Goal: Task Accomplishment & Management: Use online tool/utility

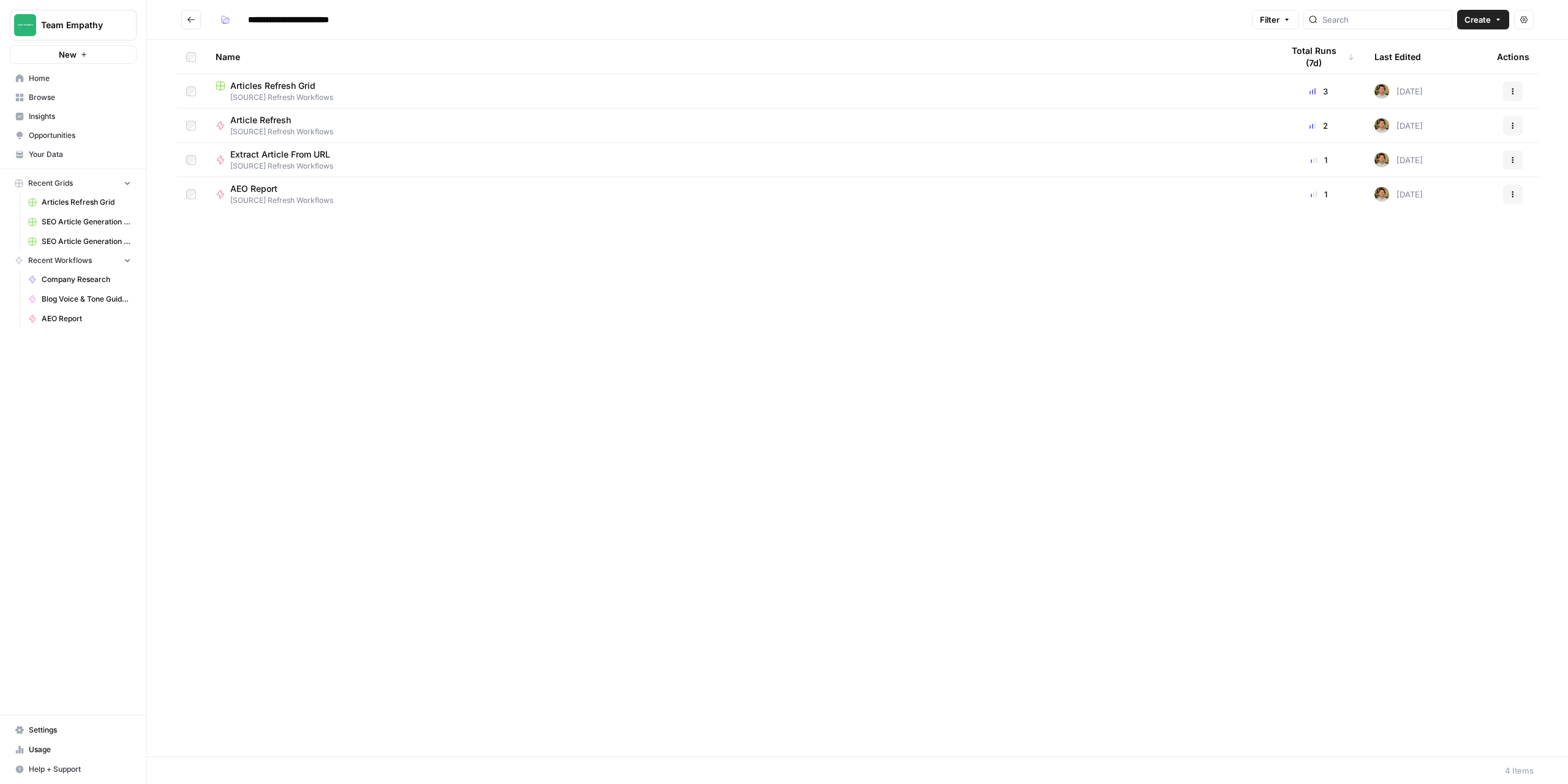
click at [191, 13] on button "Go back" at bounding box center [191, 19] width 20 height 20
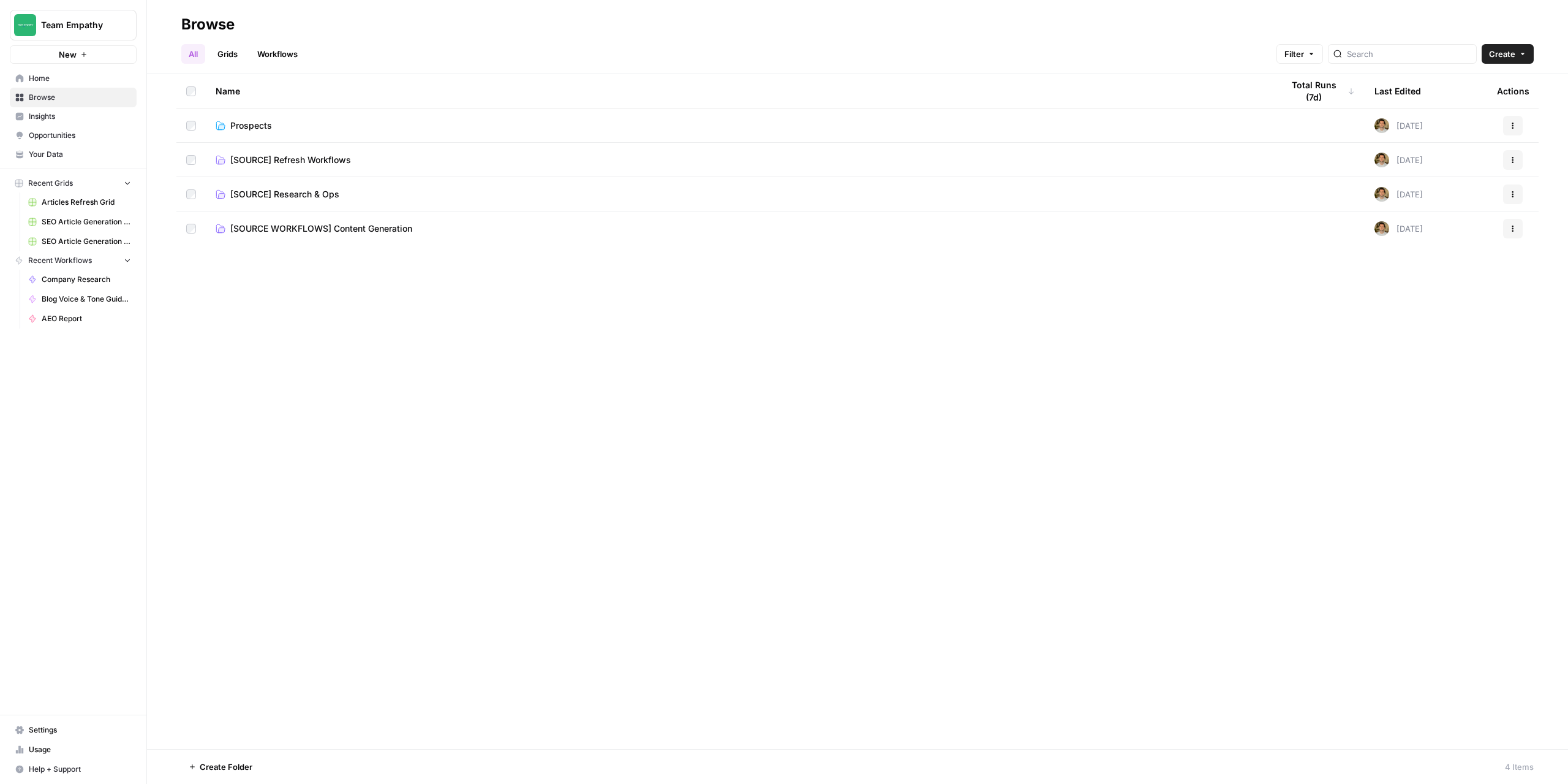
click at [335, 228] on span "[SOURCE WORKFLOWS] Content Generation" at bounding box center [321, 228] width 182 height 12
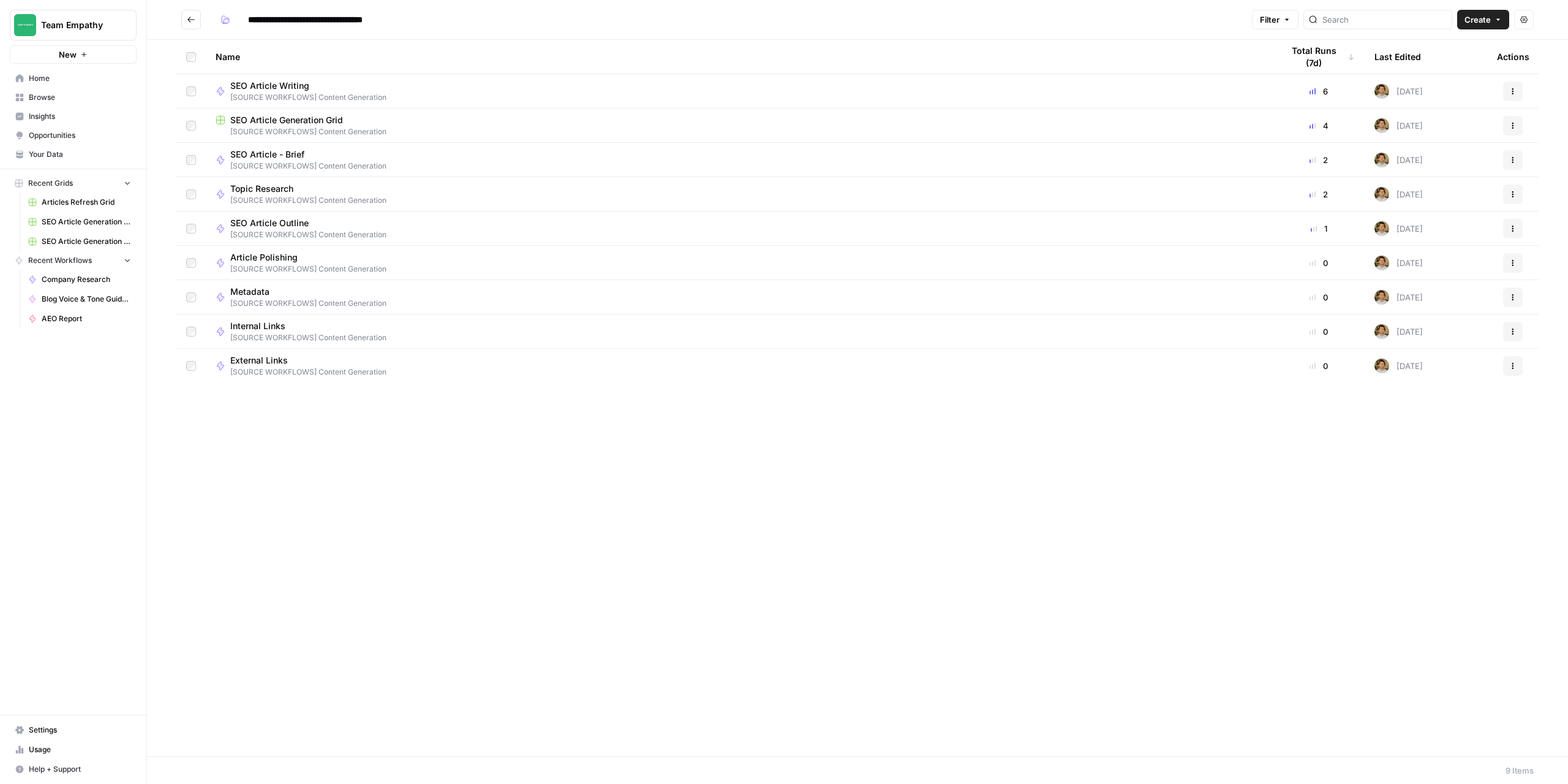
click at [295, 124] on span "SEO Article Generation Grid" at bounding box center [287, 119] width 113 height 12
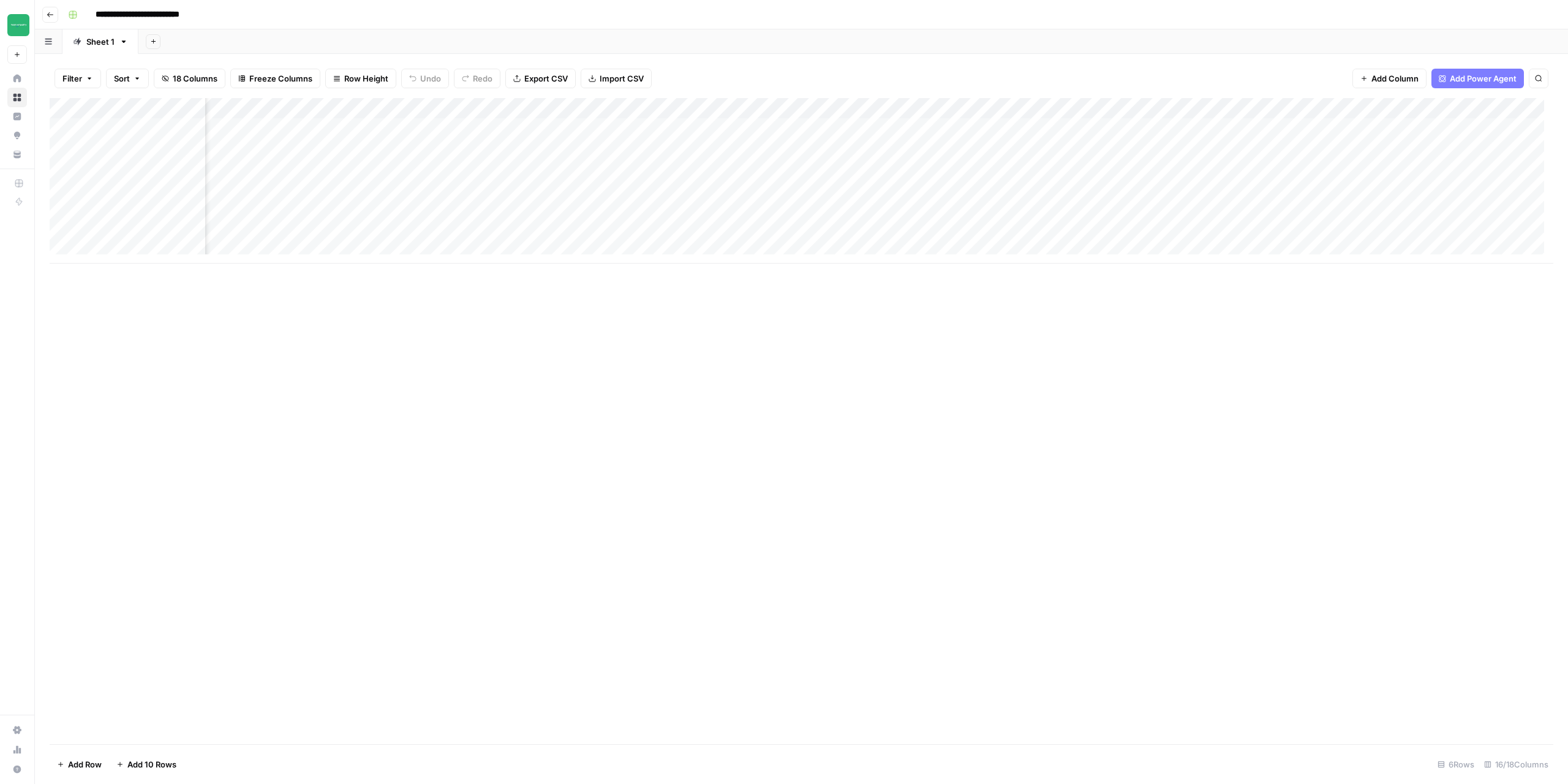
scroll to position [0, 522]
click at [1467, 127] on div "Add Column" at bounding box center [801, 180] width 1504 height 165
click at [1446, 131] on div "Add Column" at bounding box center [801, 180] width 1504 height 165
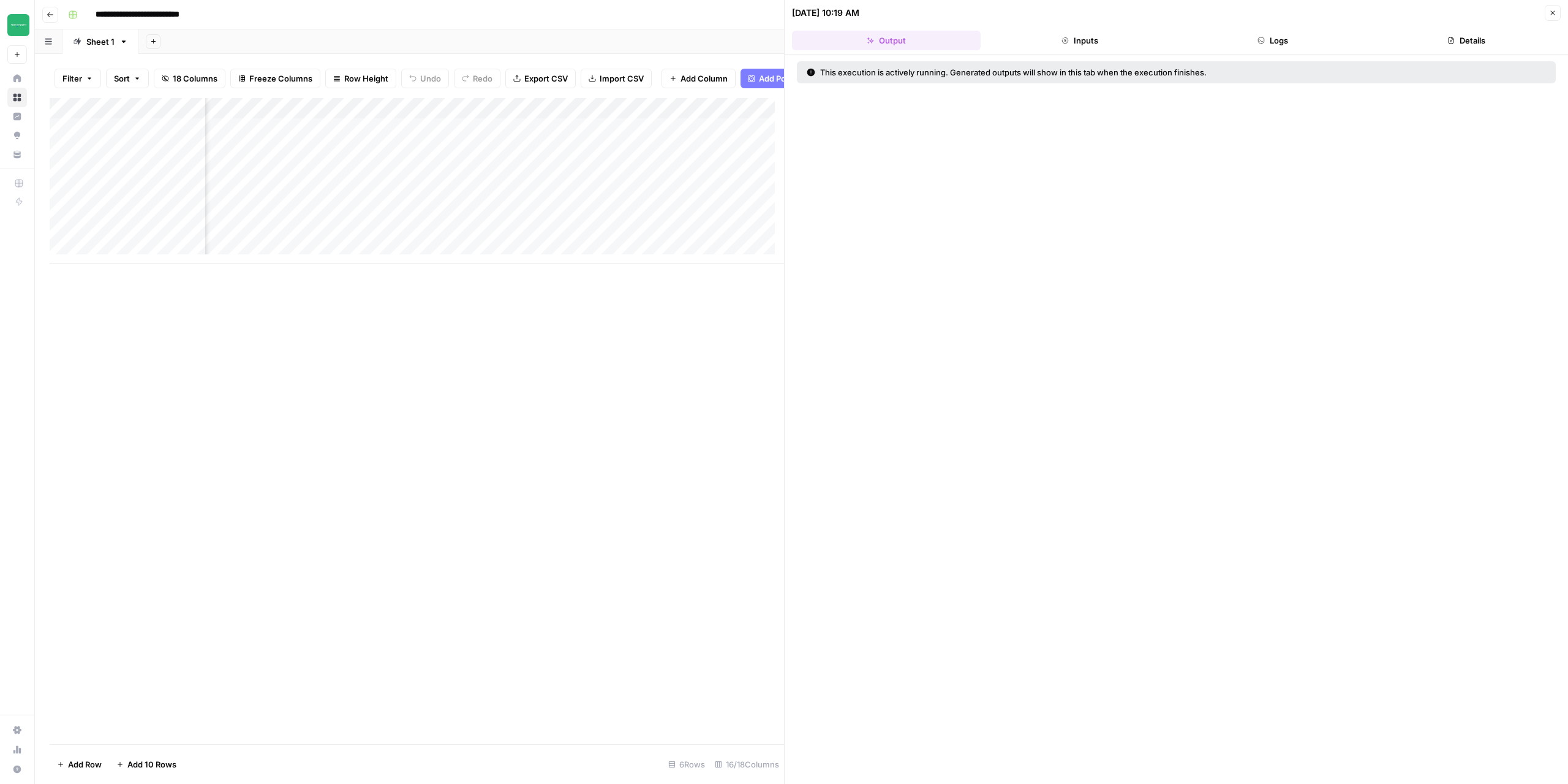
click at [1305, 36] on button "Logs" at bounding box center [1273, 40] width 189 height 20
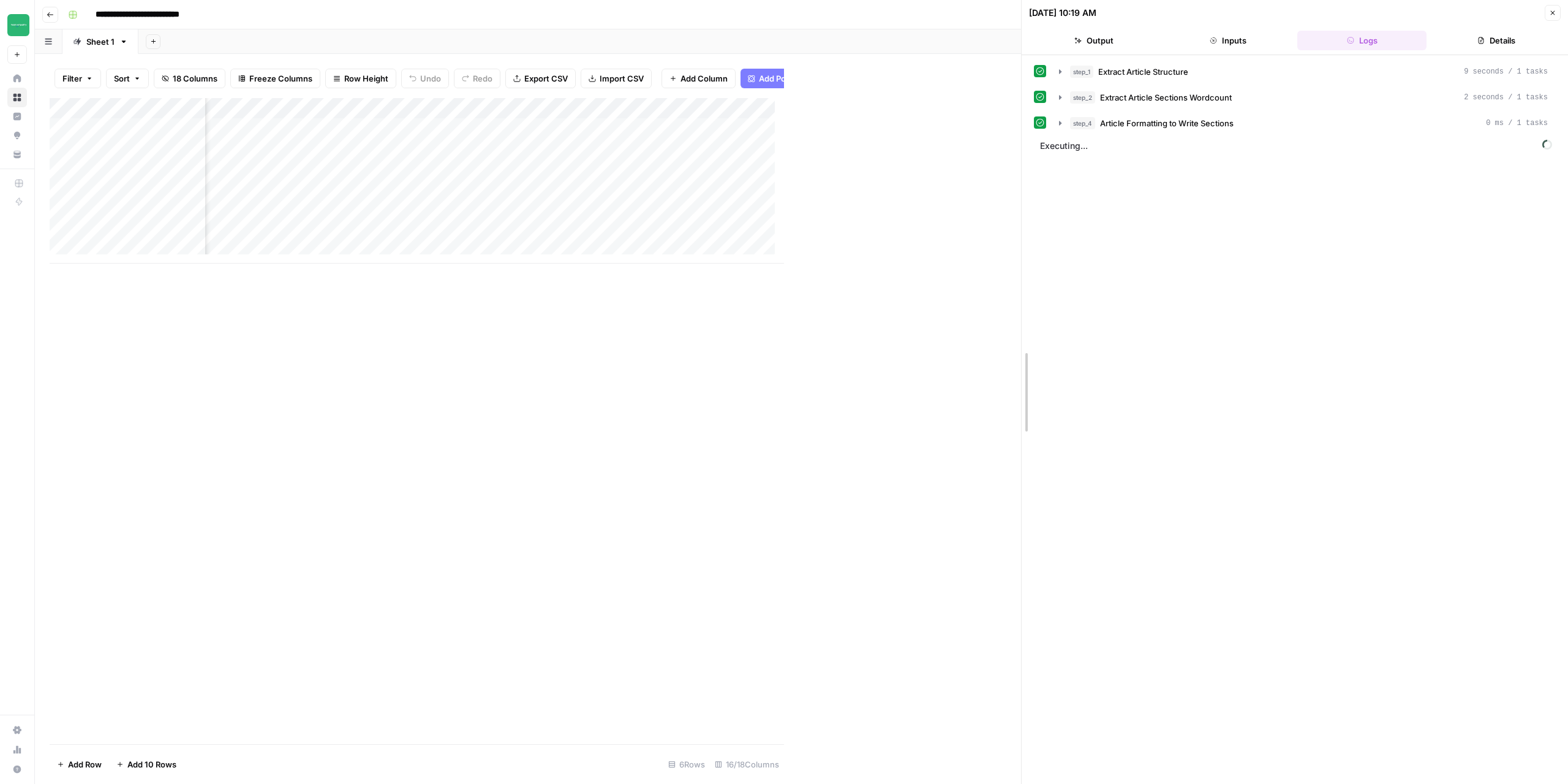
drag, startPoint x: 782, startPoint y: 341, endPoint x: 1097, endPoint y: 349, distance: 315.1
click at [1028, 349] on div at bounding box center [1021, 392] width 12 height 784
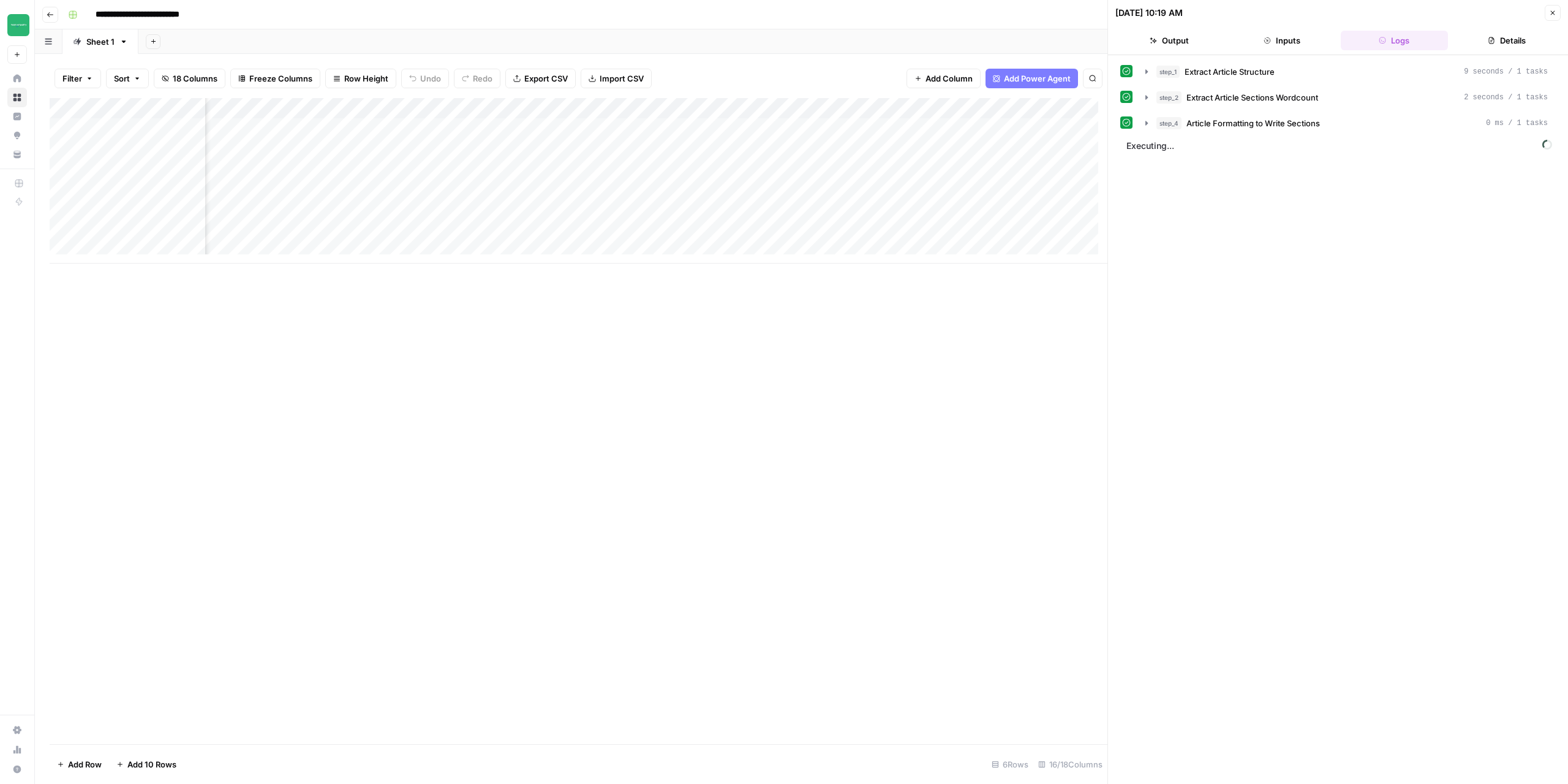
scroll to position [0, 969]
click at [958, 107] on div "Add Column" at bounding box center [579, 180] width 1058 height 165
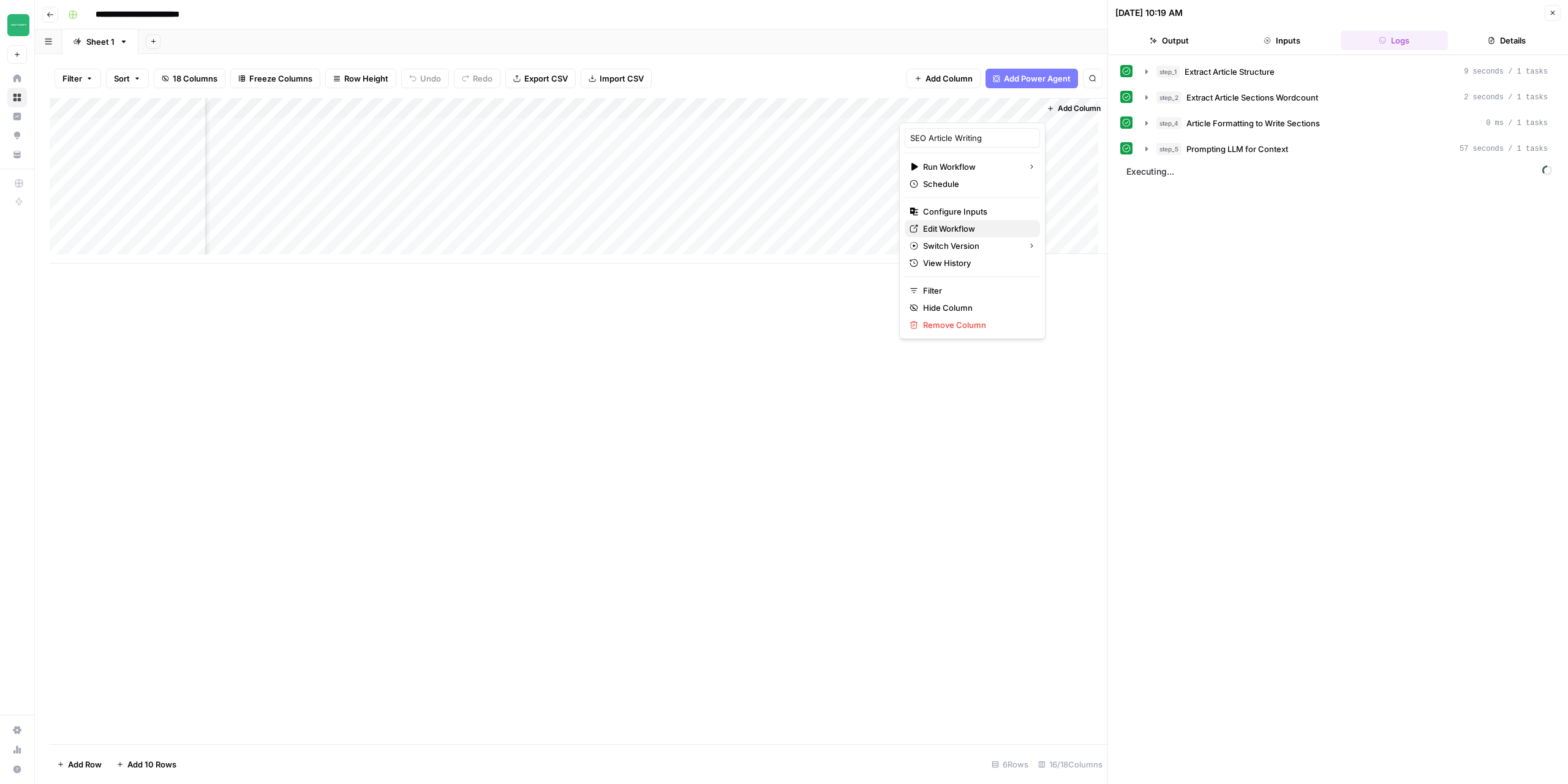
click at [955, 225] on span "Edit Workflow" at bounding box center [977, 228] width 107 height 12
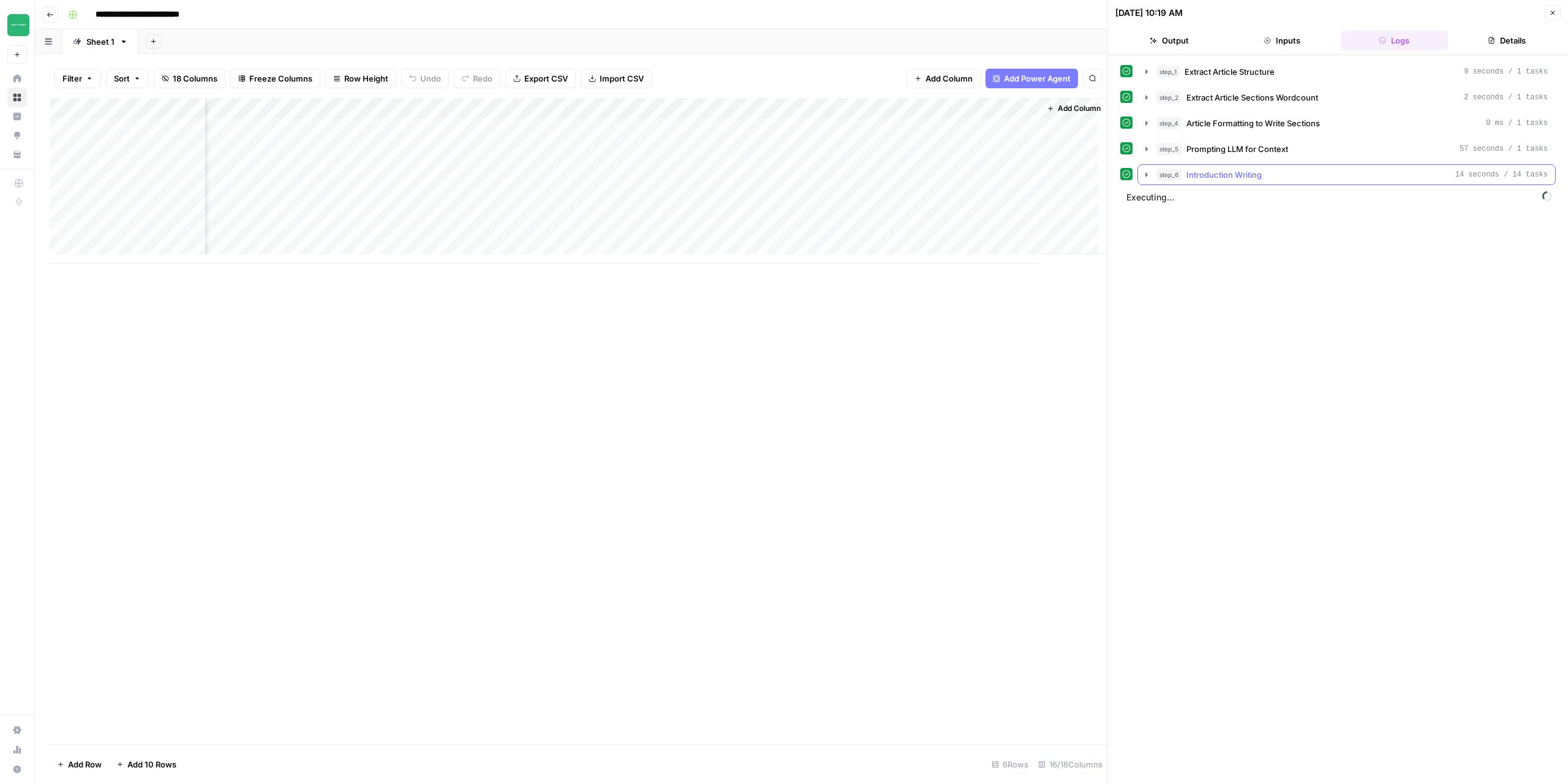
click at [1147, 170] on icon "button" at bounding box center [1146, 175] width 9 height 9
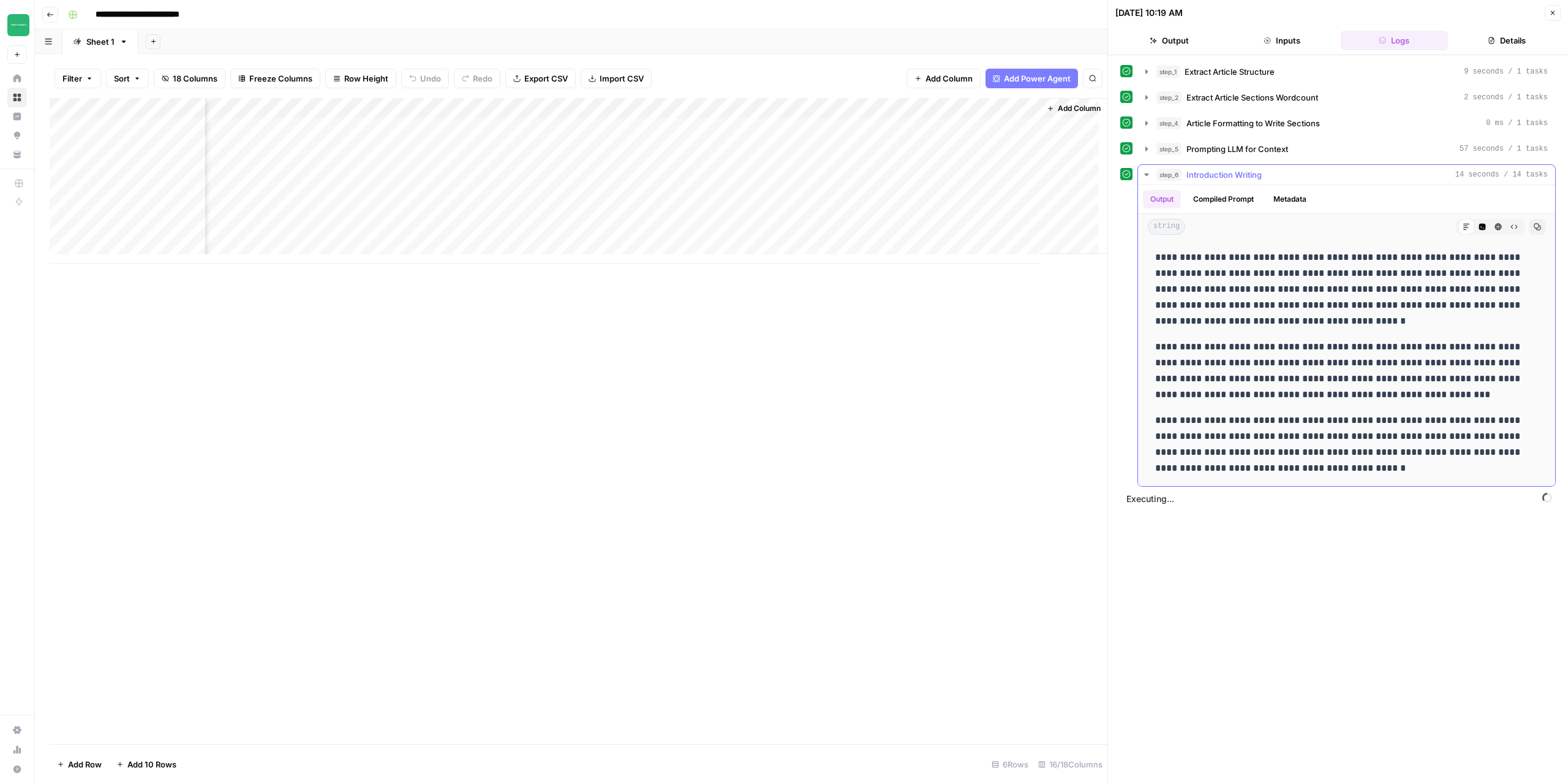
click at [1147, 170] on icon "button" at bounding box center [1146, 175] width 9 height 9
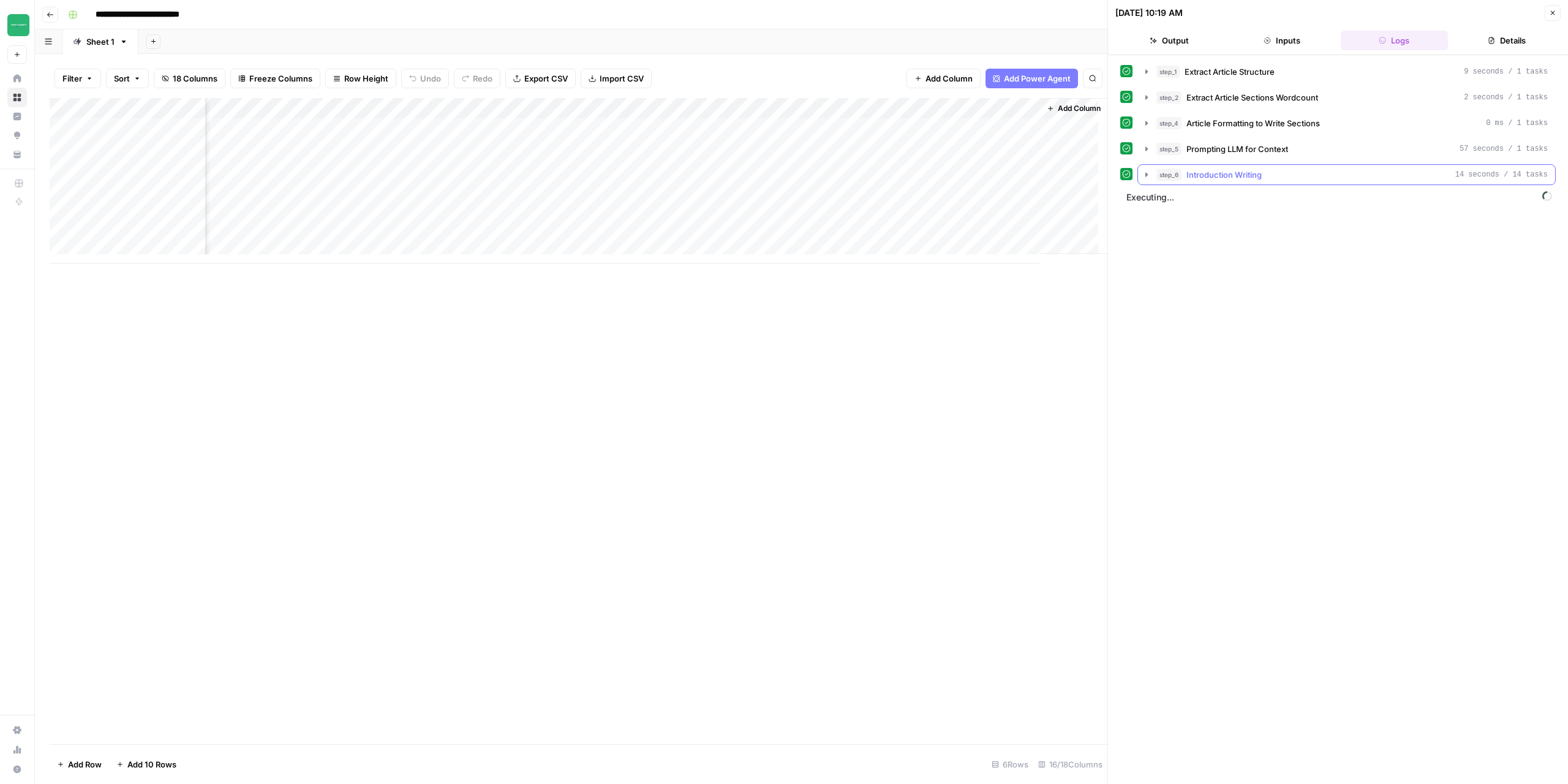
click at [1145, 176] on icon "button" at bounding box center [1146, 175] width 9 height 9
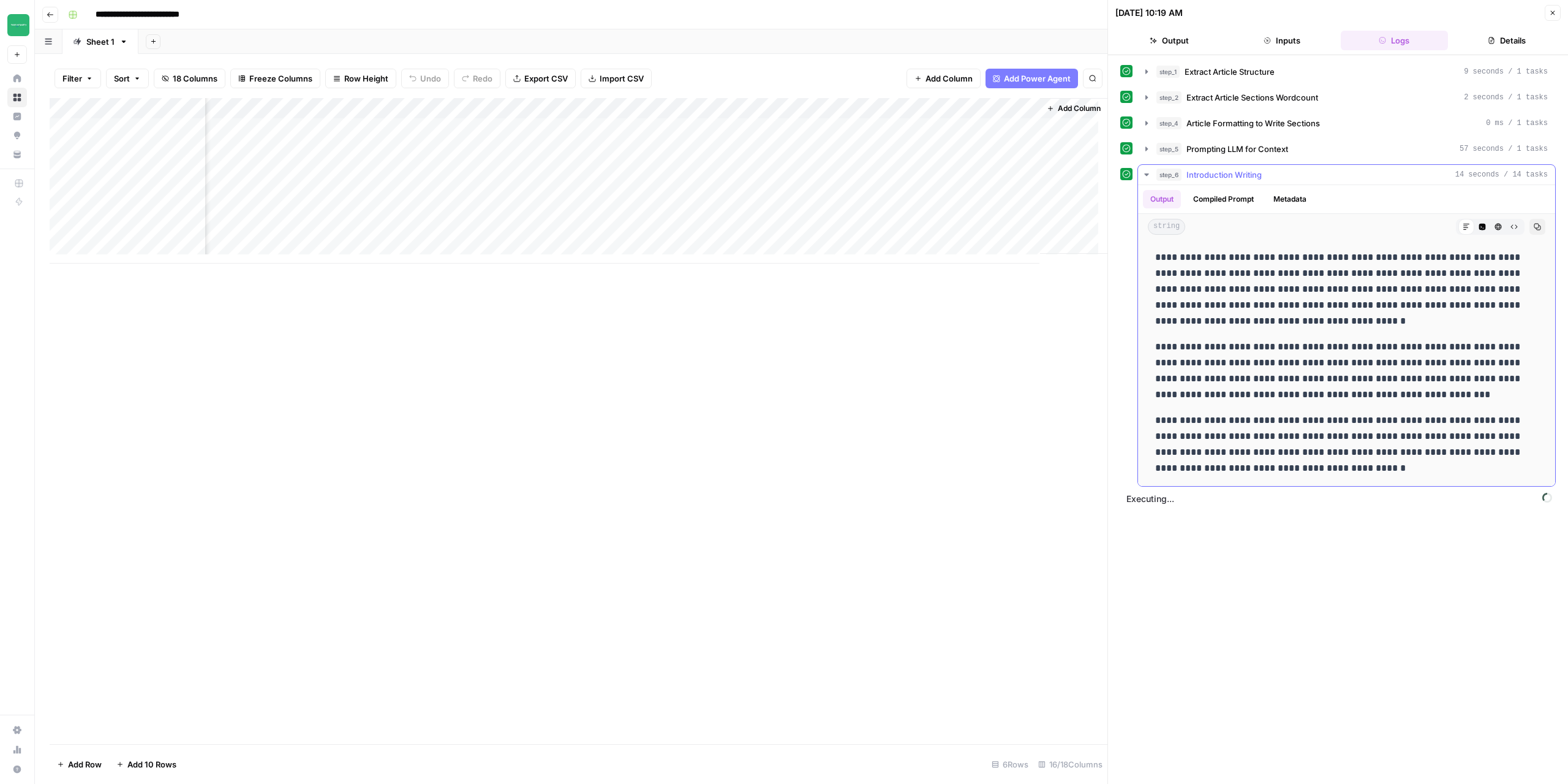
click at [1145, 176] on icon "button" at bounding box center [1146, 175] width 9 height 9
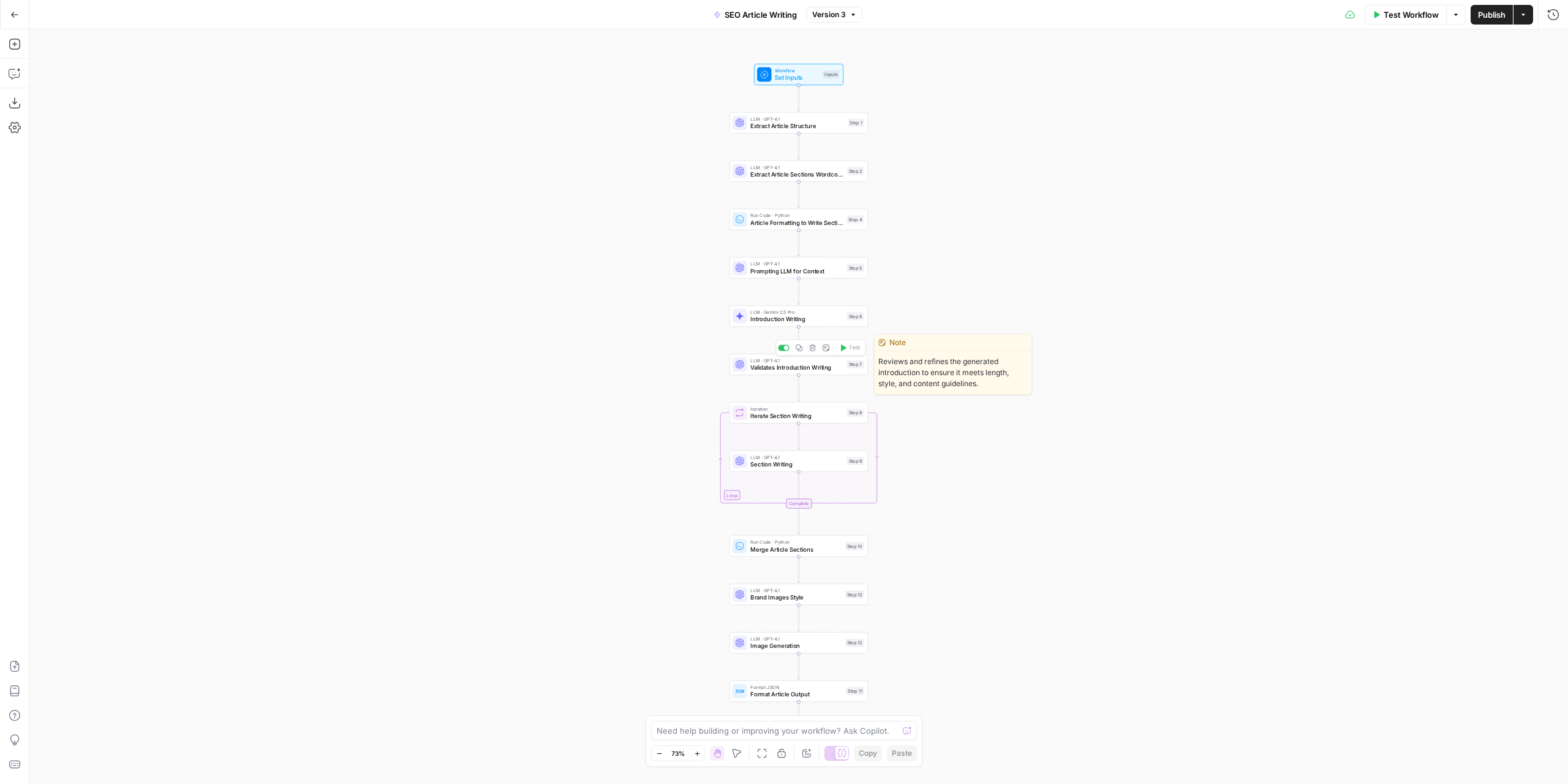
click at [816, 374] on div "LLM · GPT-4.1 Validates Introduction Writing Step 7 Copy step Delete step Edit …" at bounding box center [799, 364] width 138 height 22
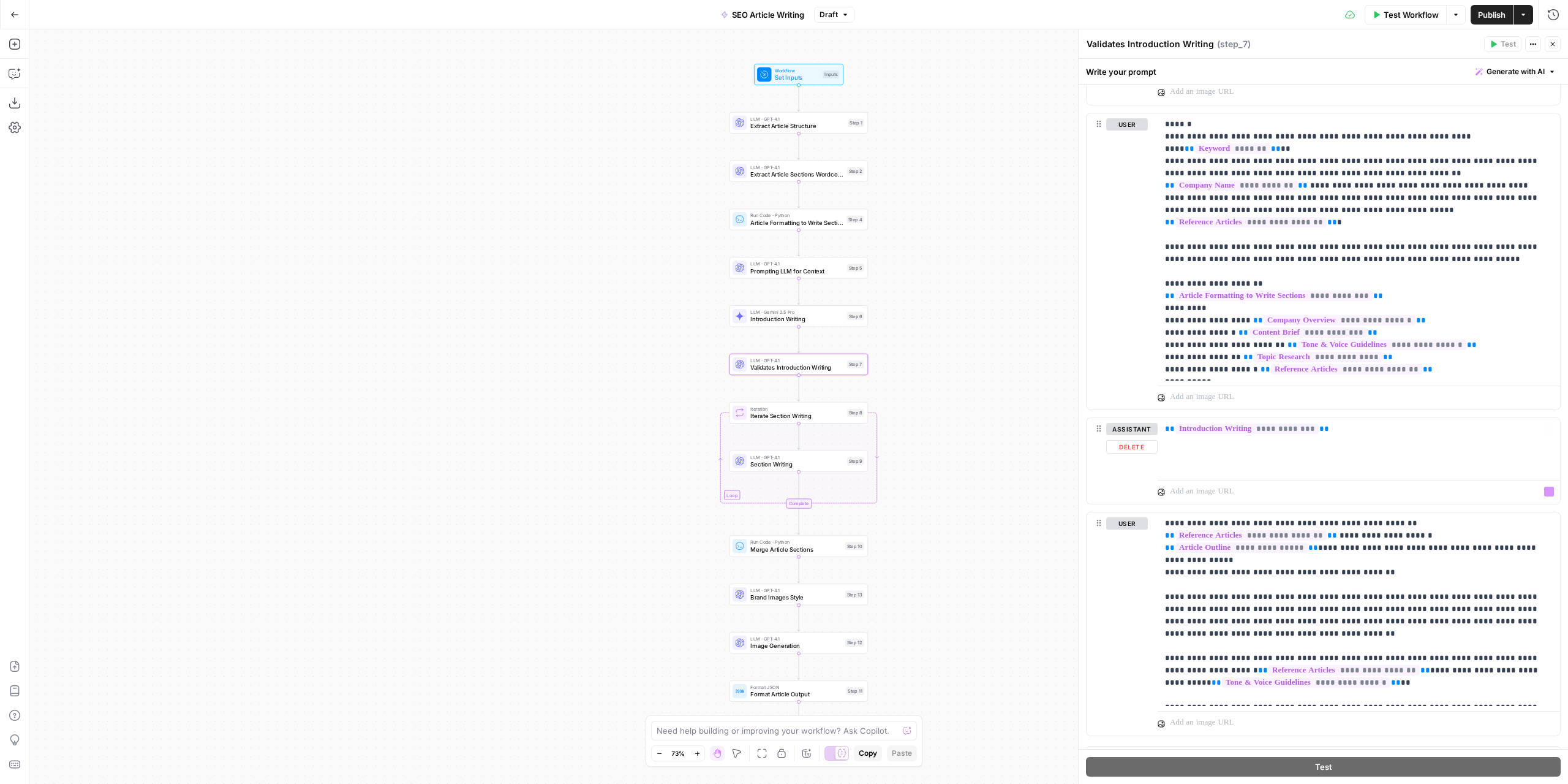
scroll to position [1019, 0]
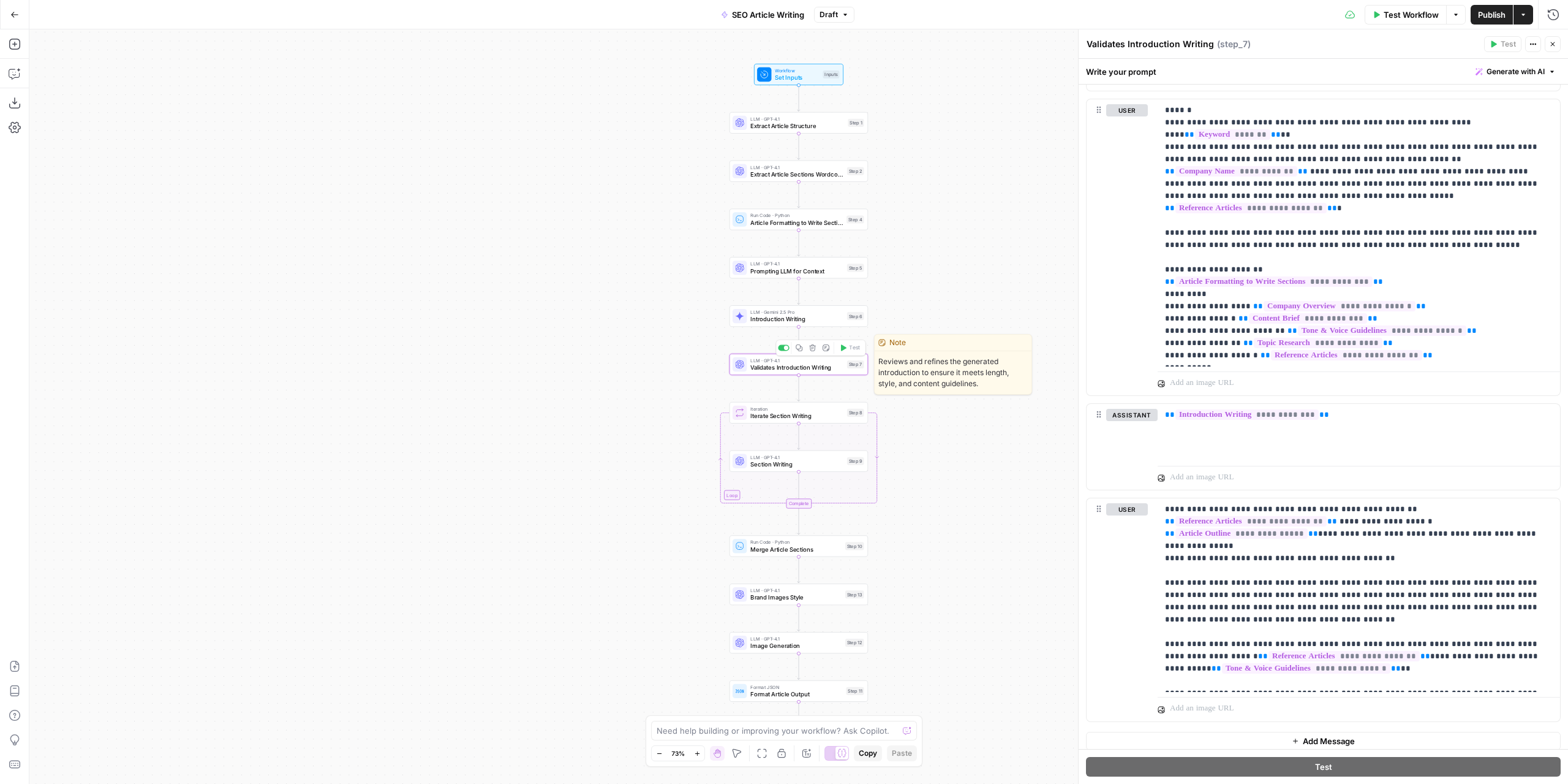
click at [831, 364] on span "Validates Introduction Writing" at bounding box center [797, 368] width 93 height 9
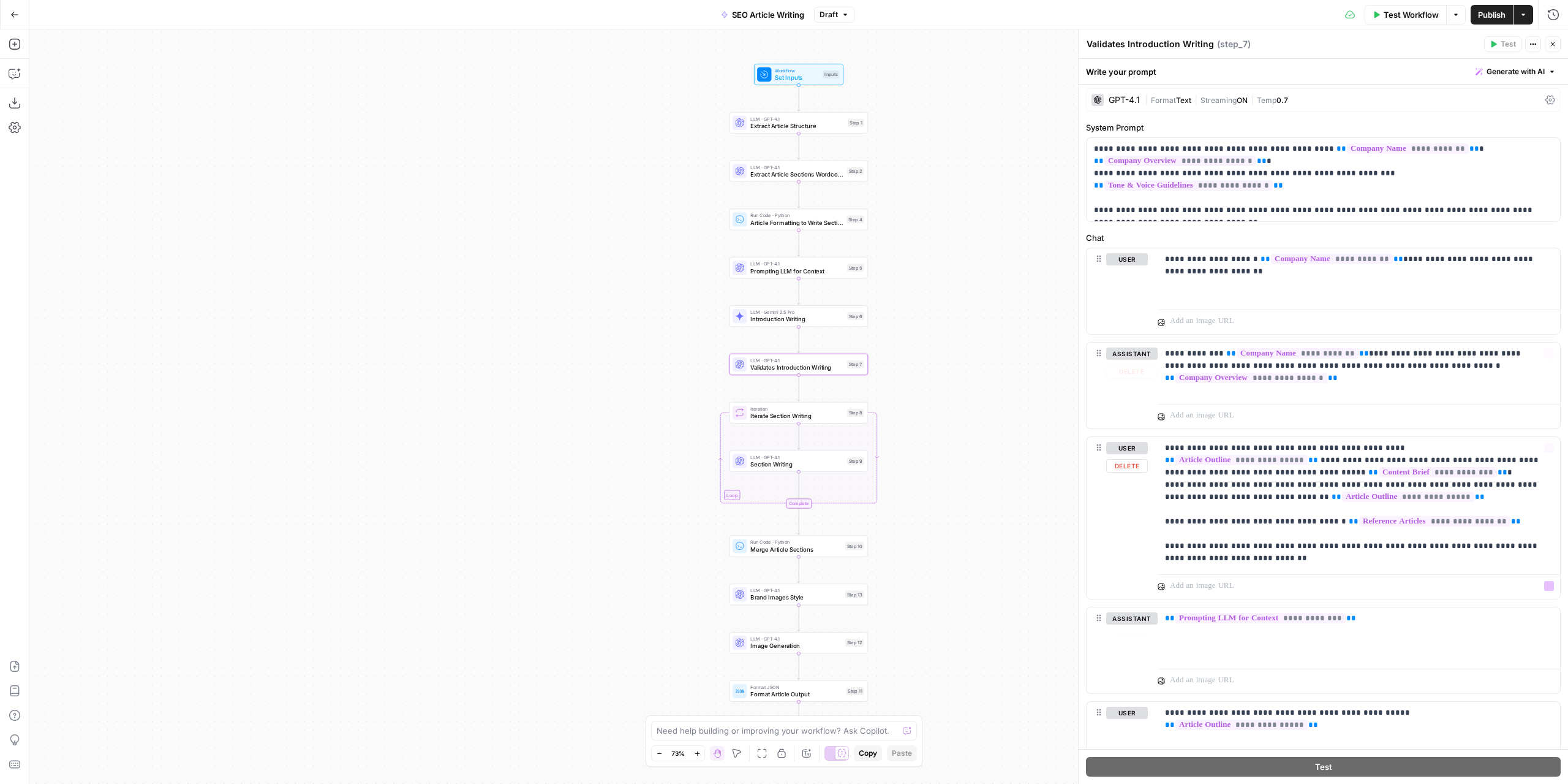
scroll to position [0, 0]
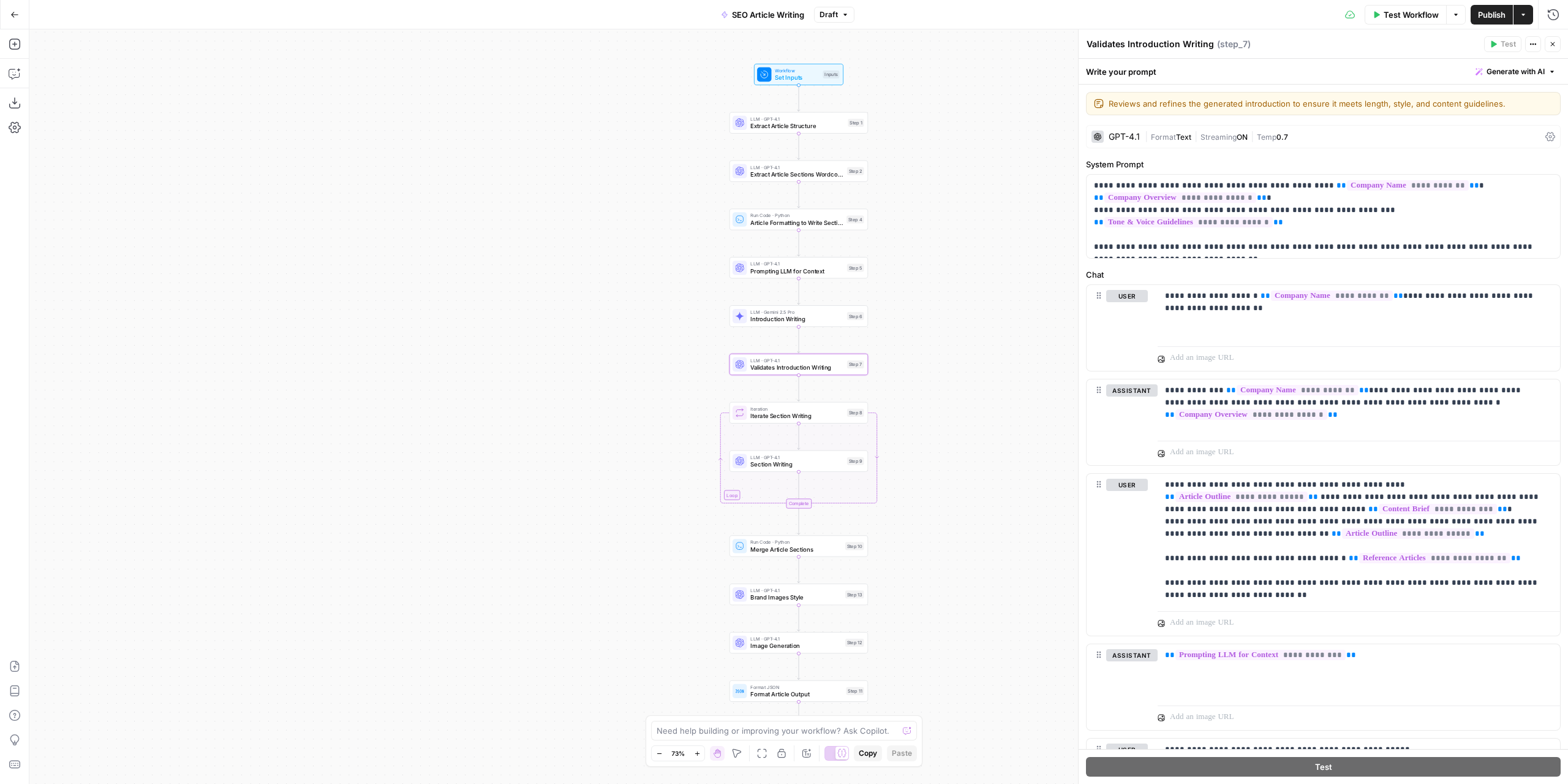
click at [1141, 138] on div "GPT-4.1 | Format Text | Streaming ON | Temp 0.7" at bounding box center [1323, 136] width 474 height 24
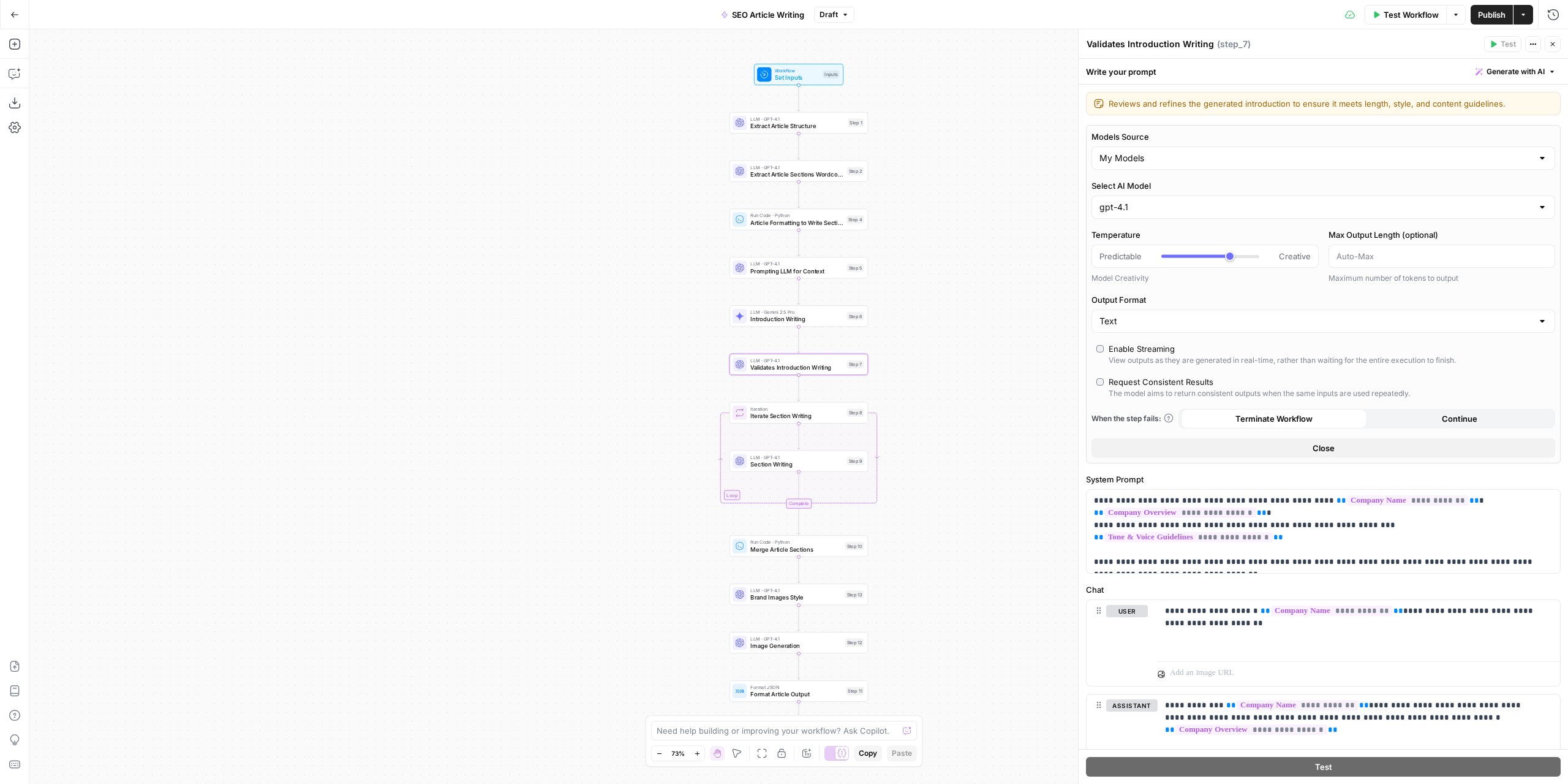
click at [1237, 294] on label "Output Format" at bounding box center [1324, 299] width 464 height 12
click at [1237, 315] on input "Text" at bounding box center [1315, 321] width 433 height 12
type input "Text"
click at [1288, 150] on div "My Models" at bounding box center [1324, 158] width 464 height 24
click at [1165, 189] on span "AirOps Models" at bounding box center [1315, 187] width 429 height 12
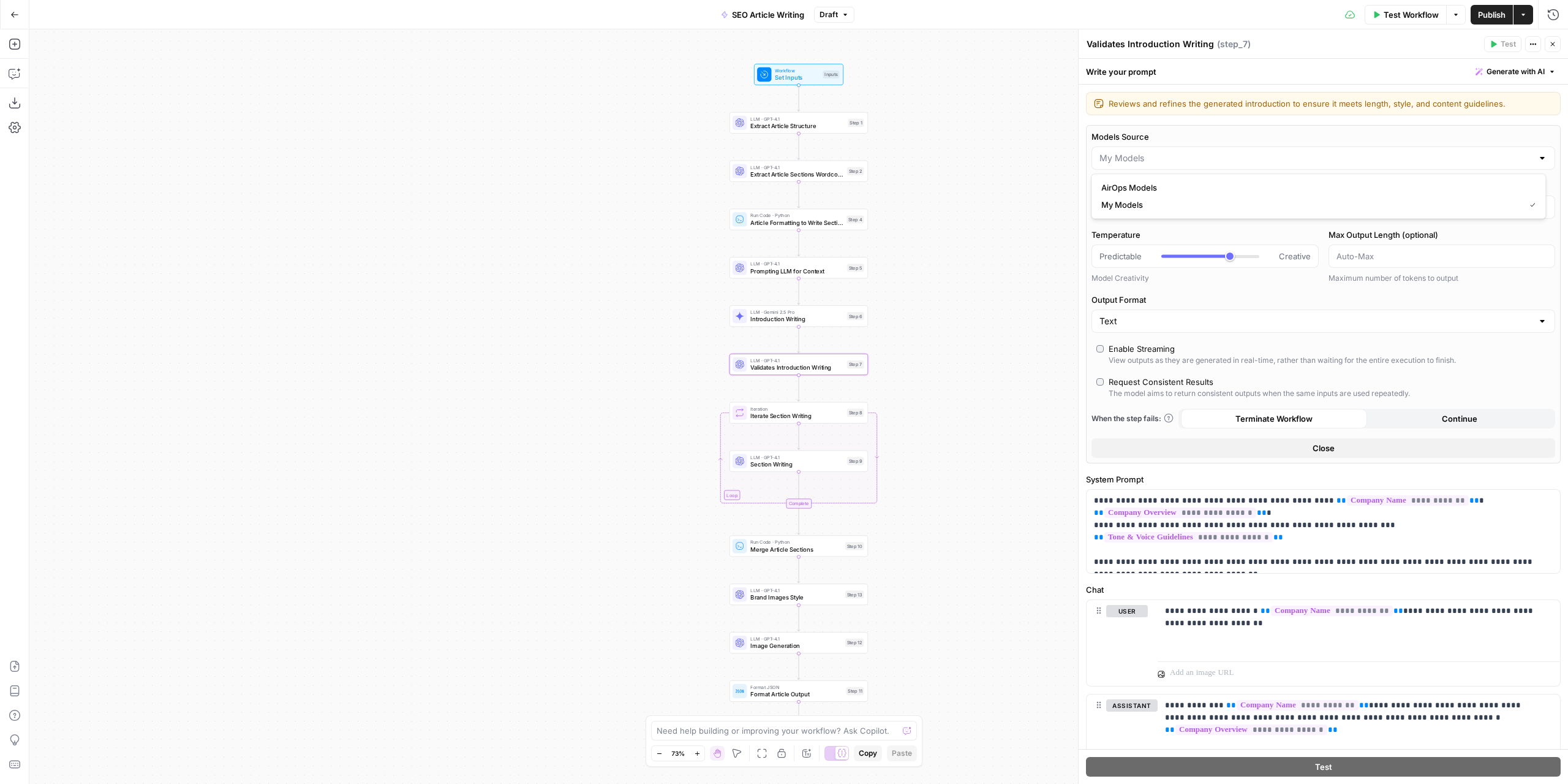
type input "AirOps Models"
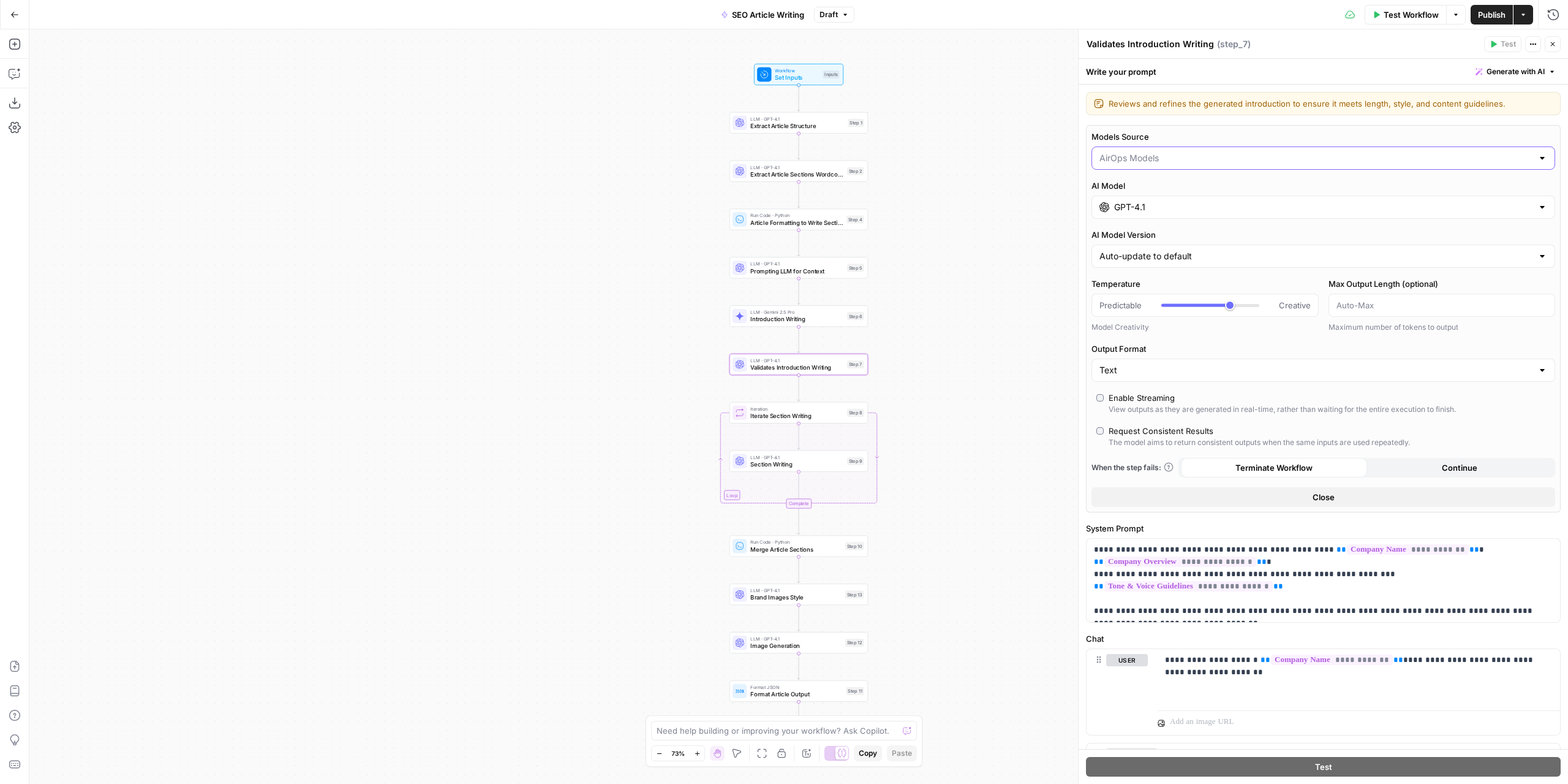
click at [1214, 155] on input "Models Source" at bounding box center [1315, 158] width 433 height 12
type input "AirOps Models"
click at [1221, 223] on div "Models Source AirOps Models AI Model GPT-4.1 AI Model Version Auto-update to de…" at bounding box center [1323, 319] width 474 height 387
click at [1214, 187] on label "AI Model" at bounding box center [1324, 185] width 464 height 12
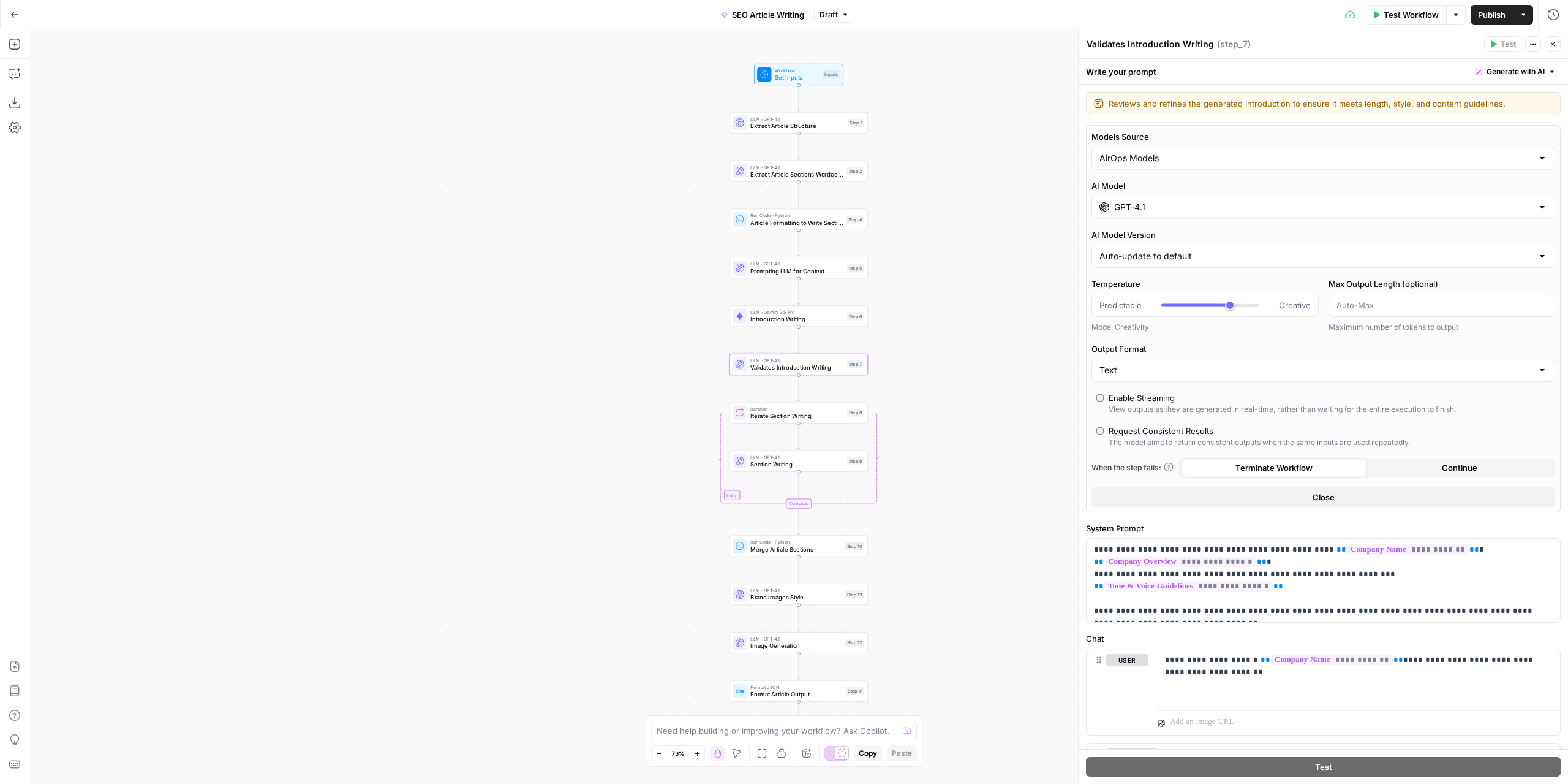
click at [1214, 201] on input "GPT-4.1" at bounding box center [1323, 207] width 418 height 12
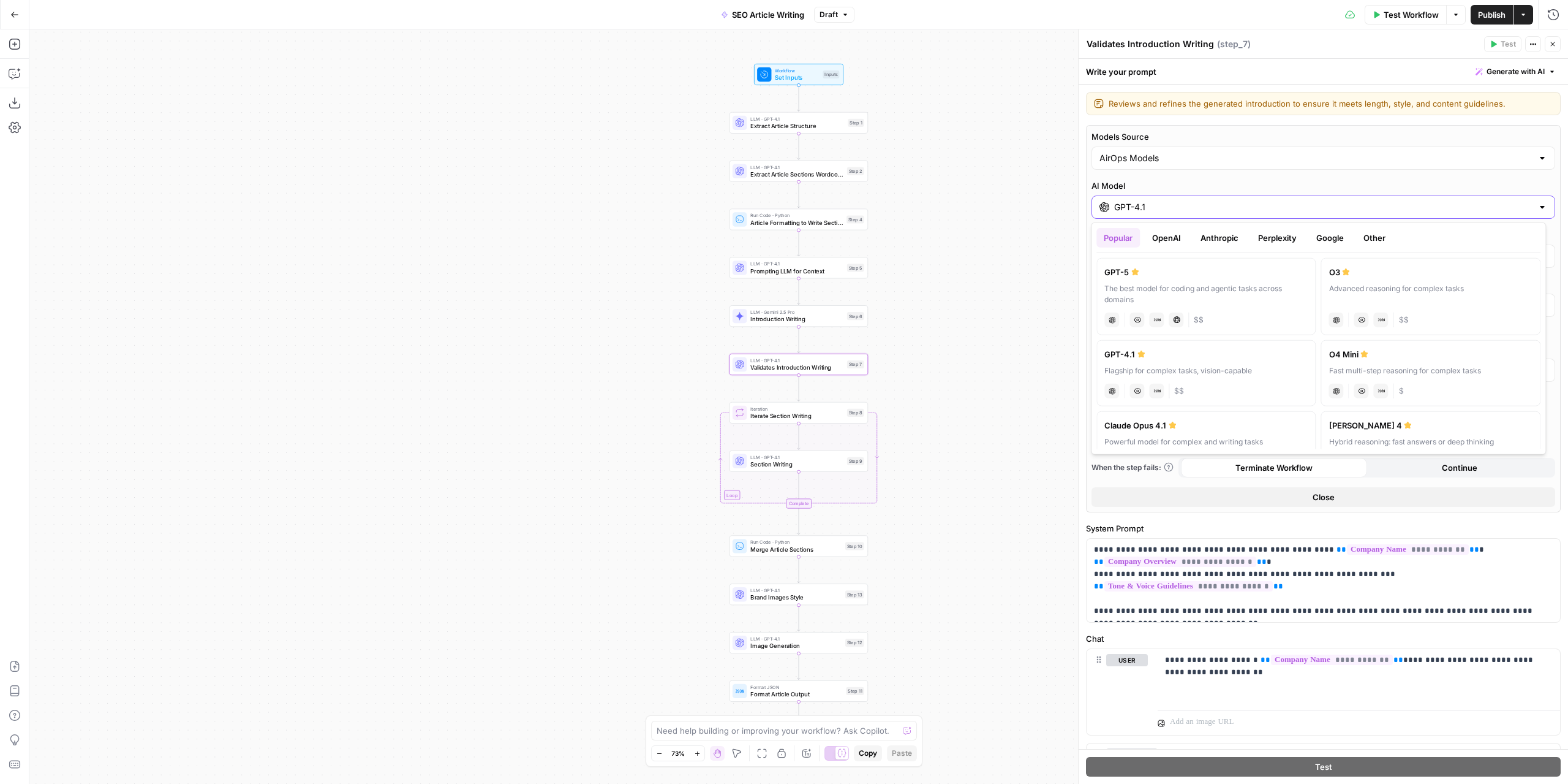
click at [1199, 180] on label "AI Model" at bounding box center [1324, 185] width 464 height 12
click at [1199, 201] on input "GPT-4.1" at bounding box center [1323, 207] width 418 height 12
click at [1172, 236] on button "OpenAI" at bounding box center [1167, 238] width 43 height 20
click at [1428, 280] on label "GPT-5 Mini A faster, more cost-efficient version of GPT-5 for well-defined task…" at bounding box center [1430, 297] width 219 height 77
type input "GPT-5 Mini"
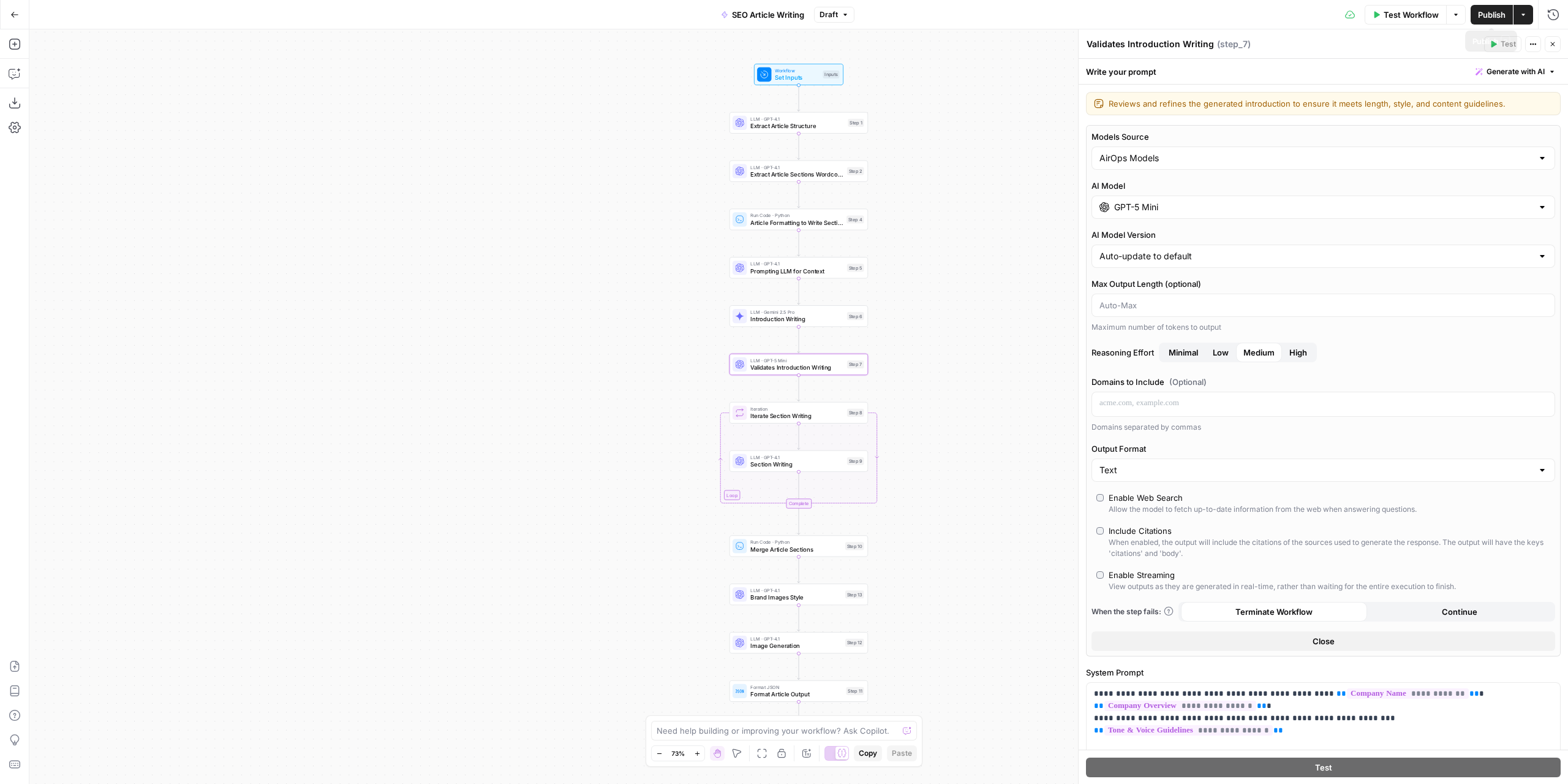
click at [1496, 13] on span "Publish" at bounding box center [1491, 14] width 27 height 12
click at [839, 18] on span "Version 4" at bounding box center [830, 15] width 34 height 11
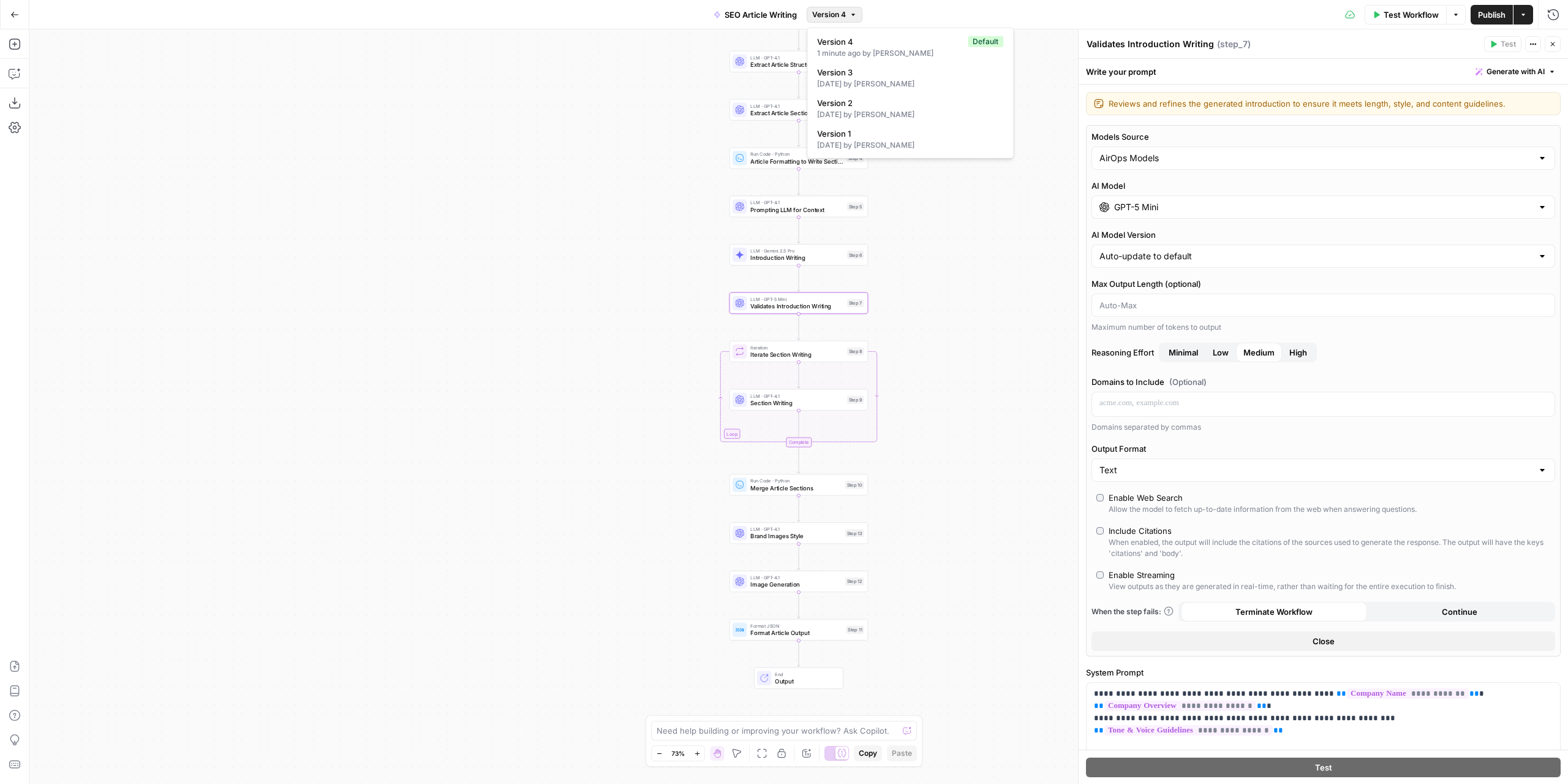
click at [831, 410] on div "LLM · GPT-4.1 Section Writing Step 9" at bounding box center [799, 400] width 138 height 22
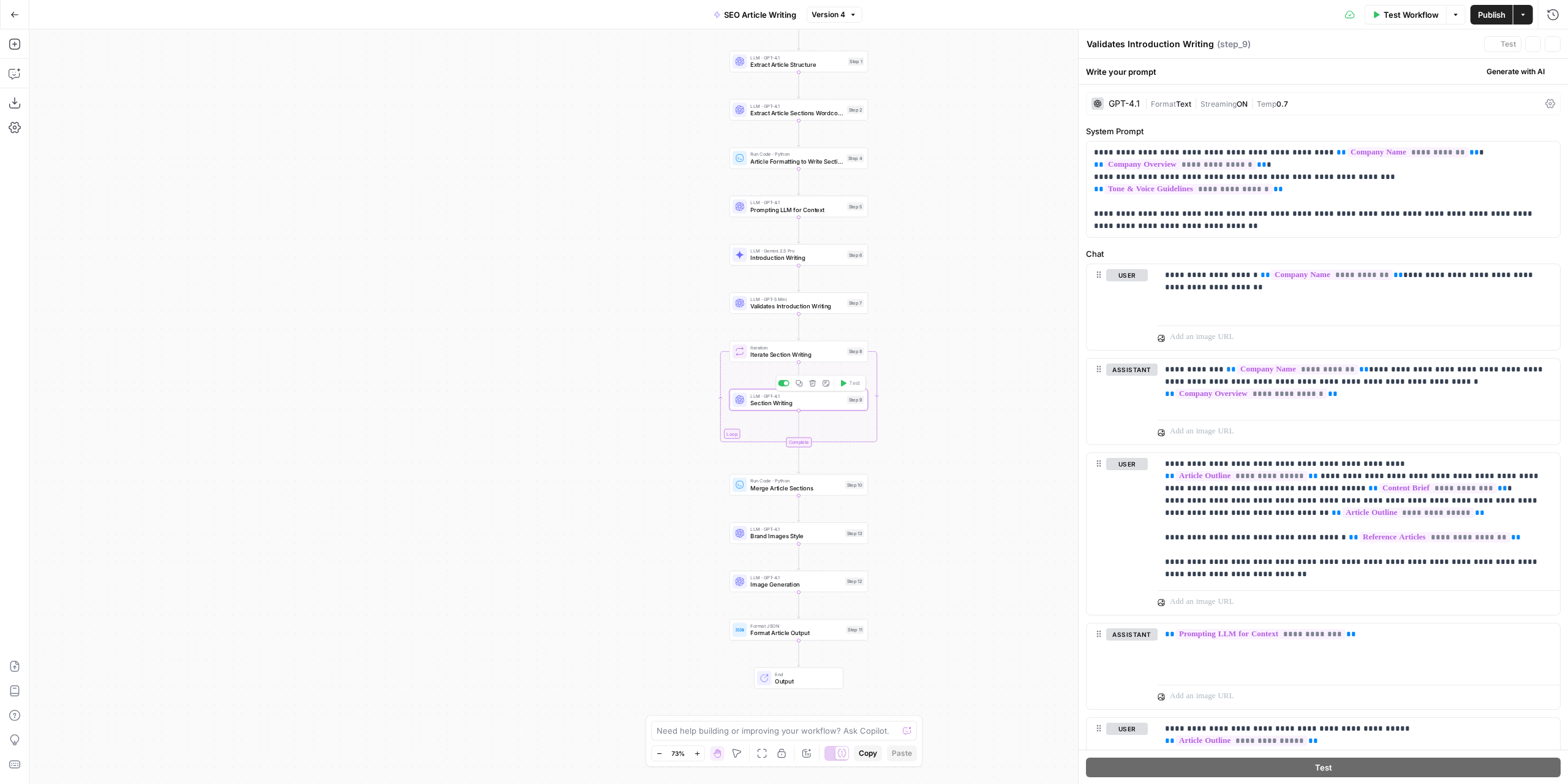
type textarea "Section Writing"
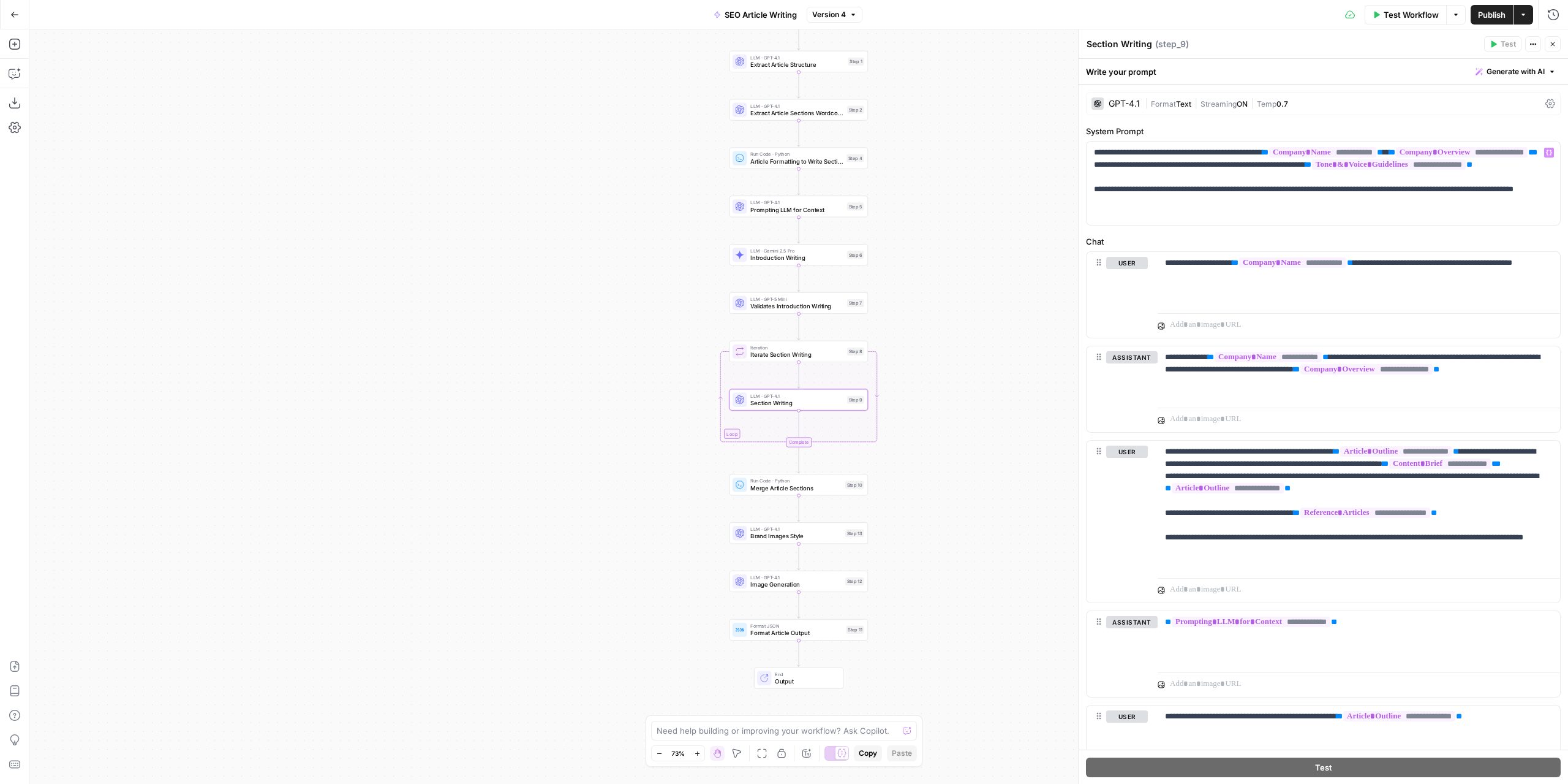
click at [1138, 102] on div "GPT-4.1" at bounding box center [1124, 103] width 31 height 8
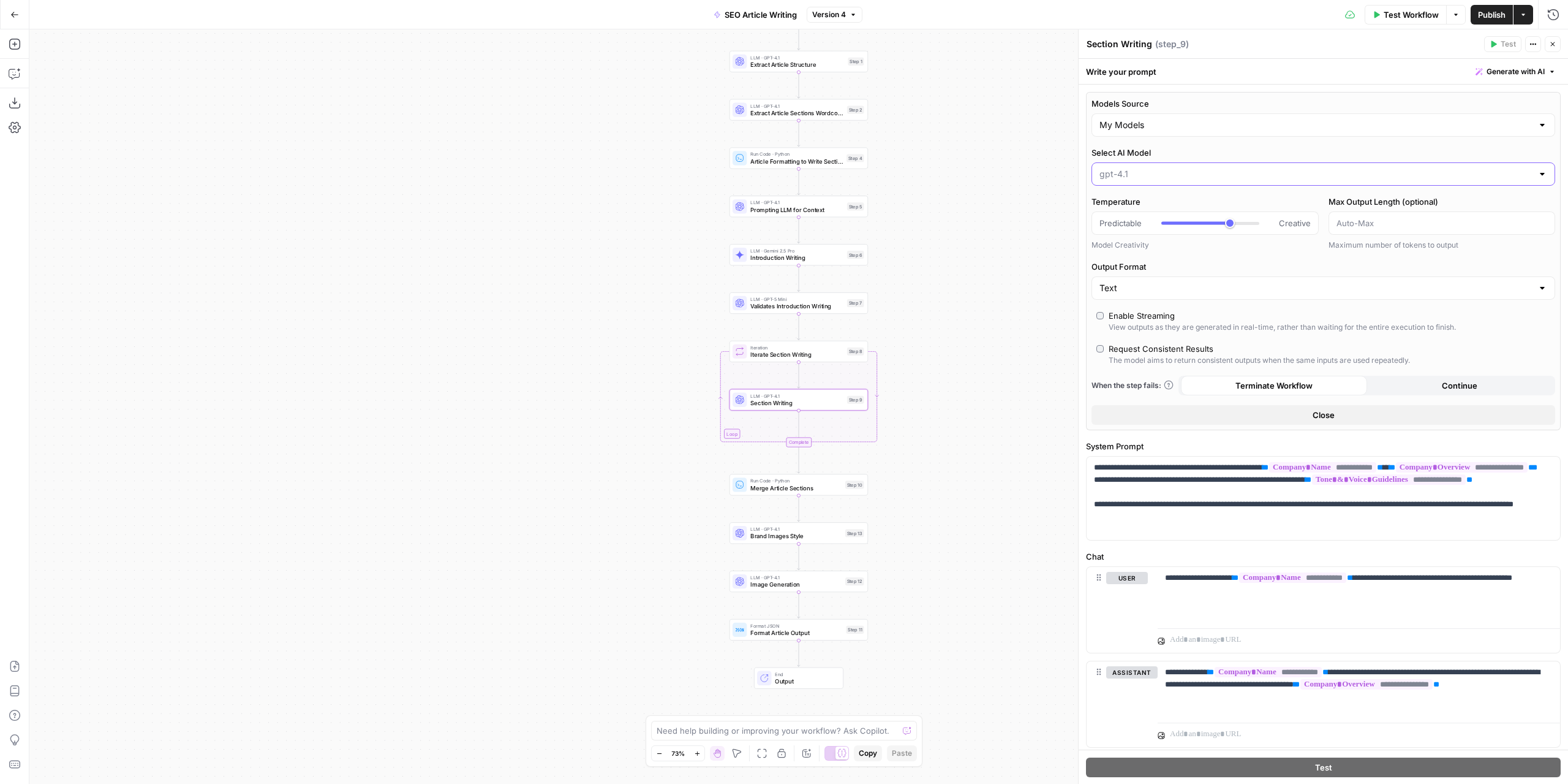
click at [1182, 179] on input "Select AI Model" at bounding box center [1315, 174] width 433 height 12
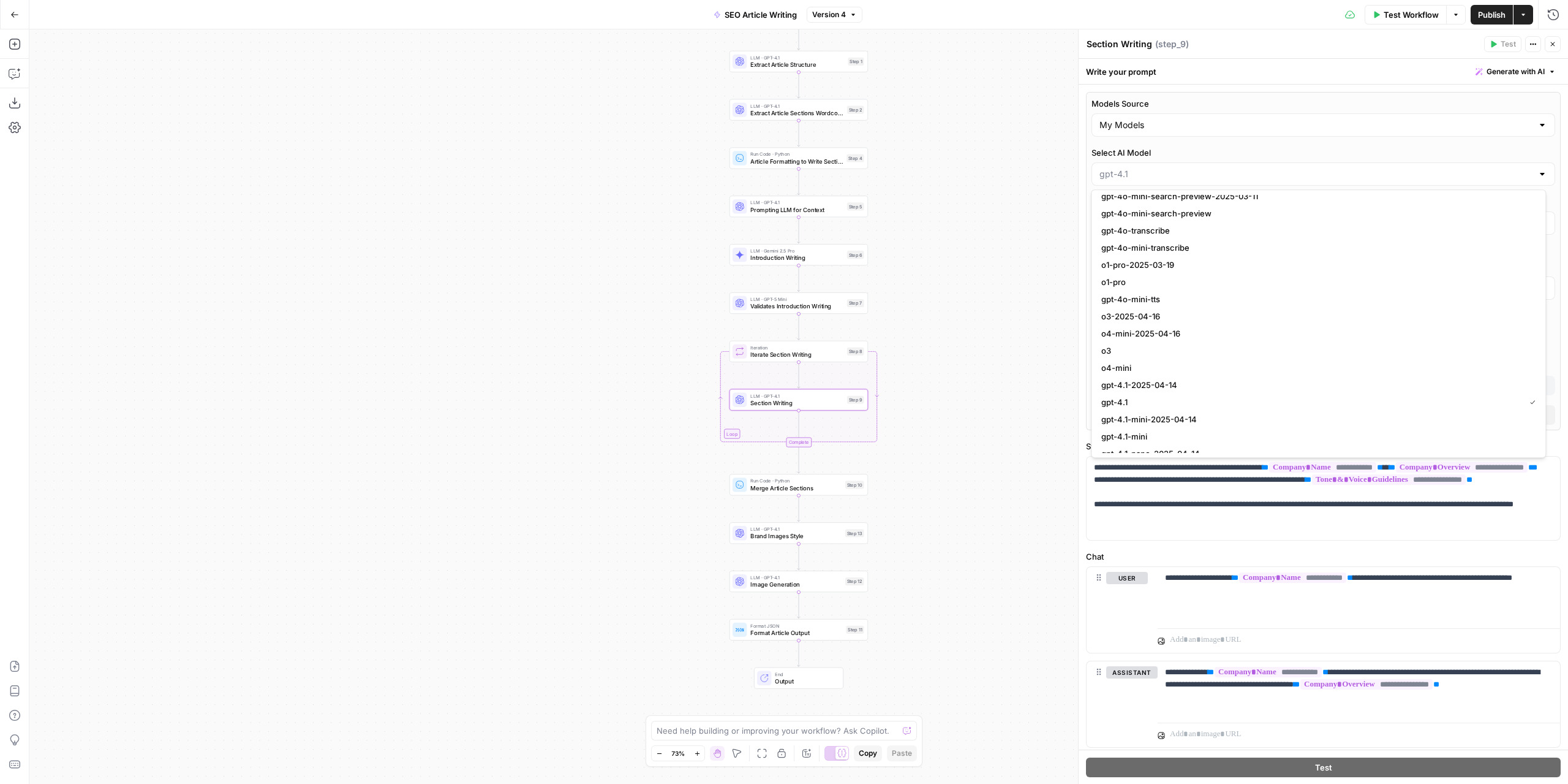
scroll to position [979, 0]
click at [1232, 412] on span "gpt-5-mini-2025-08-07" at bounding box center [1315, 409] width 429 height 12
type input "gpt-5-mini-2025-08-07"
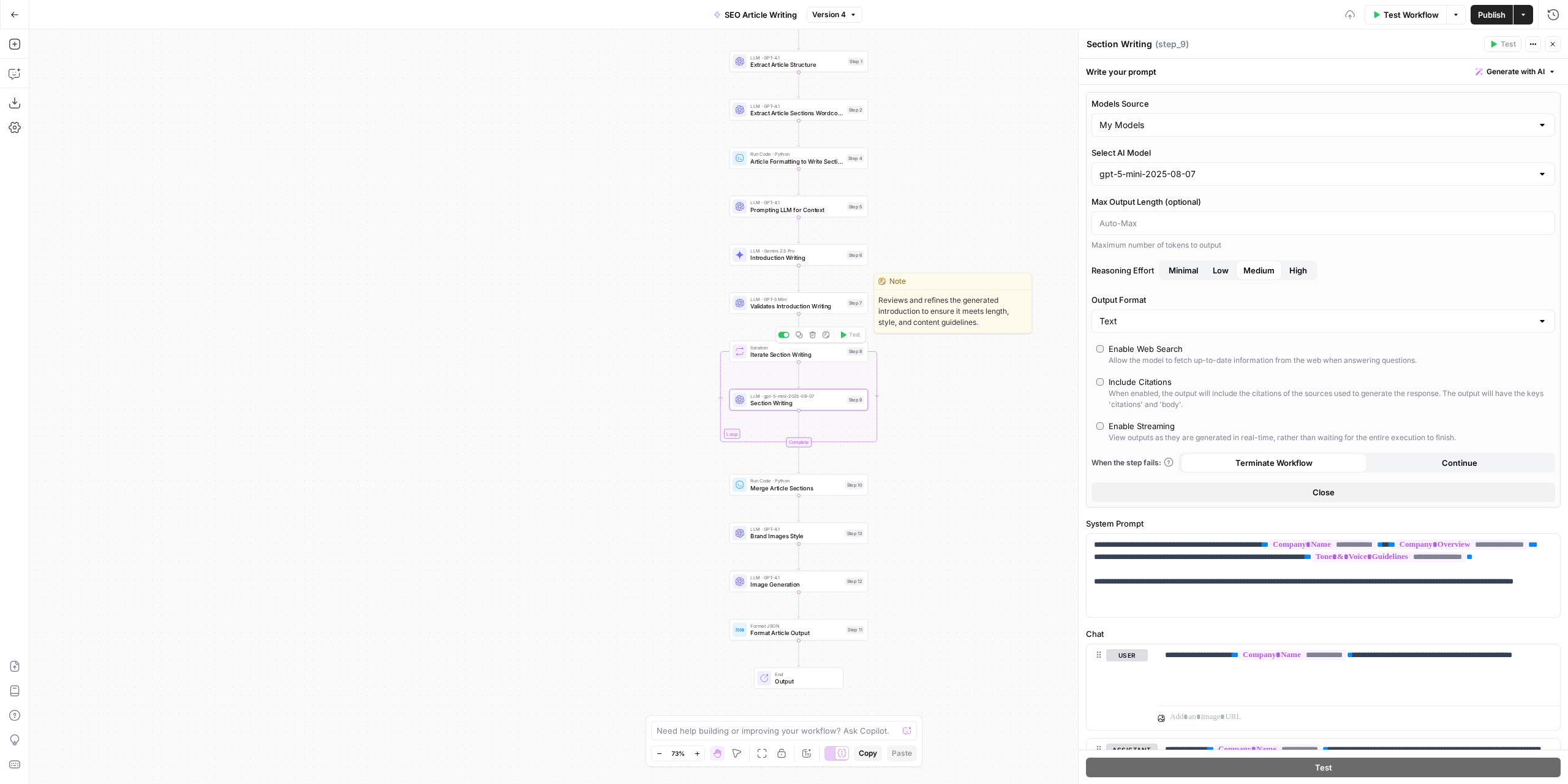
click at [810, 308] on span "Validates Introduction Writing" at bounding box center [797, 306] width 93 height 9
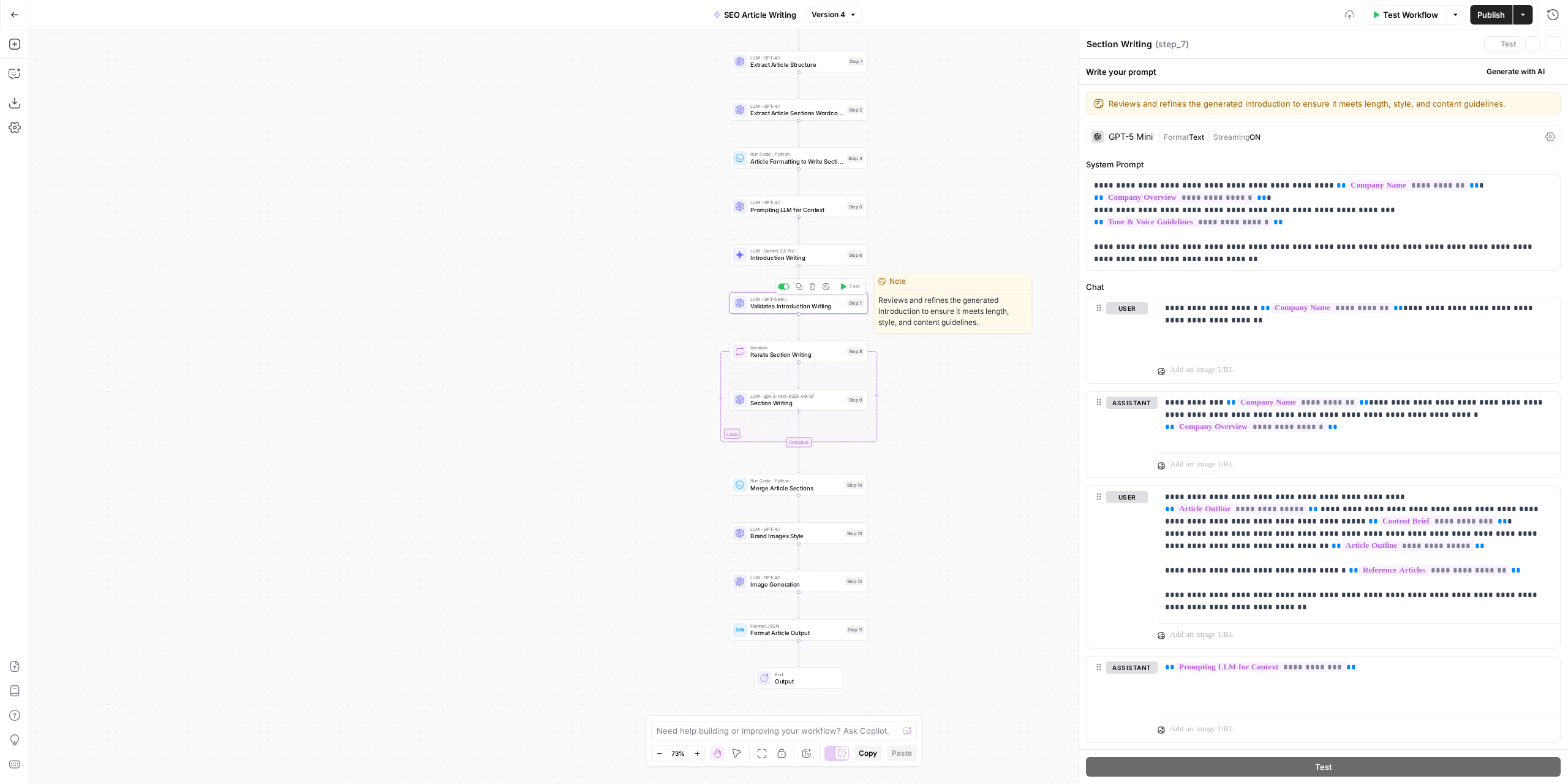
type textarea "Validates Introduction Writing"
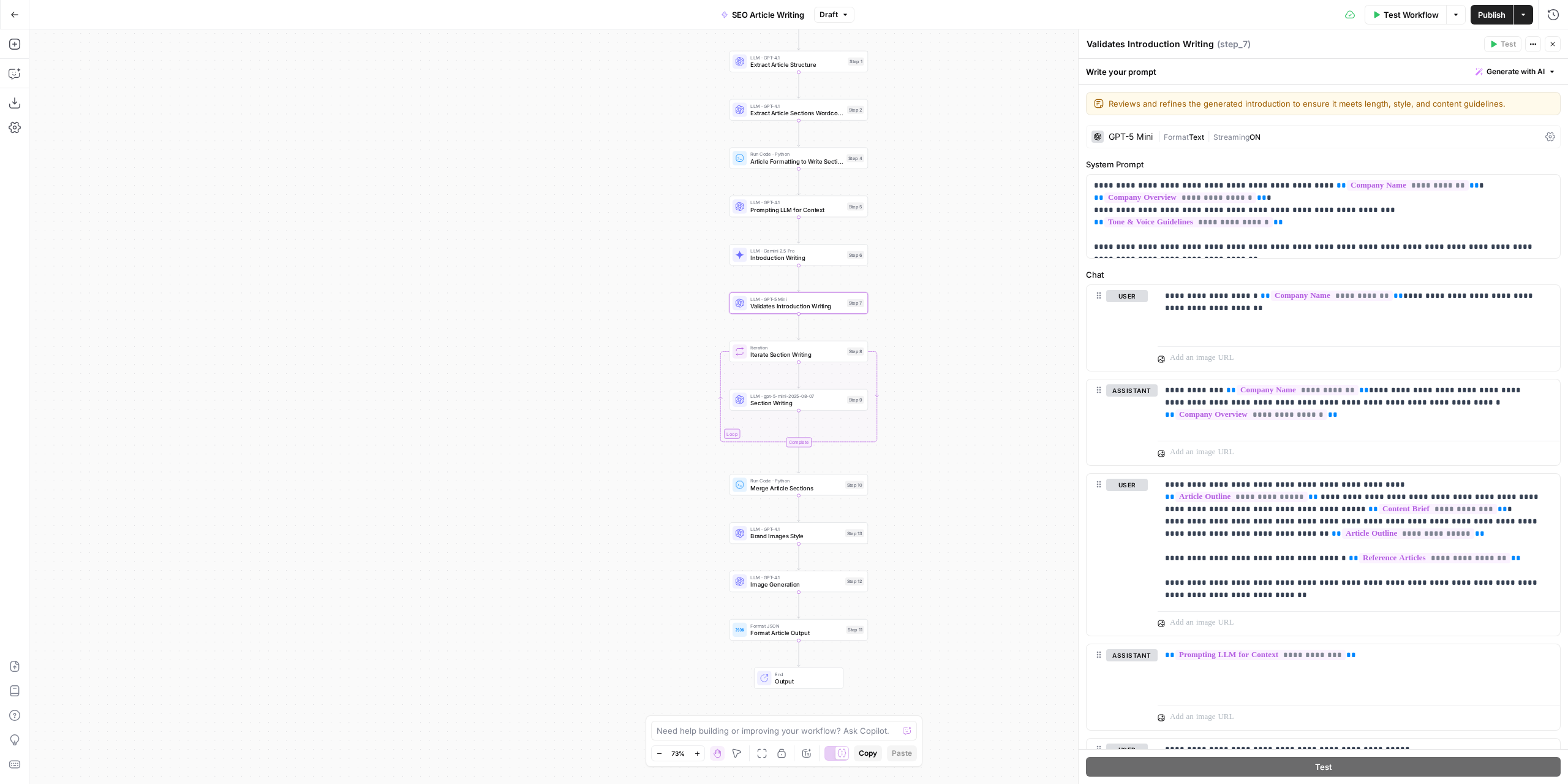
click at [1193, 133] on span "Text" at bounding box center [1197, 137] width 15 height 9
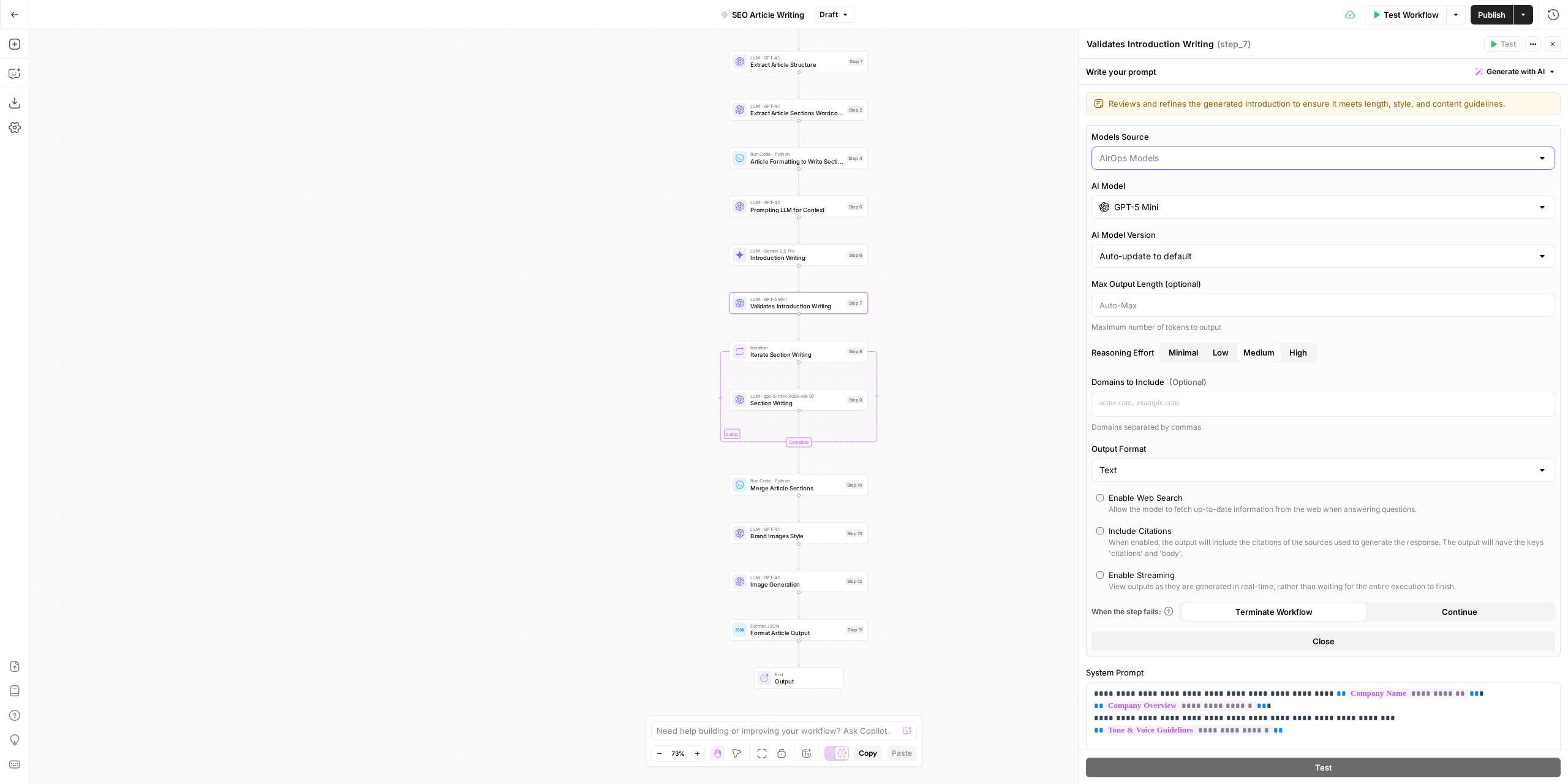
click at [1168, 163] on input "Models Source" at bounding box center [1315, 158] width 433 height 12
click at [1150, 203] on span "My Models" at bounding box center [1315, 204] width 429 height 12
type input "My Models"
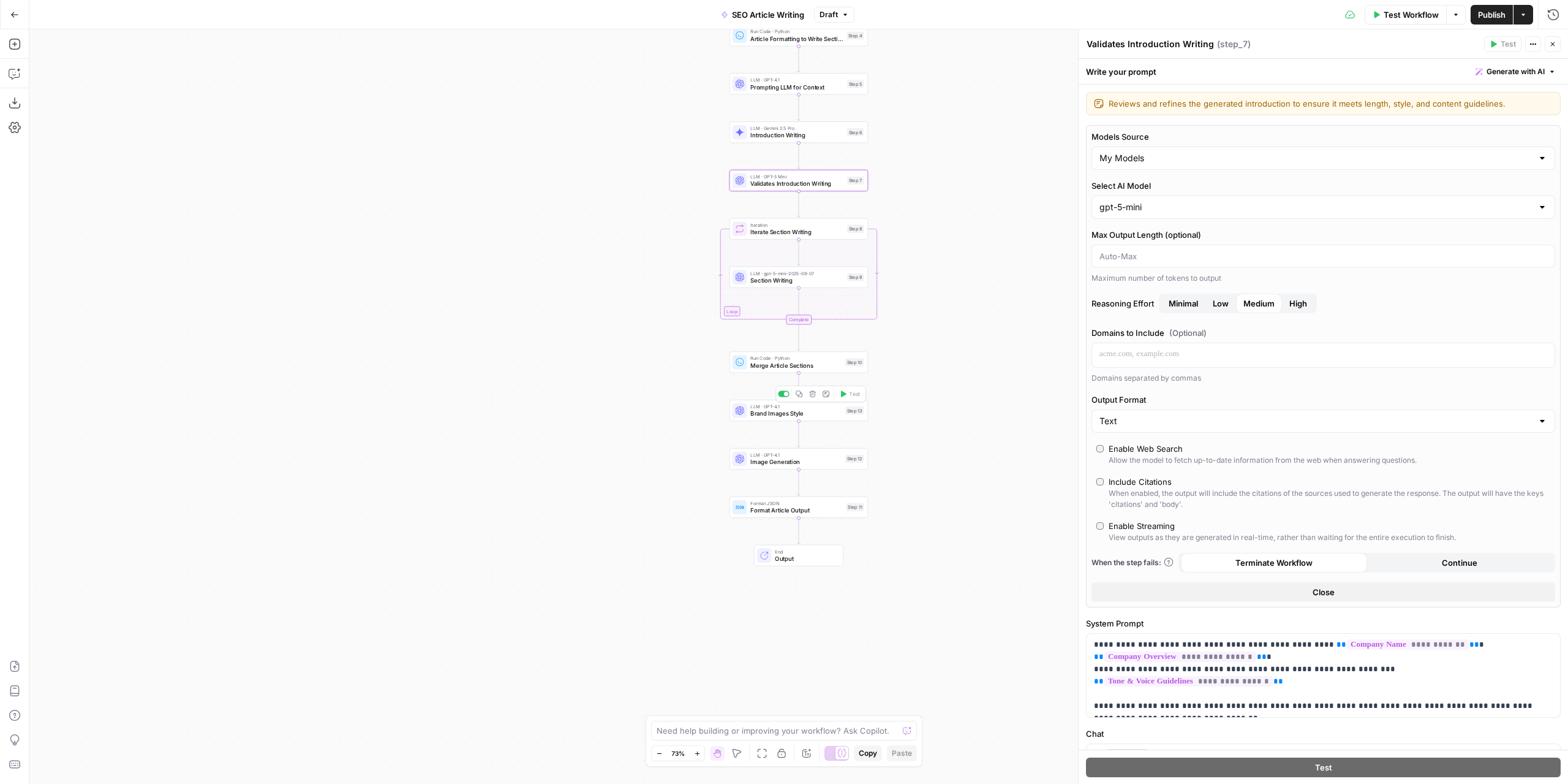
click at [822, 415] on span "Brand Images Style" at bounding box center [796, 415] width 91 height 9
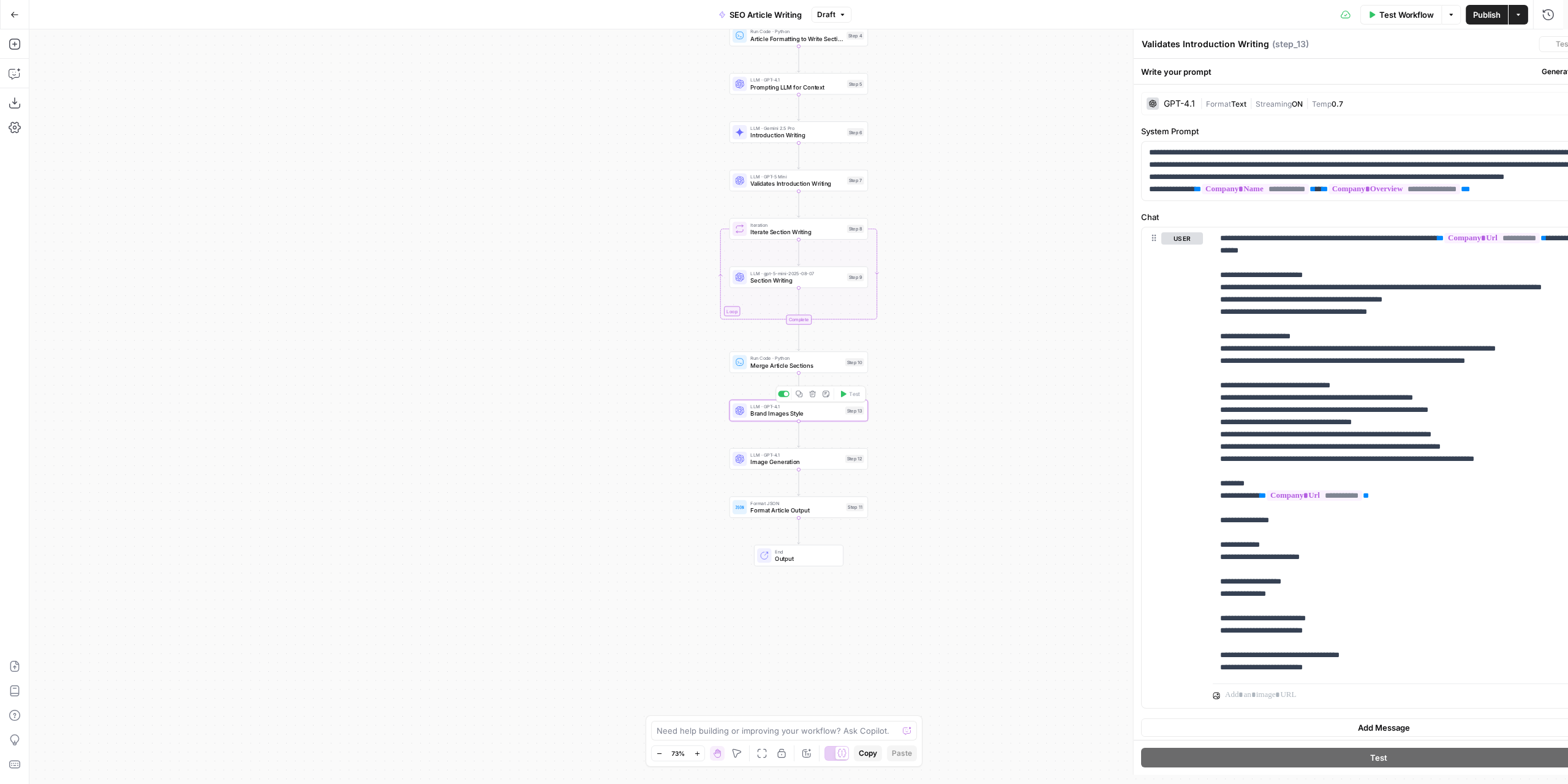
type textarea "Brand Images Style"
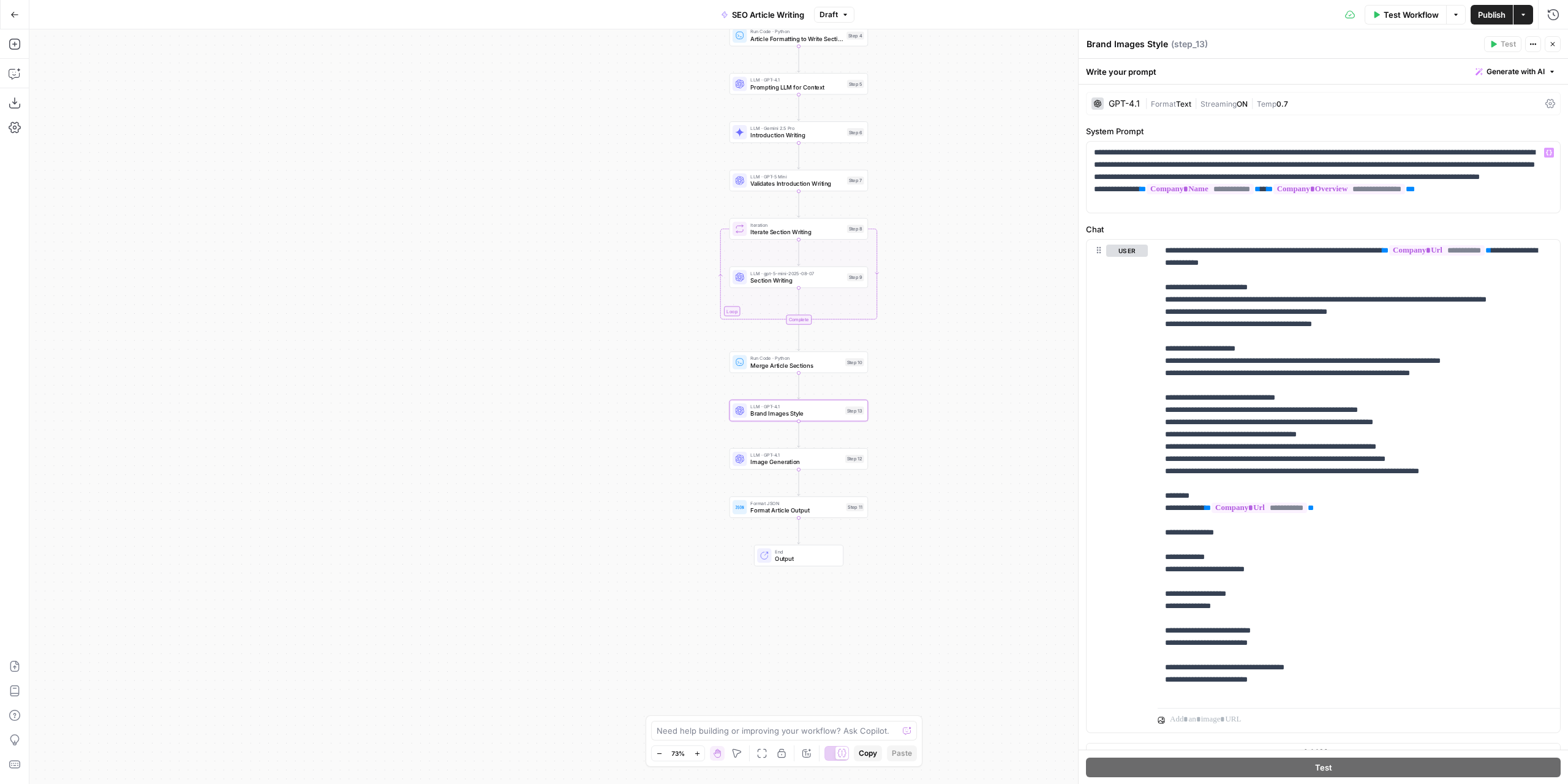
click at [1157, 105] on div "| Format Text | Streaming ON | Temp 0.7" at bounding box center [1343, 103] width 396 height 11
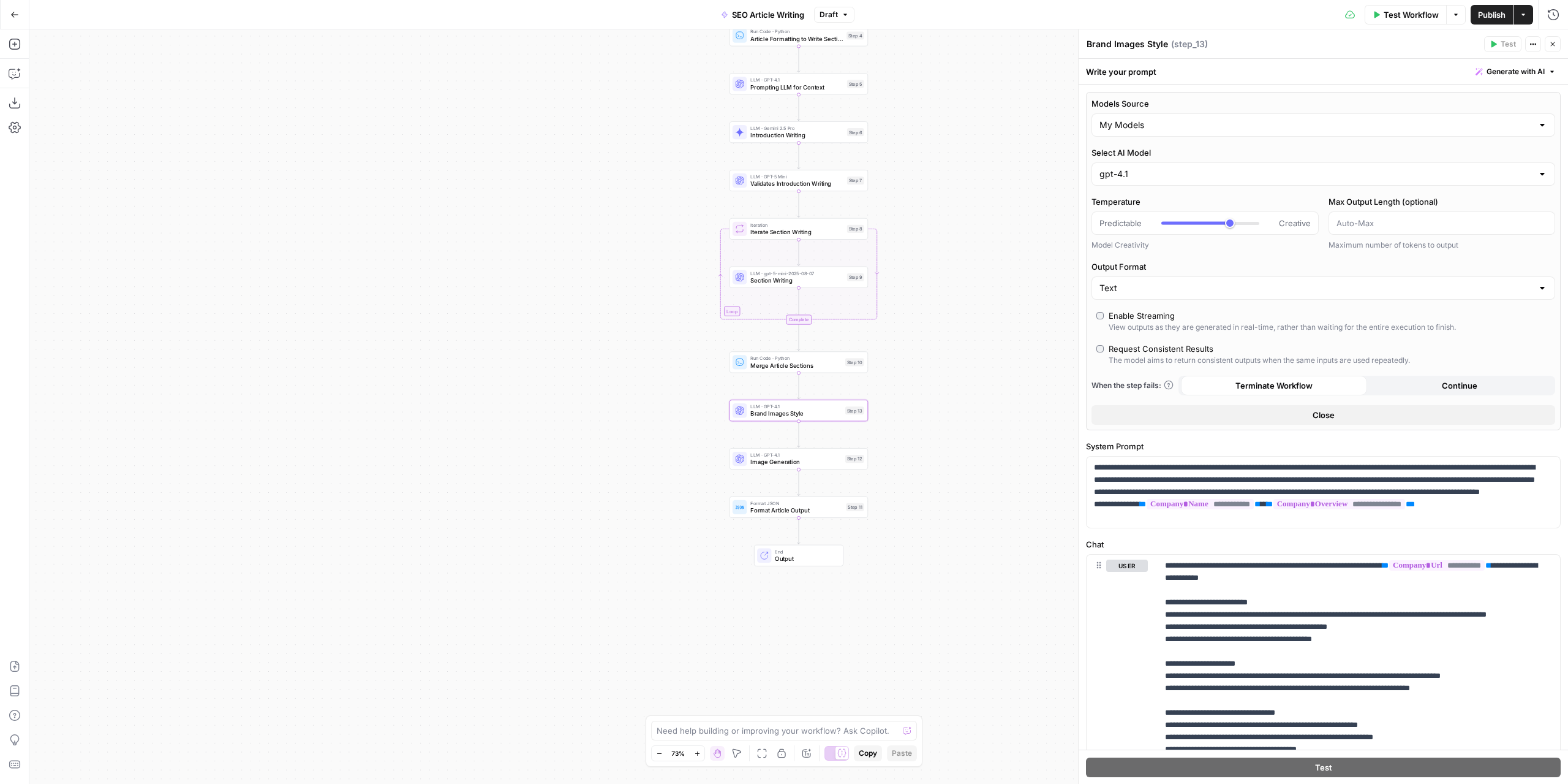
click at [1152, 134] on div "My Models" at bounding box center [1324, 125] width 464 height 24
click at [1141, 173] on span "My Models" at bounding box center [1310, 172] width 418 height 12
type input "My Models"
click at [1141, 168] on input "Select AI Model" at bounding box center [1315, 174] width 433 height 12
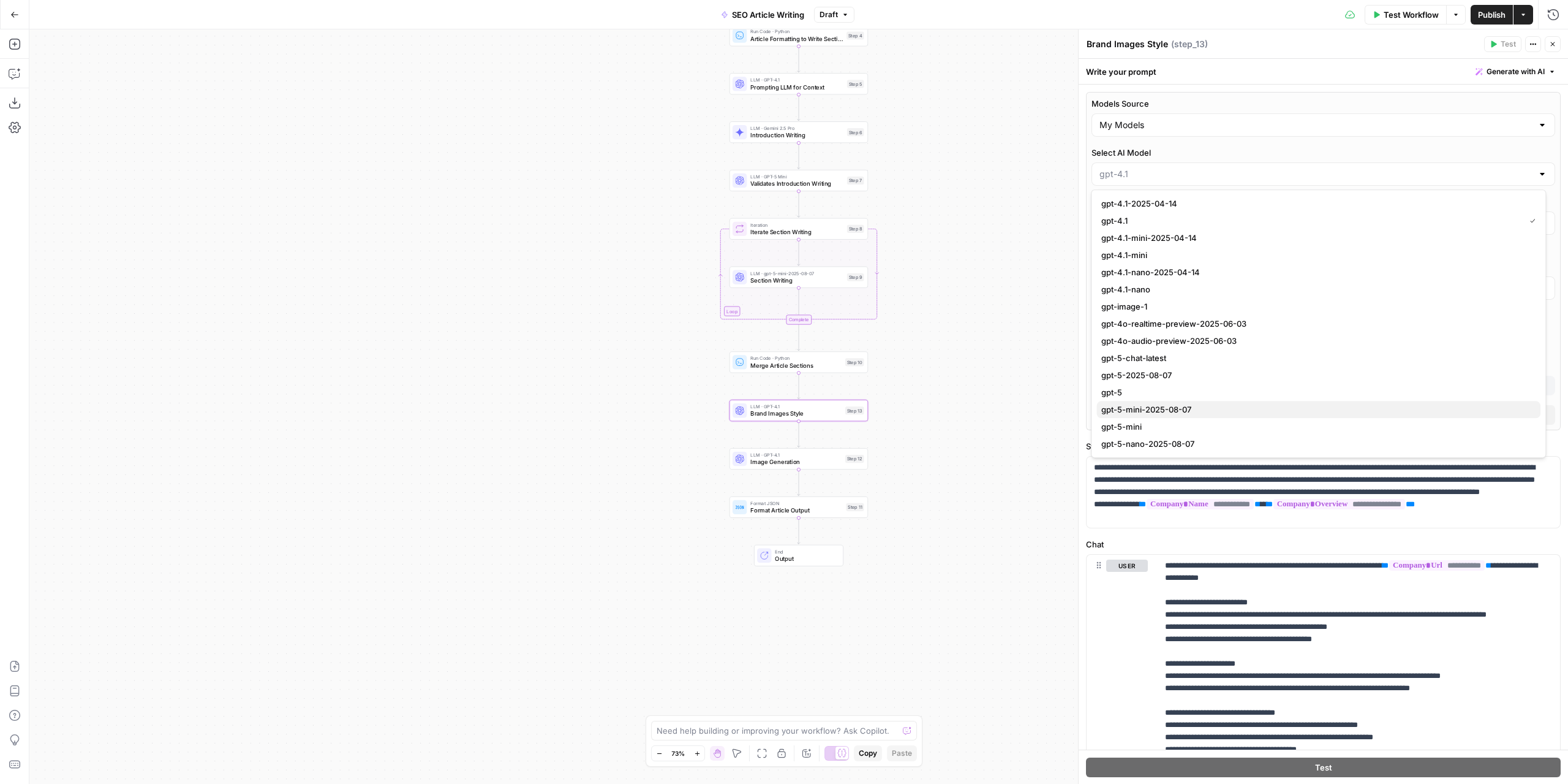
click at [1189, 412] on span "gpt-5-mini-2025-08-07" at bounding box center [1315, 409] width 429 height 12
type input "gpt-5-mini-2025-08-07"
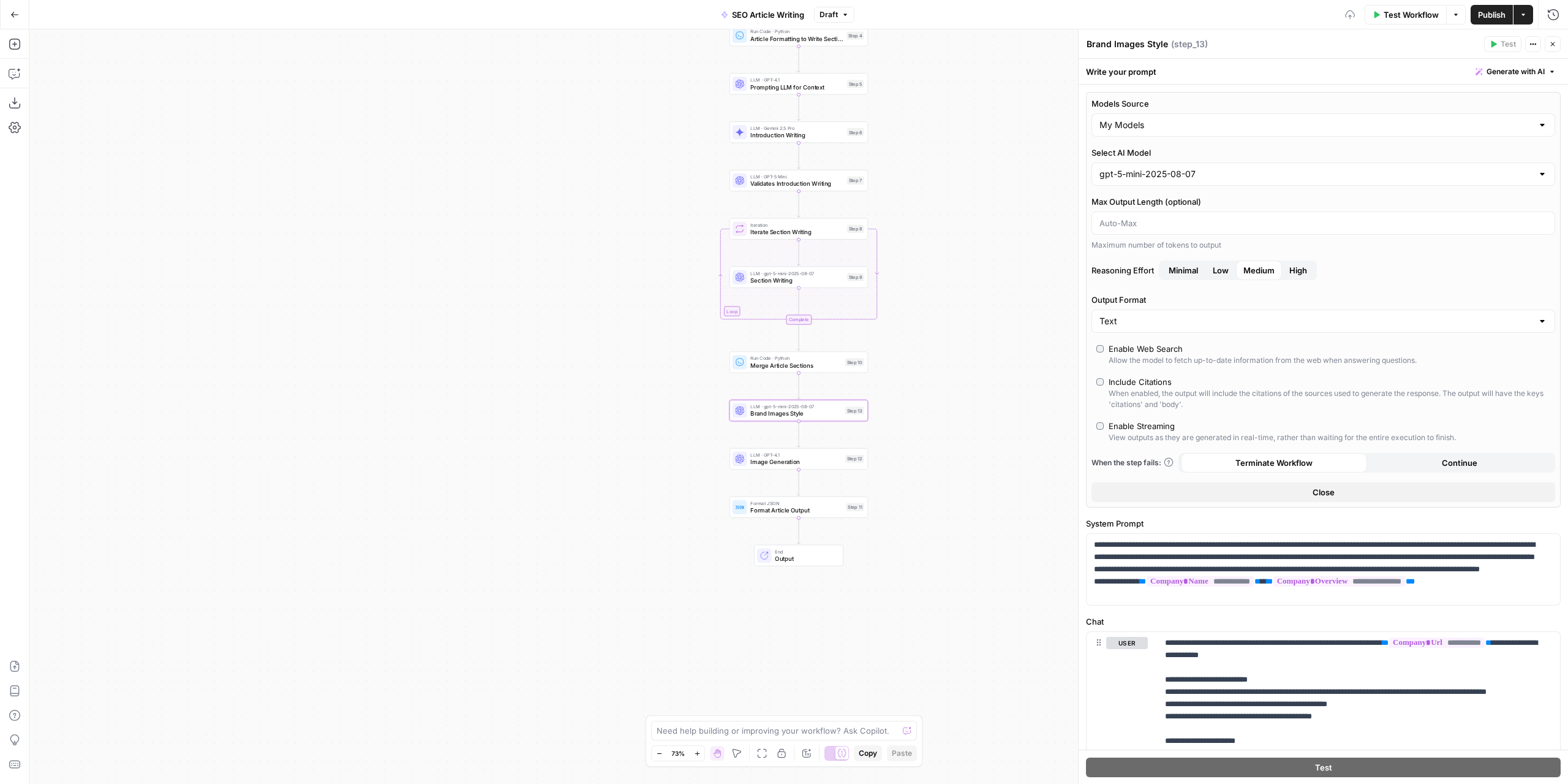
click at [798, 466] on div "LLM · GPT-4.1 Image Generation Step 12 Copy step Delete step Add Note Test" at bounding box center [799, 459] width 138 height 22
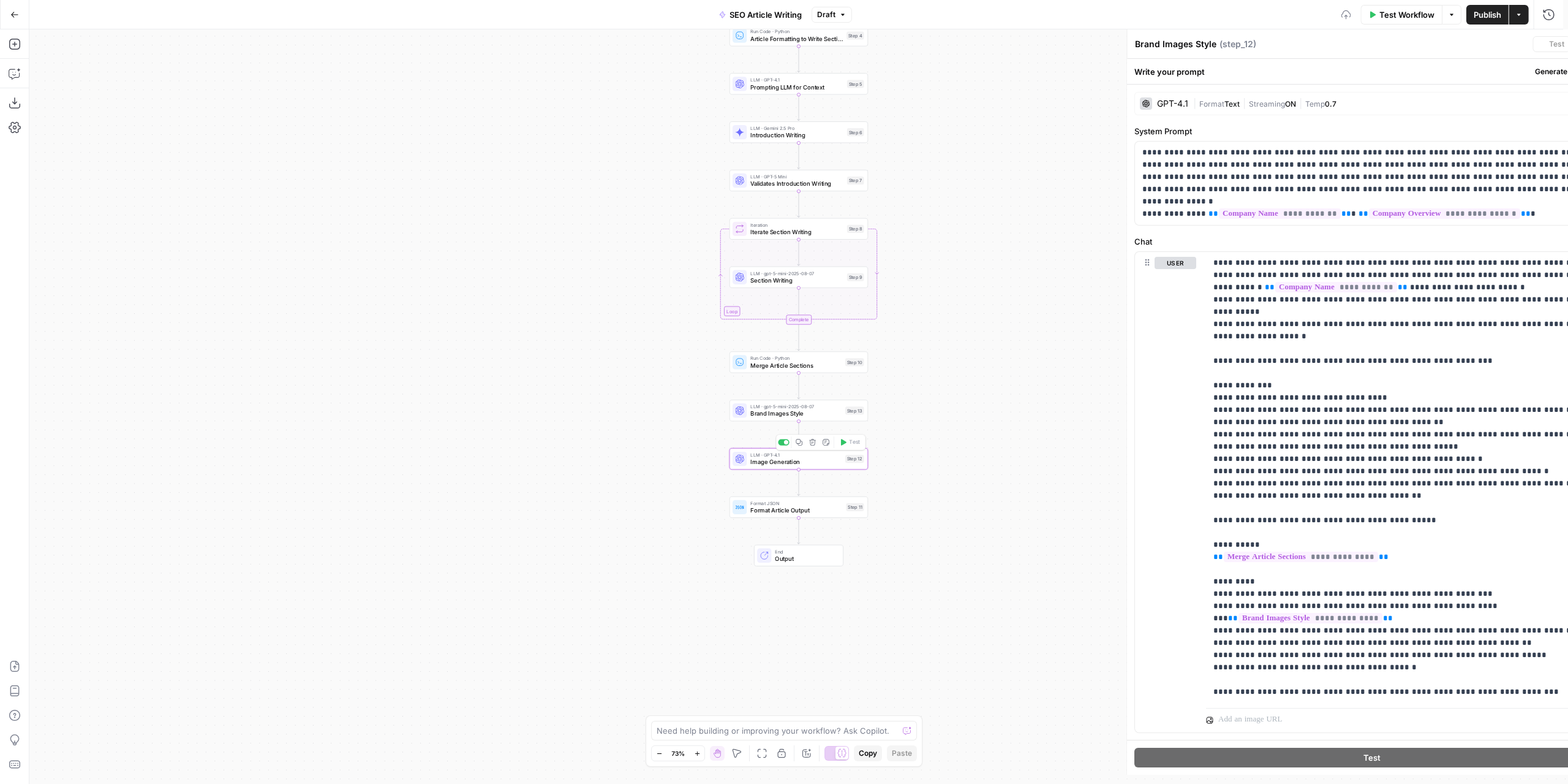
type textarea "Image Generation"
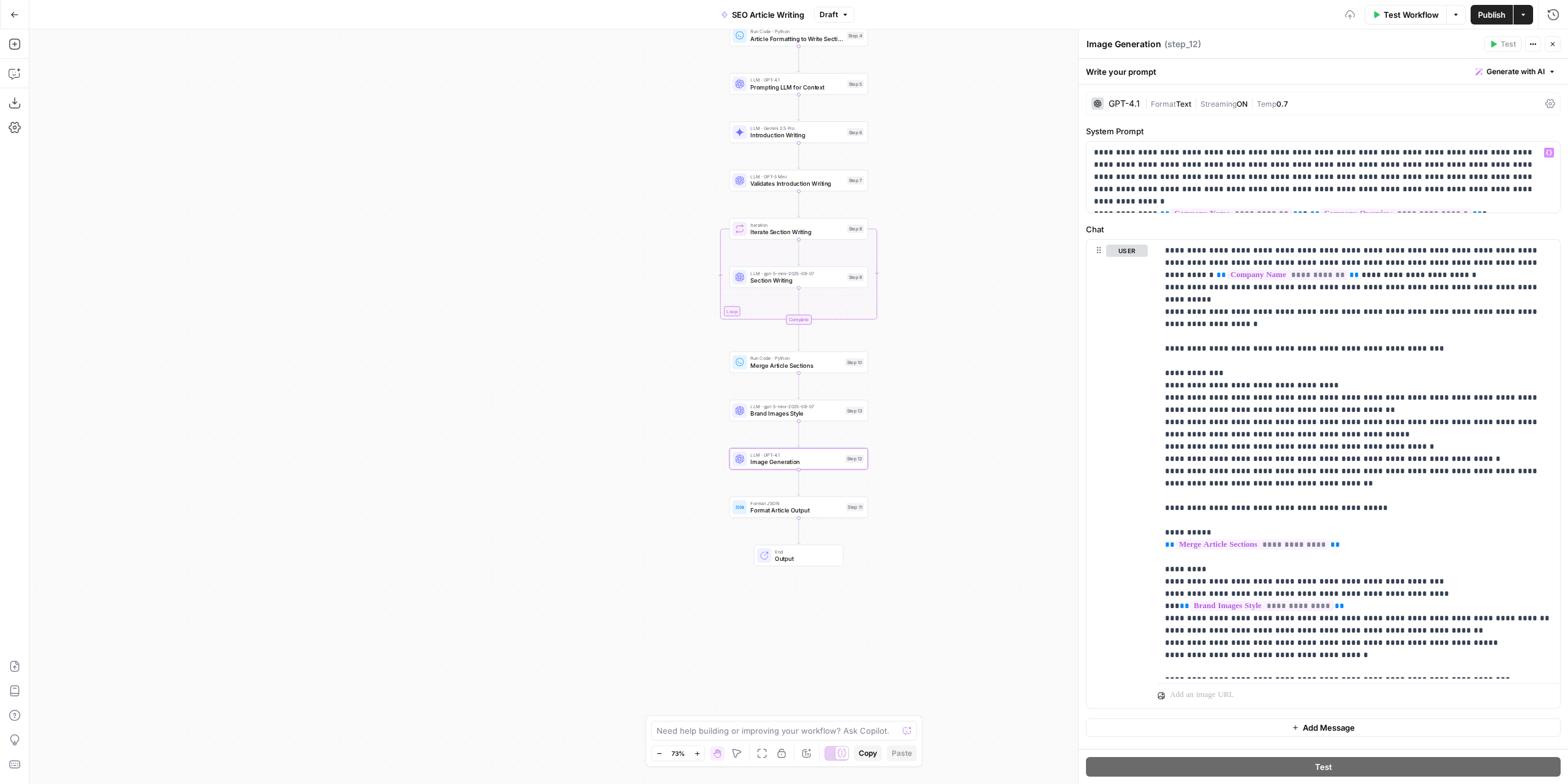
click at [1182, 104] on span "Text" at bounding box center [1184, 104] width 15 height 9
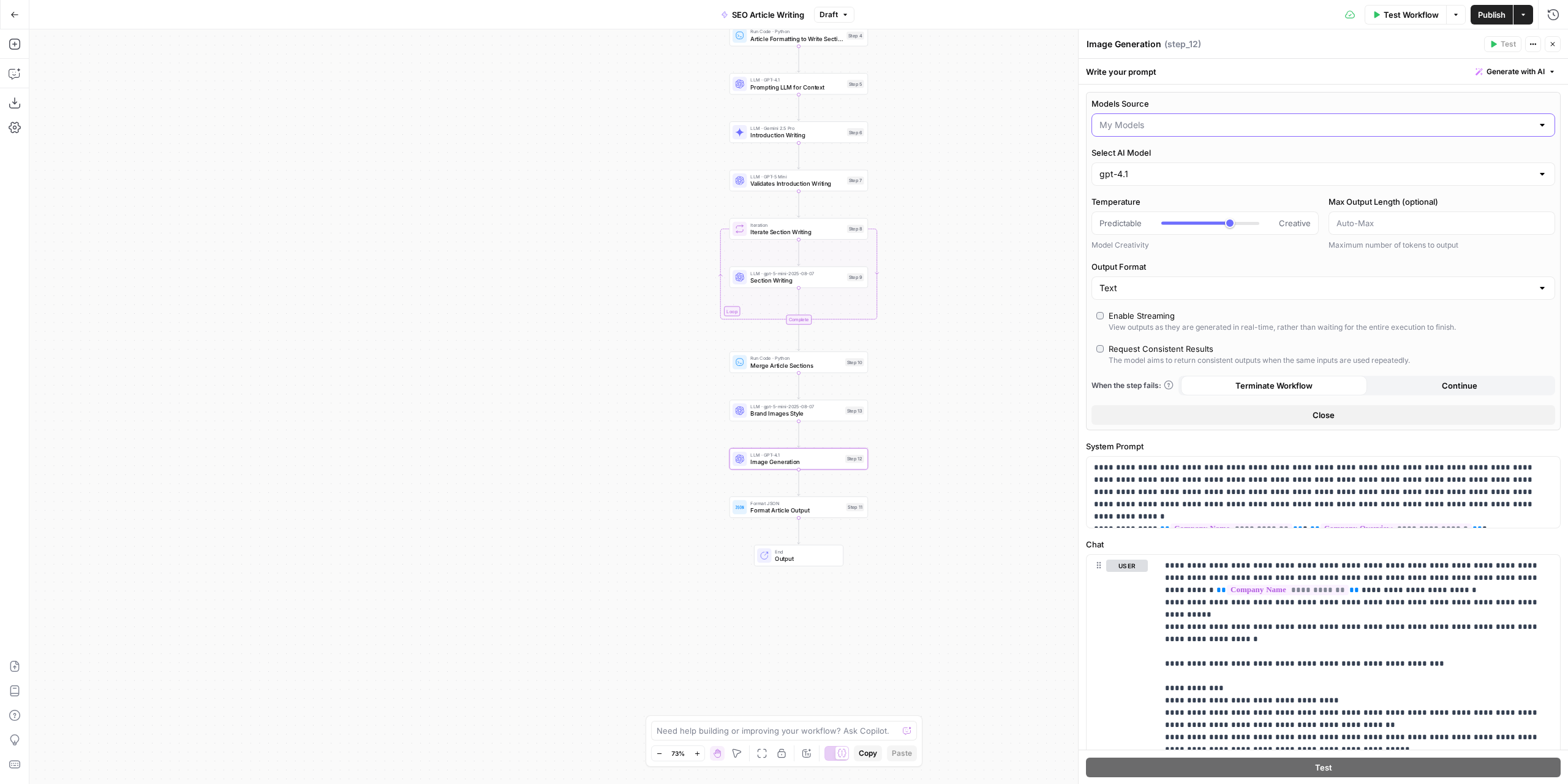
click at [1166, 124] on input "Models Source" at bounding box center [1315, 124] width 433 height 12
type input "My Models"
click at [1151, 201] on label "Temperature" at bounding box center [1205, 201] width 227 height 12
click at [1099, 223] on input "Temperature" at bounding box center [1099, 223] width 1 height 1
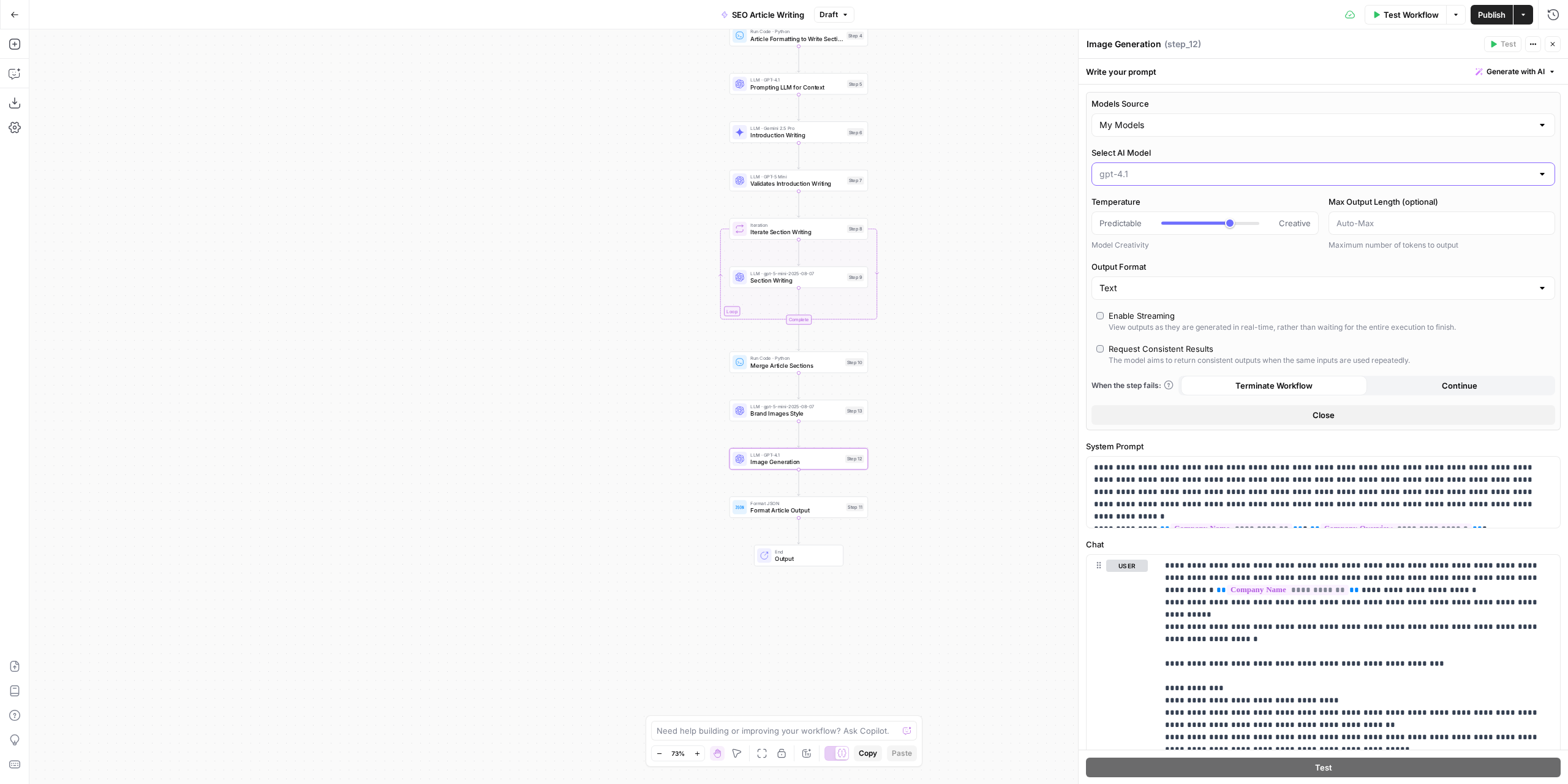
click at [1160, 168] on input "Select AI Model" at bounding box center [1315, 174] width 433 height 12
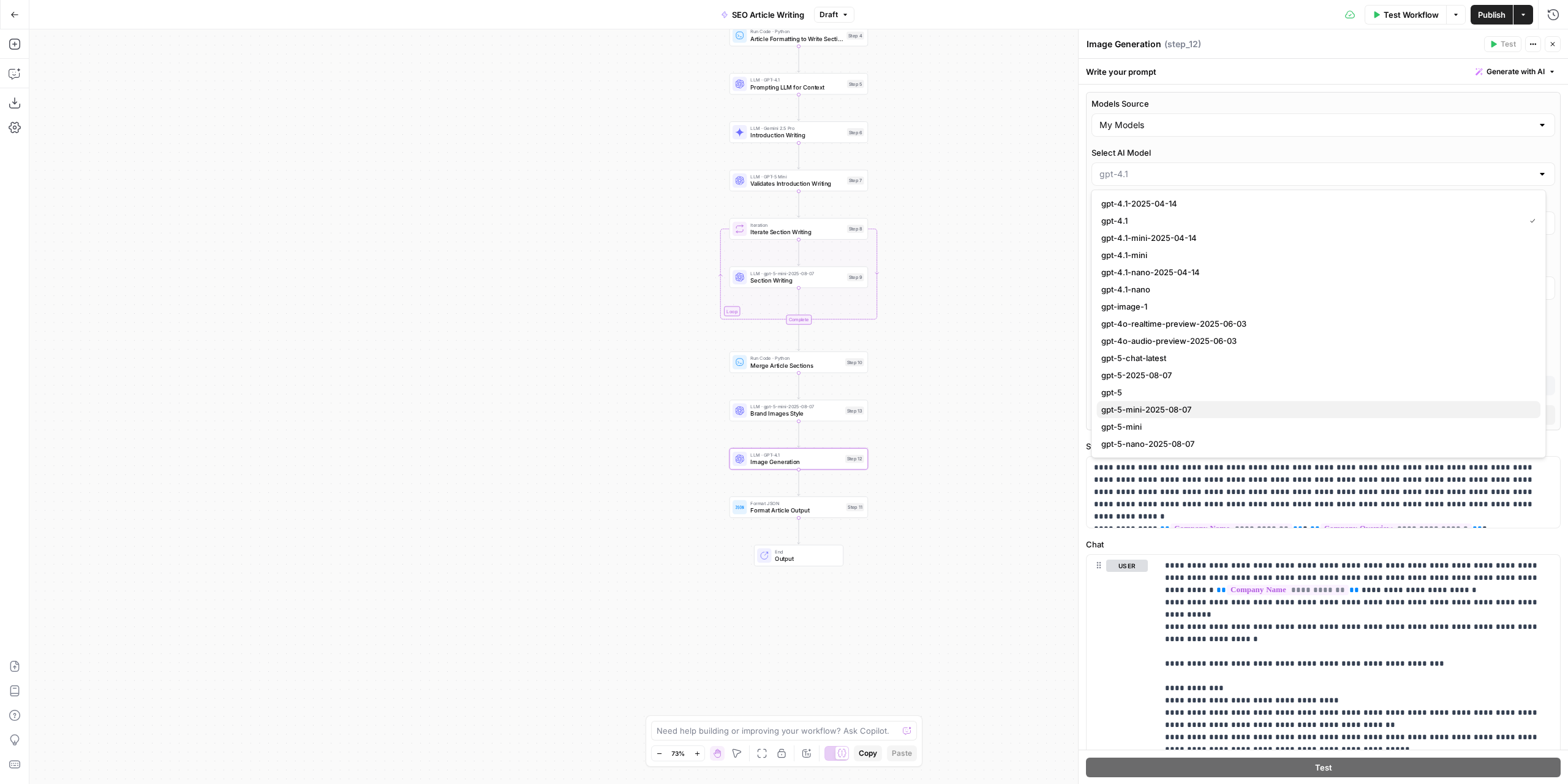
click at [1185, 413] on span "gpt-5-mini-2025-08-07" at bounding box center [1315, 409] width 429 height 12
type input "gpt-5-mini-2025-08-07"
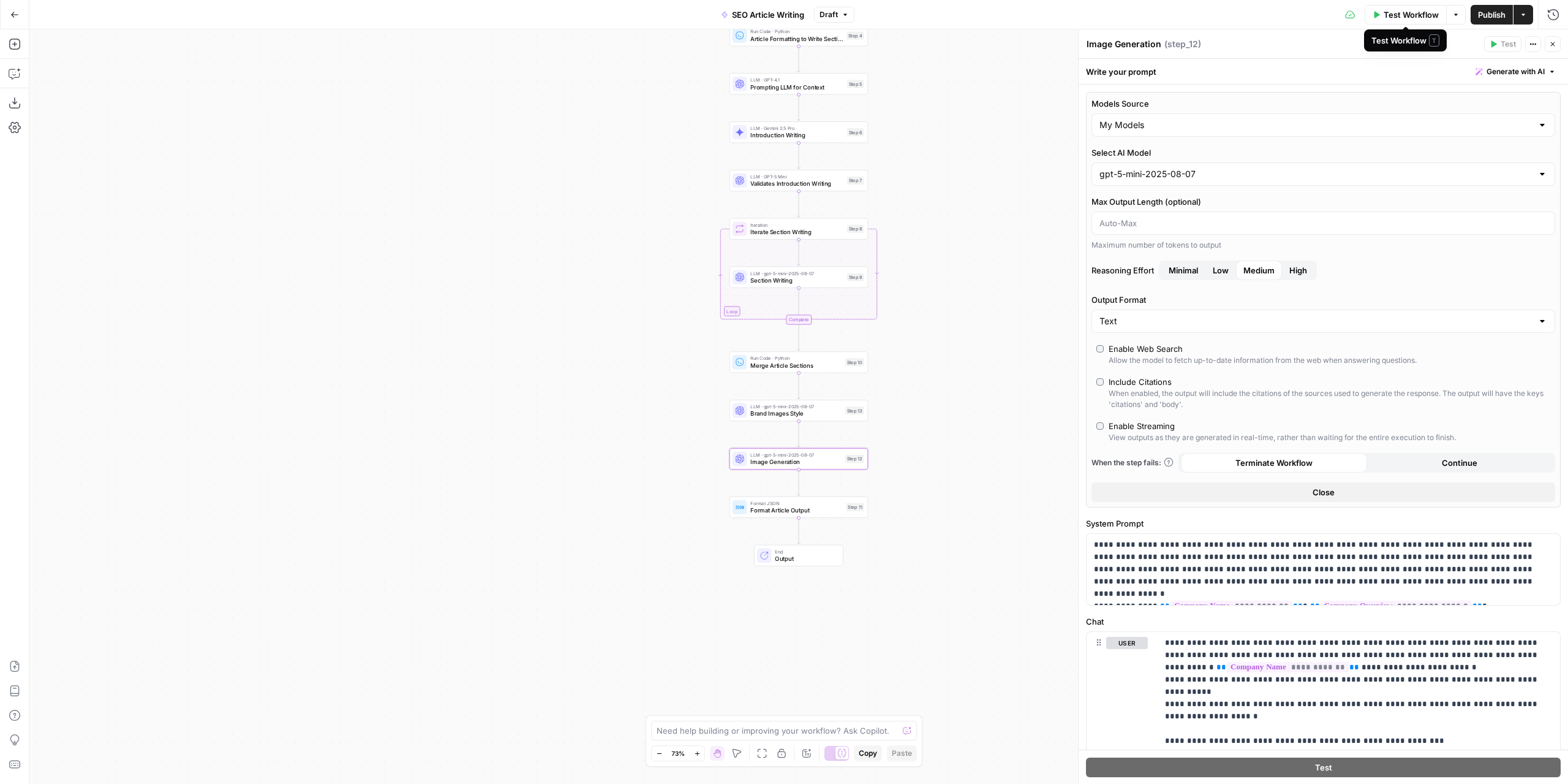
click at [1488, 14] on span "Publish" at bounding box center [1491, 14] width 27 height 12
click at [816, 143] on div "Workflow Set Inputs Inputs LLM · GPT-4.1 Extract Article Structure Step 1 LLM ·…" at bounding box center [799, 406] width 1539 height 755
click at [823, 135] on span "Introduction Writing" at bounding box center [797, 135] width 93 height 9
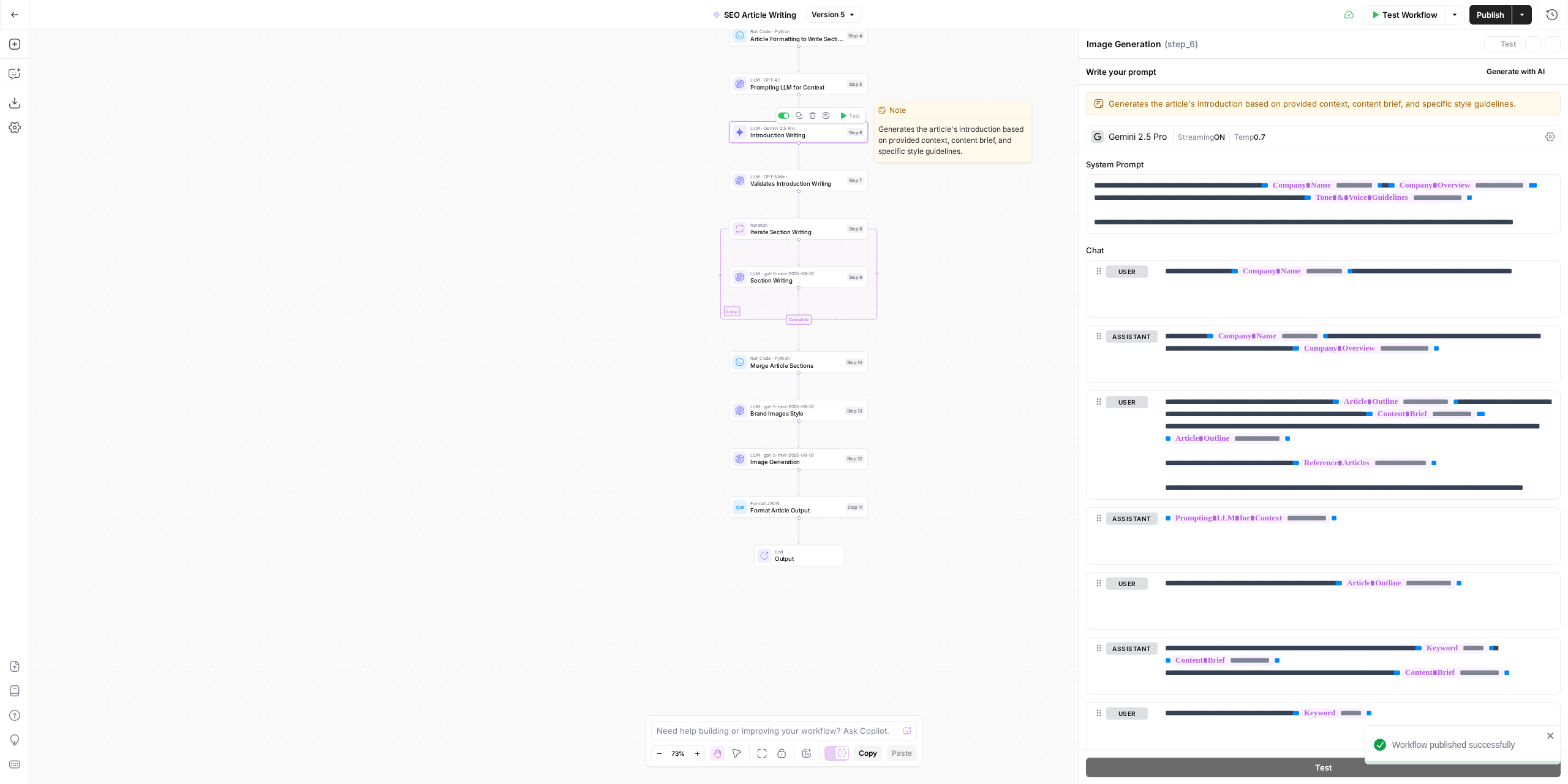
type textarea "Introduction Writing"
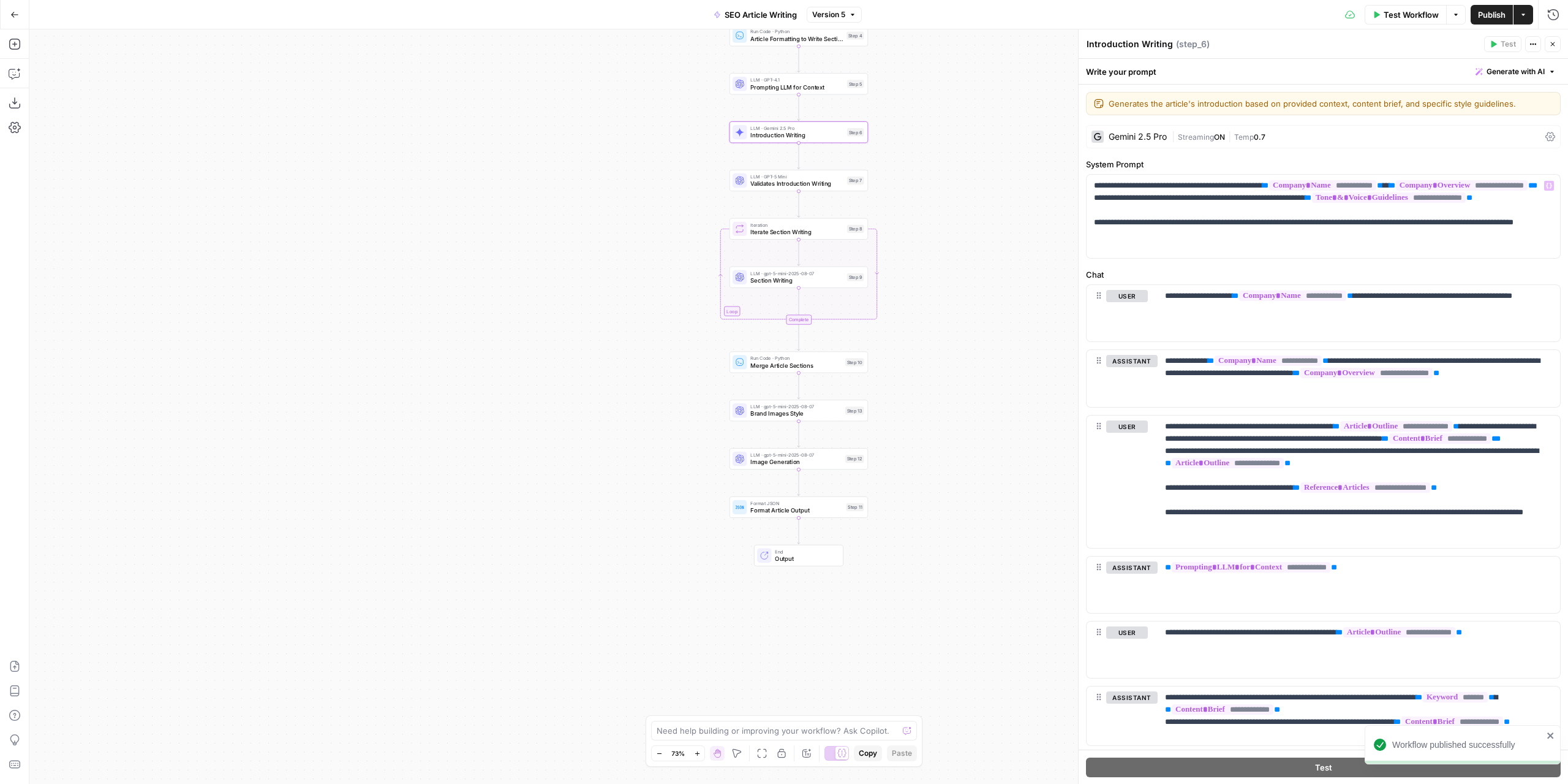
click at [1163, 136] on div "Gemini 2.5 Pro" at bounding box center [1138, 136] width 58 height 8
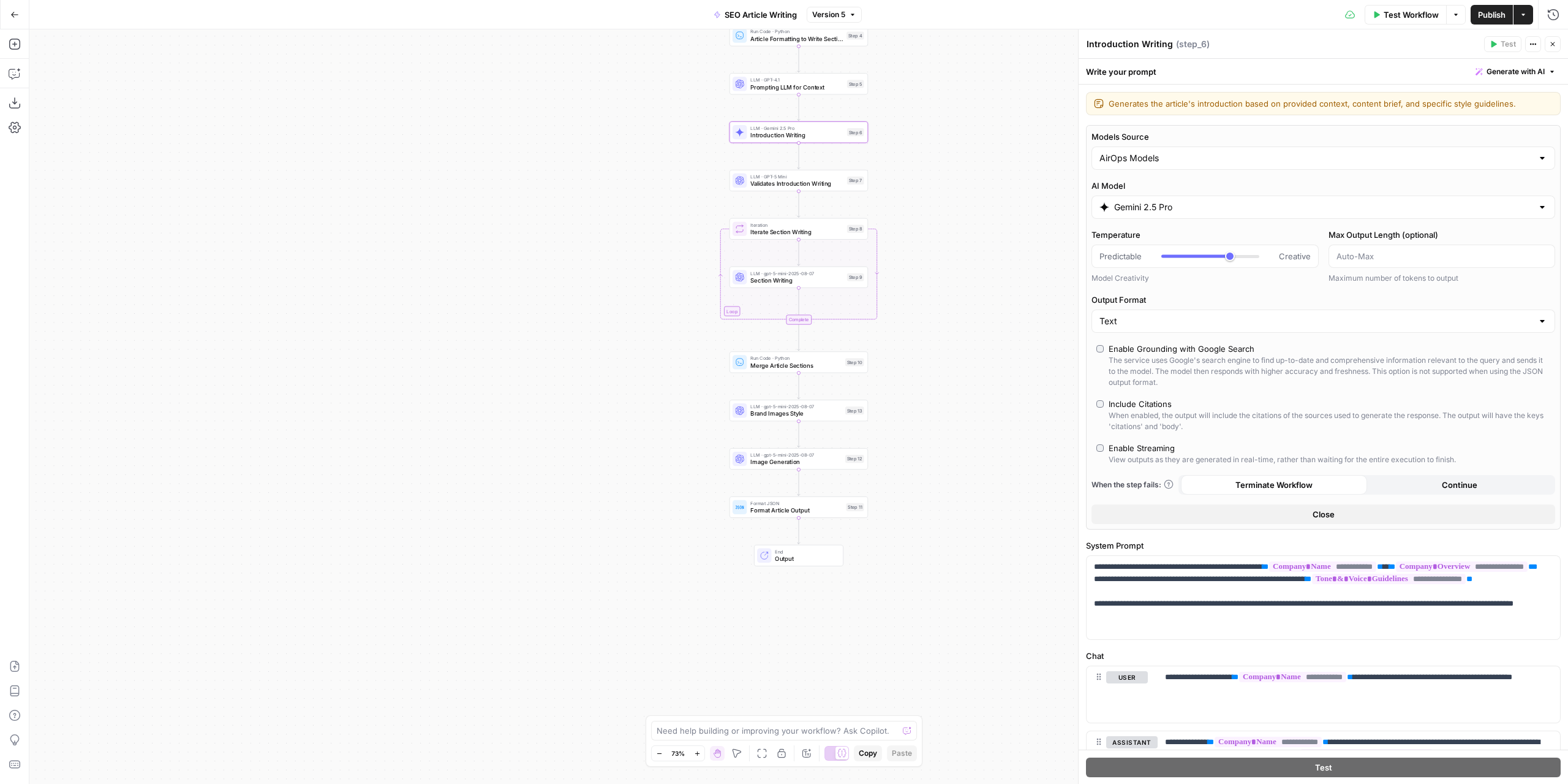
click at [1200, 209] on input "Gemini 2.5 Pro" at bounding box center [1323, 207] width 418 height 12
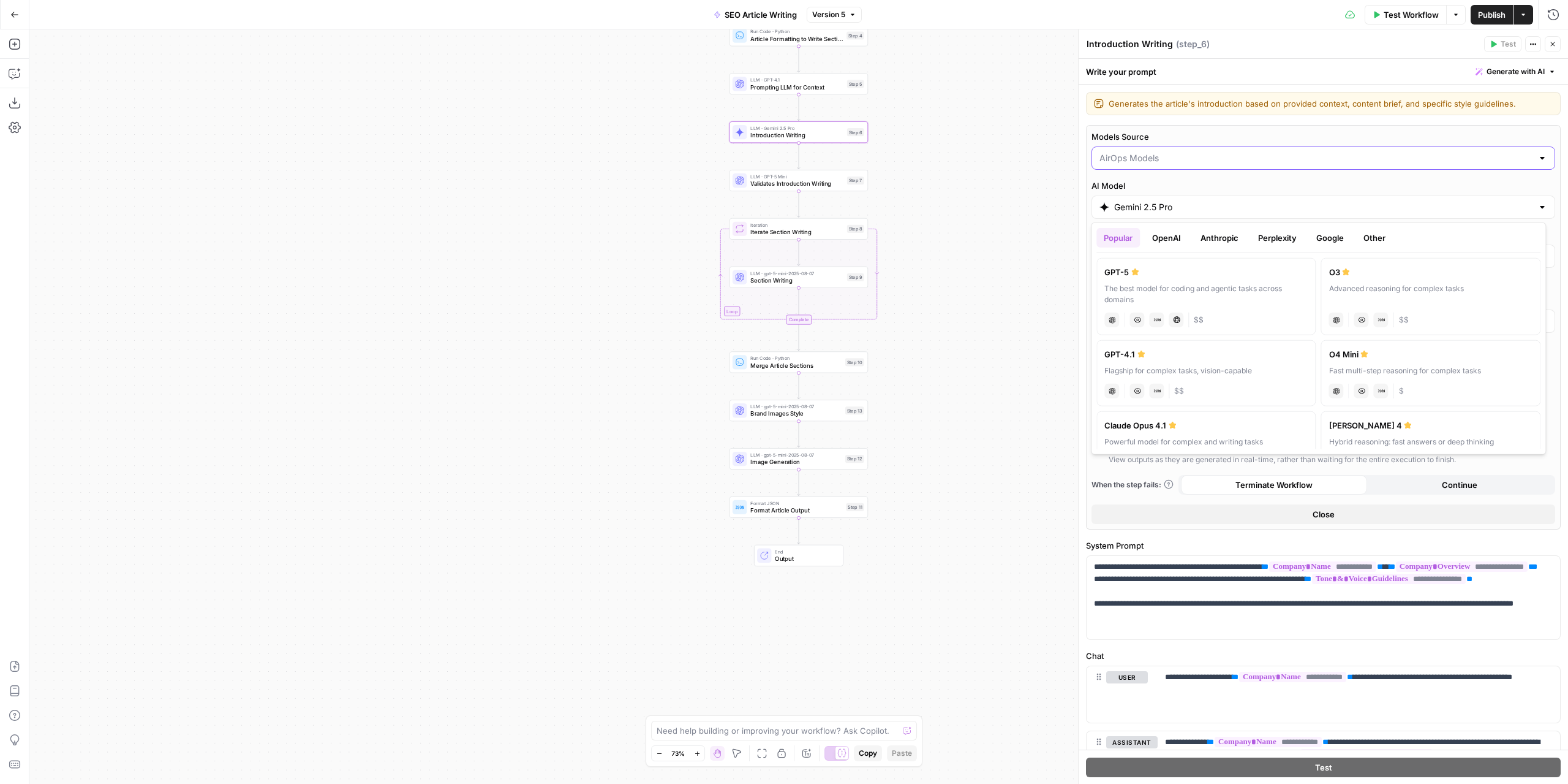
click at [1186, 160] on input "Models Source" at bounding box center [1315, 158] width 433 height 12
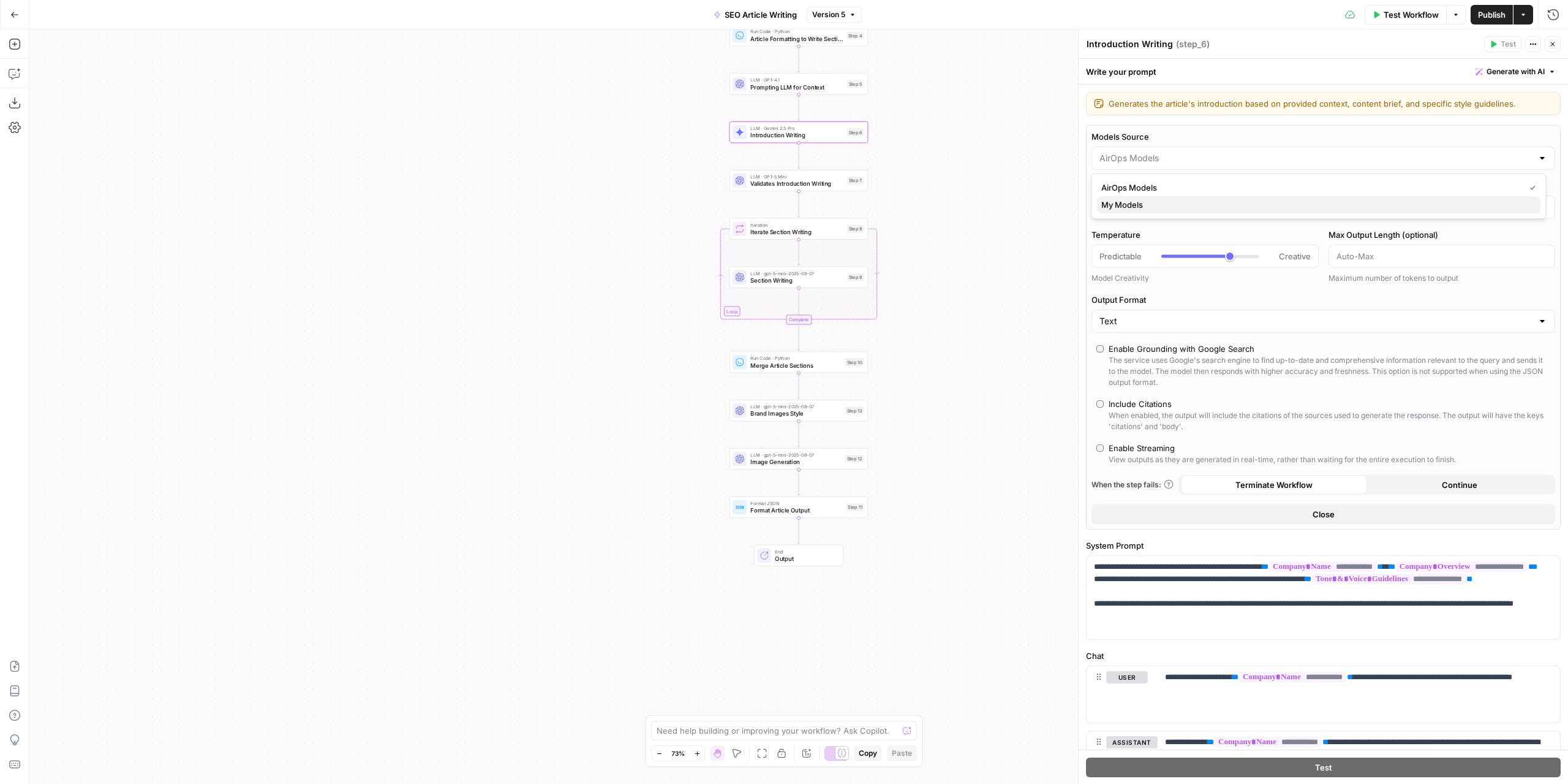
click at [1158, 203] on span "My Models" at bounding box center [1315, 204] width 429 height 12
type input "My Models"
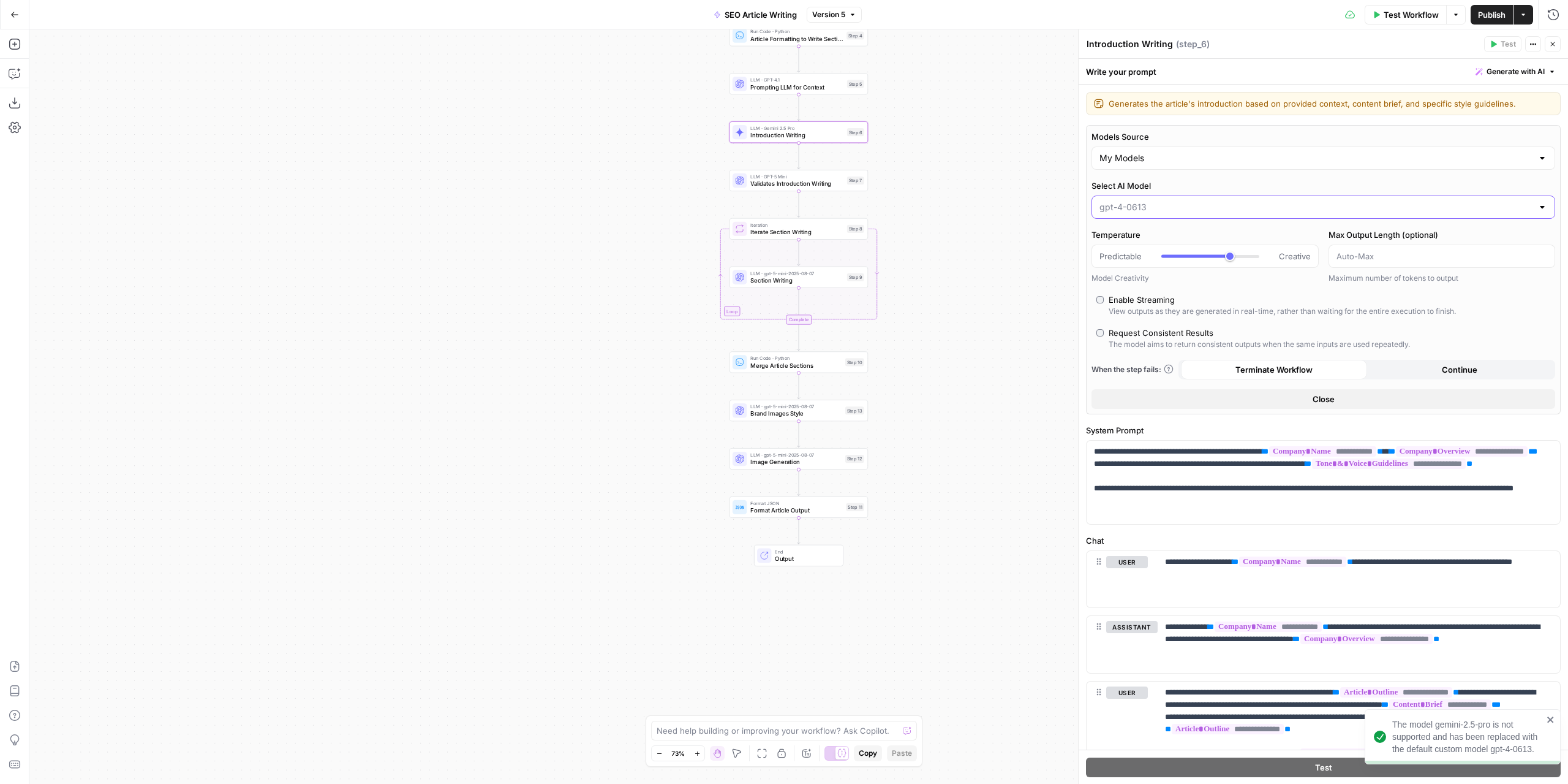
click at [1172, 205] on input "Select AI Model" at bounding box center [1315, 207] width 433 height 12
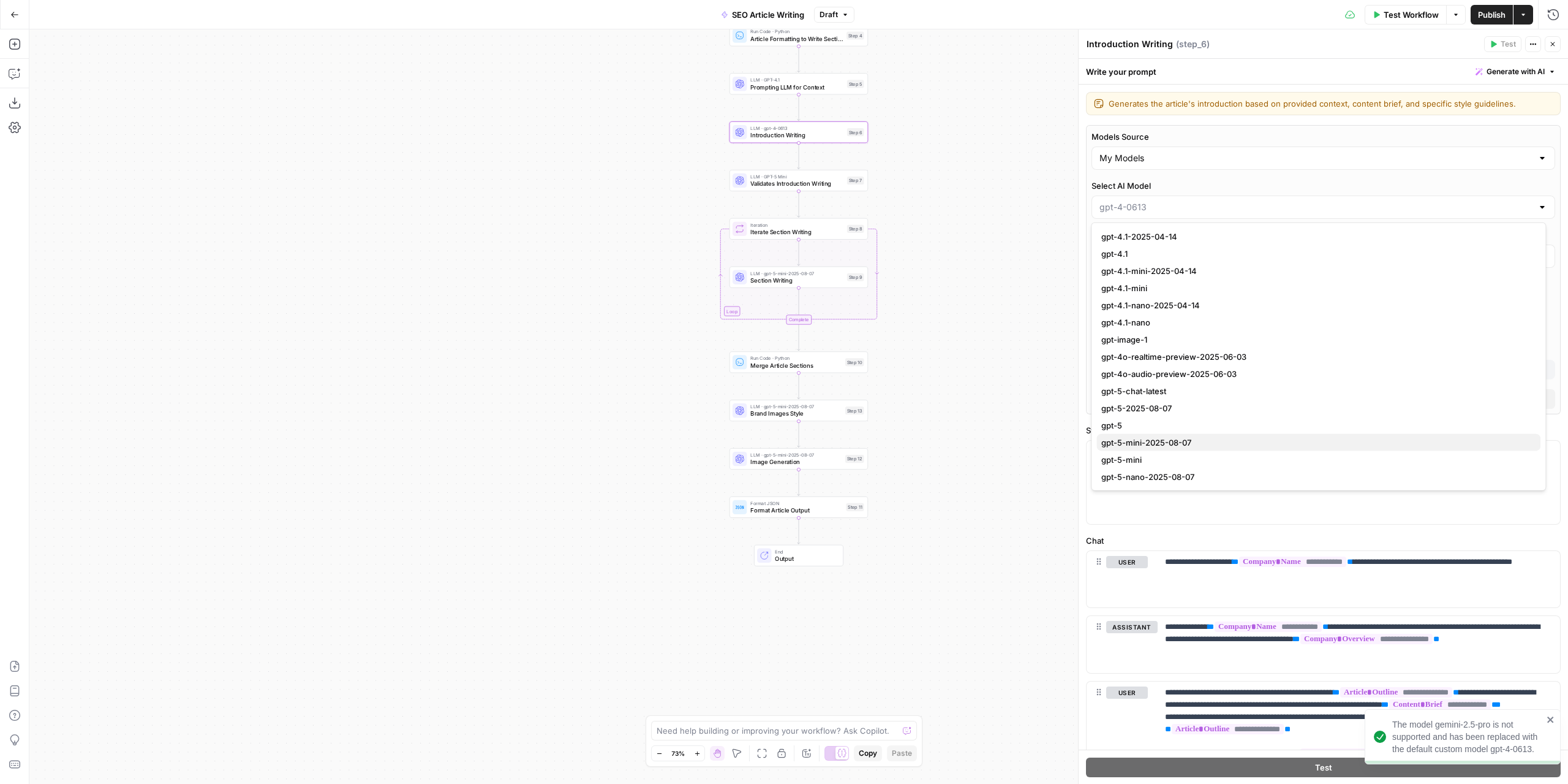
click at [1214, 448] on button "gpt-5-mini-2025-08-07" at bounding box center [1318, 443] width 444 height 17
type input "gpt-5-mini-2025-08-07"
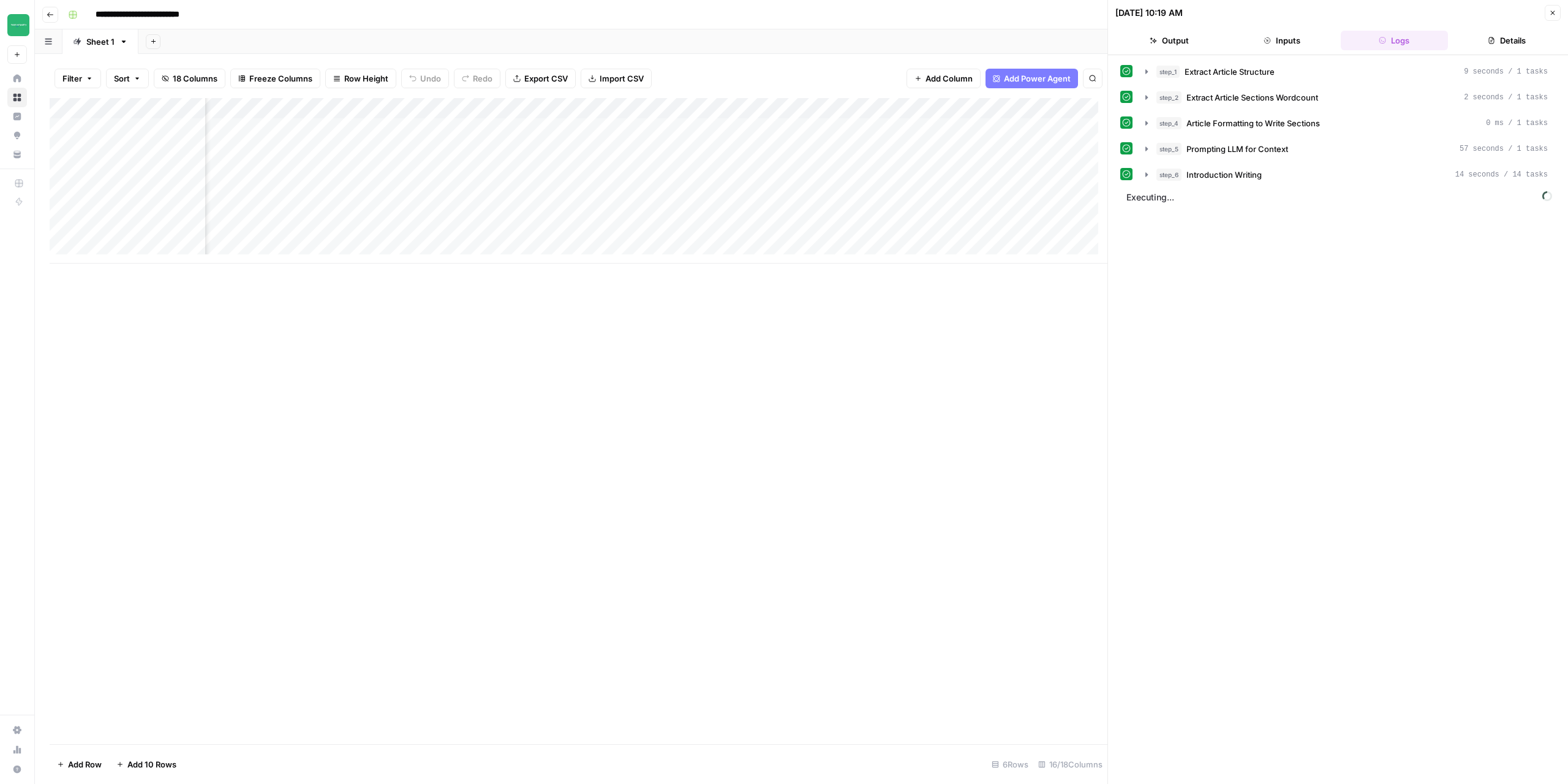
scroll to position [0, 969]
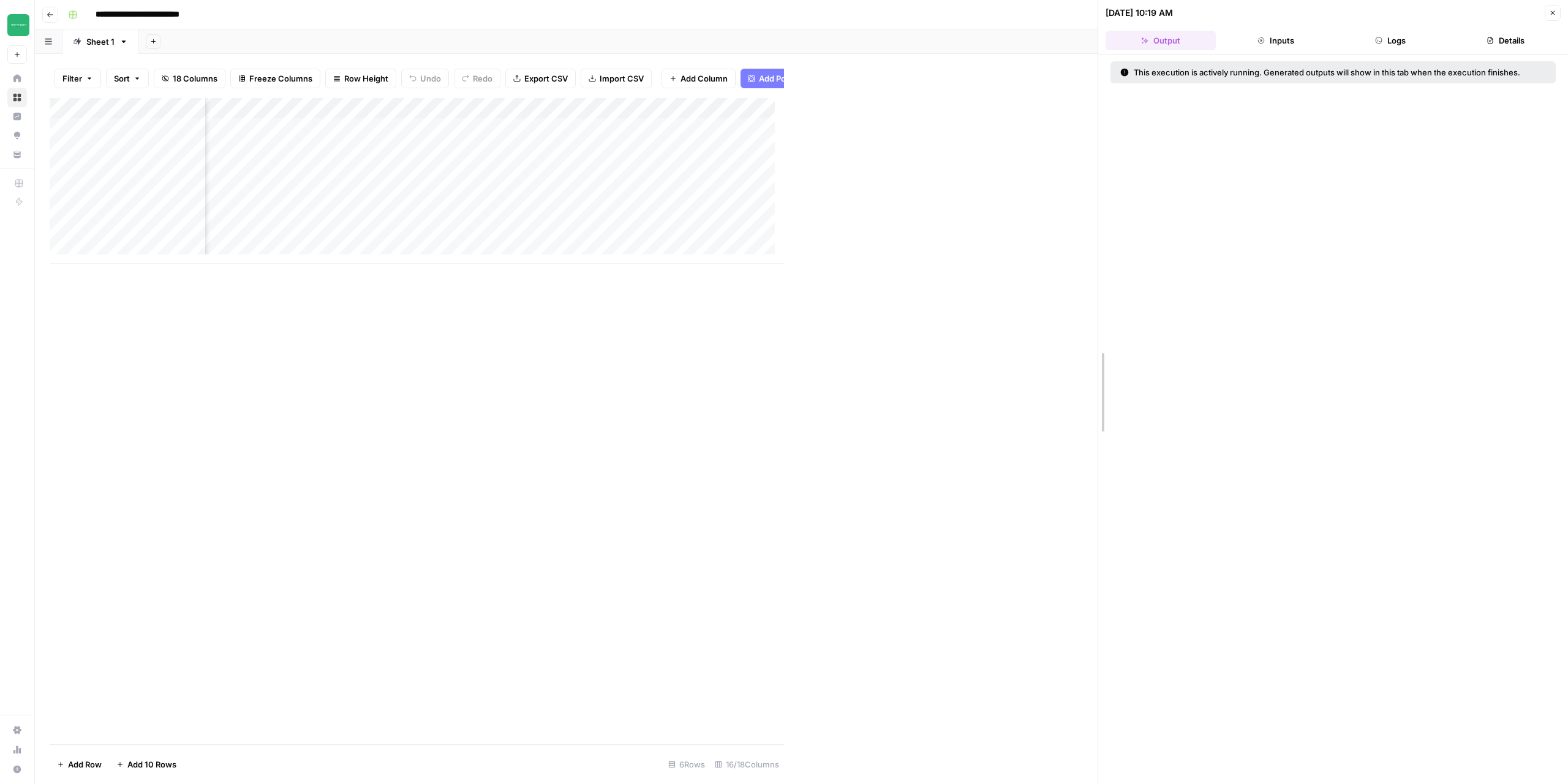
drag, startPoint x: 786, startPoint y: 299, endPoint x: 1099, endPoint y: 290, distance: 313.1
click at [992, 129] on div "Add Column" at bounding box center [574, 180] width 1048 height 165
click at [1374, 29] on header "[DATE] 10:19 AM Close Output Inputs Logs Details" at bounding box center [1333, 27] width 470 height 55
click at [1379, 35] on button "Logs" at bounding box center [1390, 40] width 110 height 20
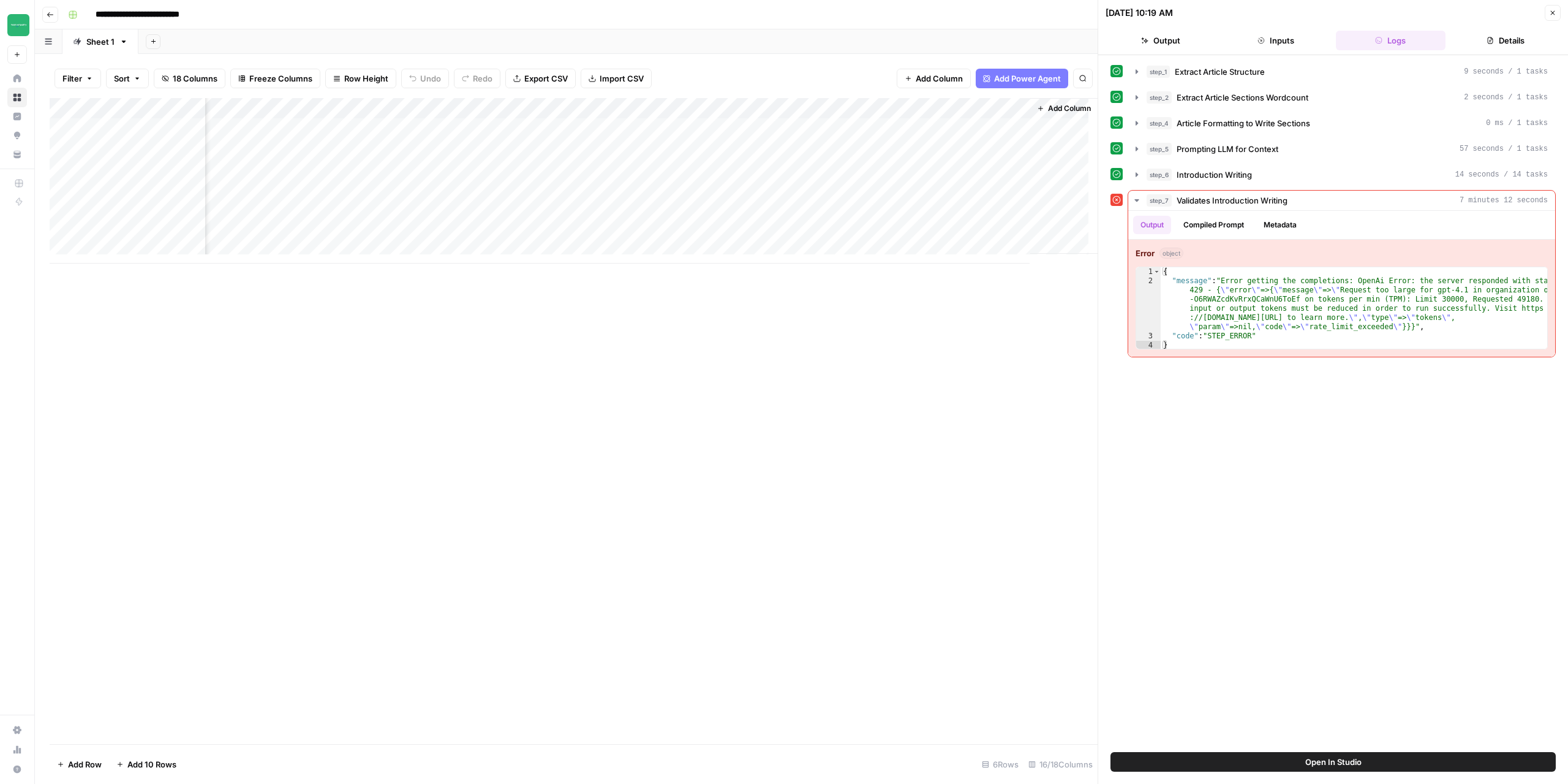
click at [1008, 127] on div "Add Column" at bounding box center [574, 180] width 1048 height 165
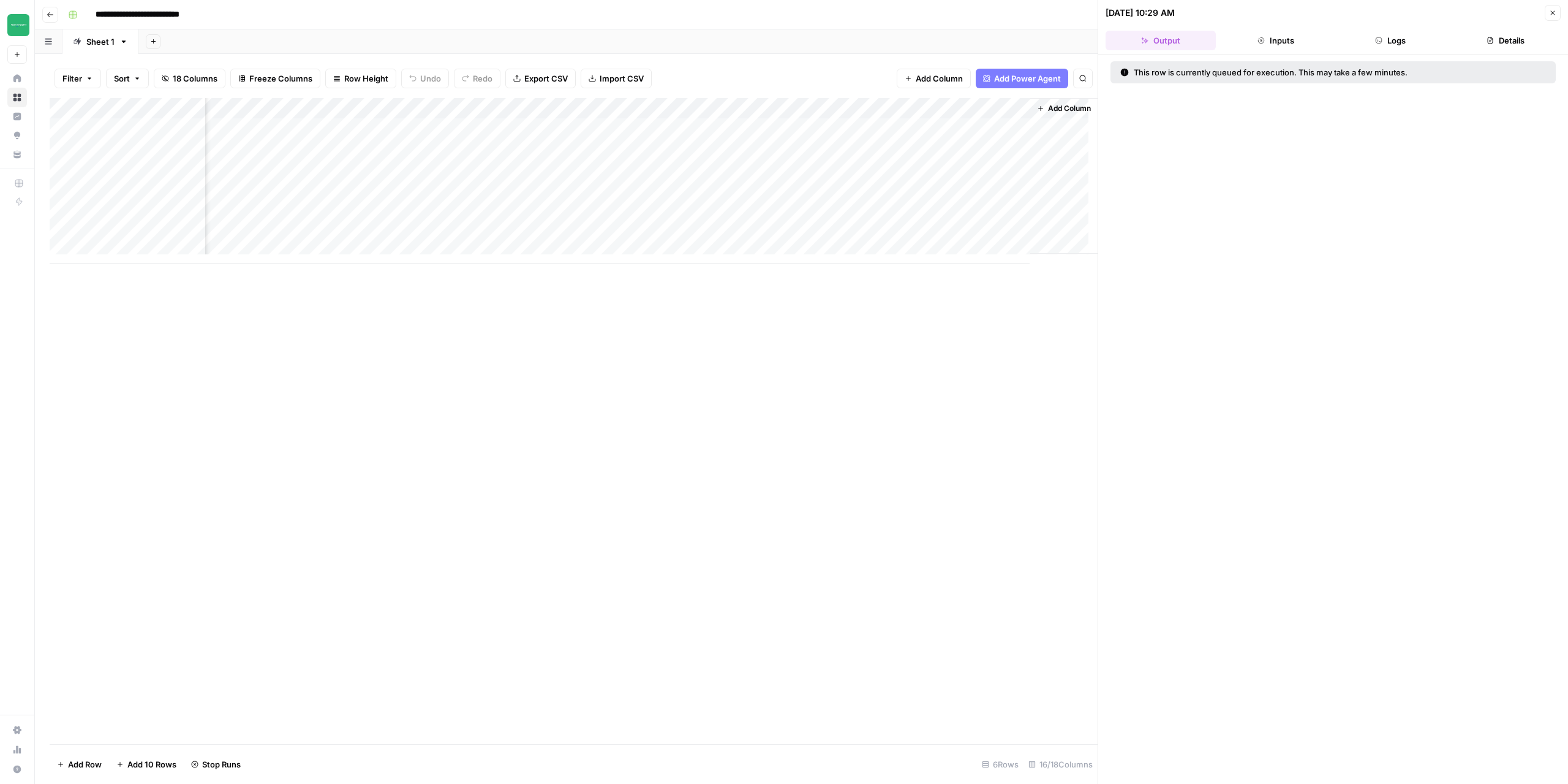
click at [1398, 36] on button "Logs" at bounding box center [1390, 40] width 110 height 20
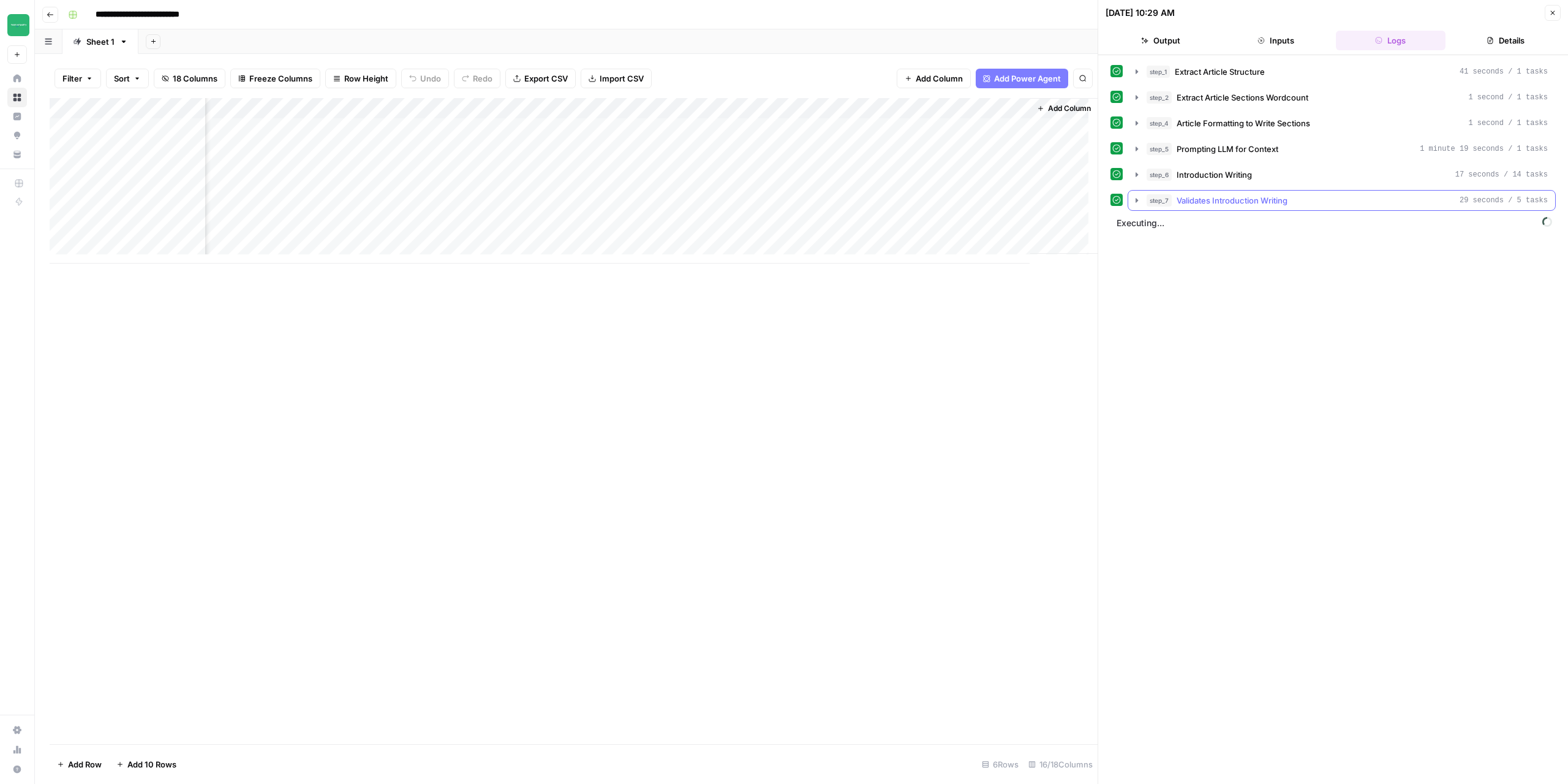
click at [1137, 196] on icon "button" at bounding box center [1137, 200] width 9 height 9
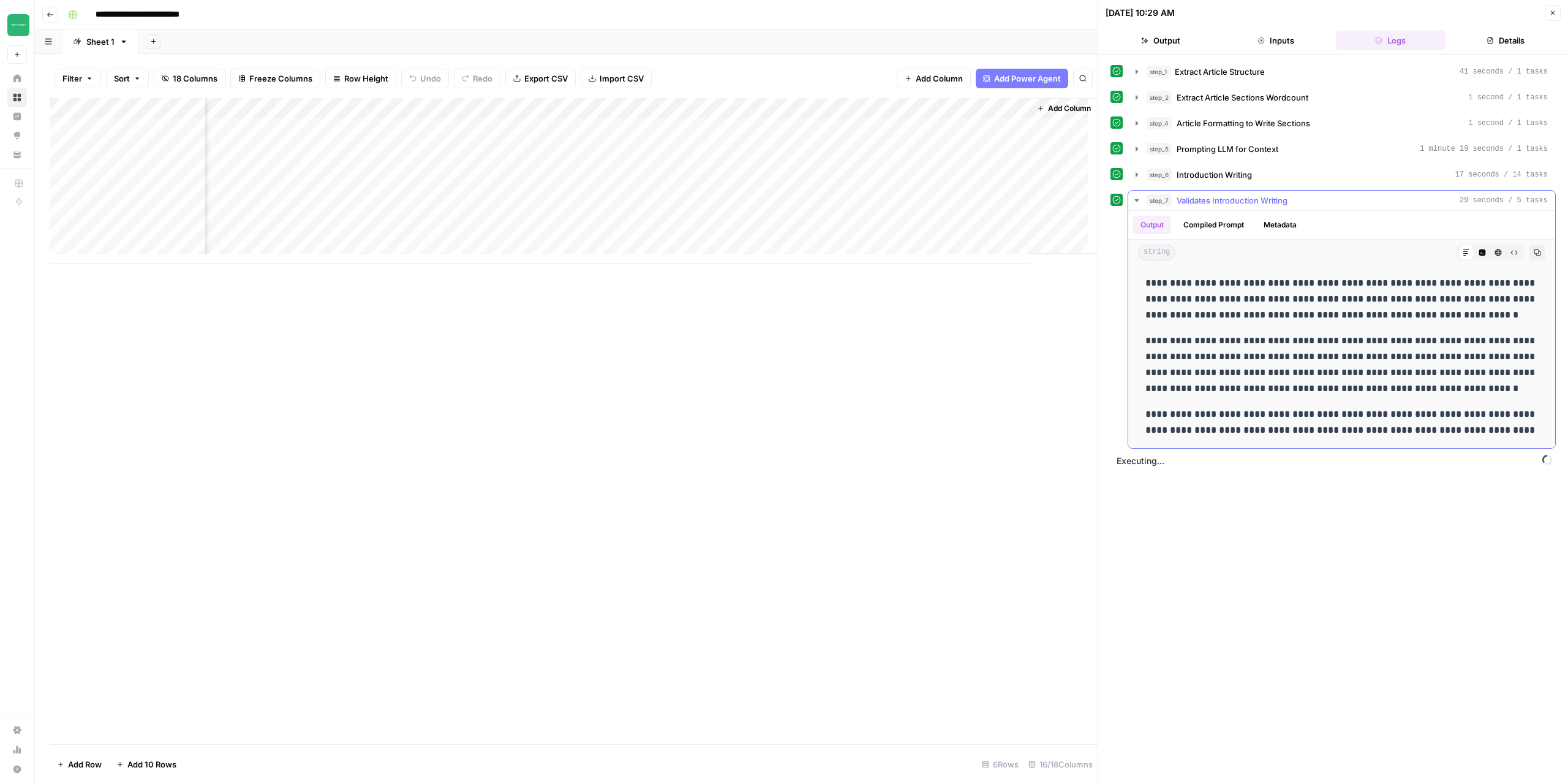
click at [1137, 196] on icon "button" at bounding box center [1137, 200] width 9 height 9
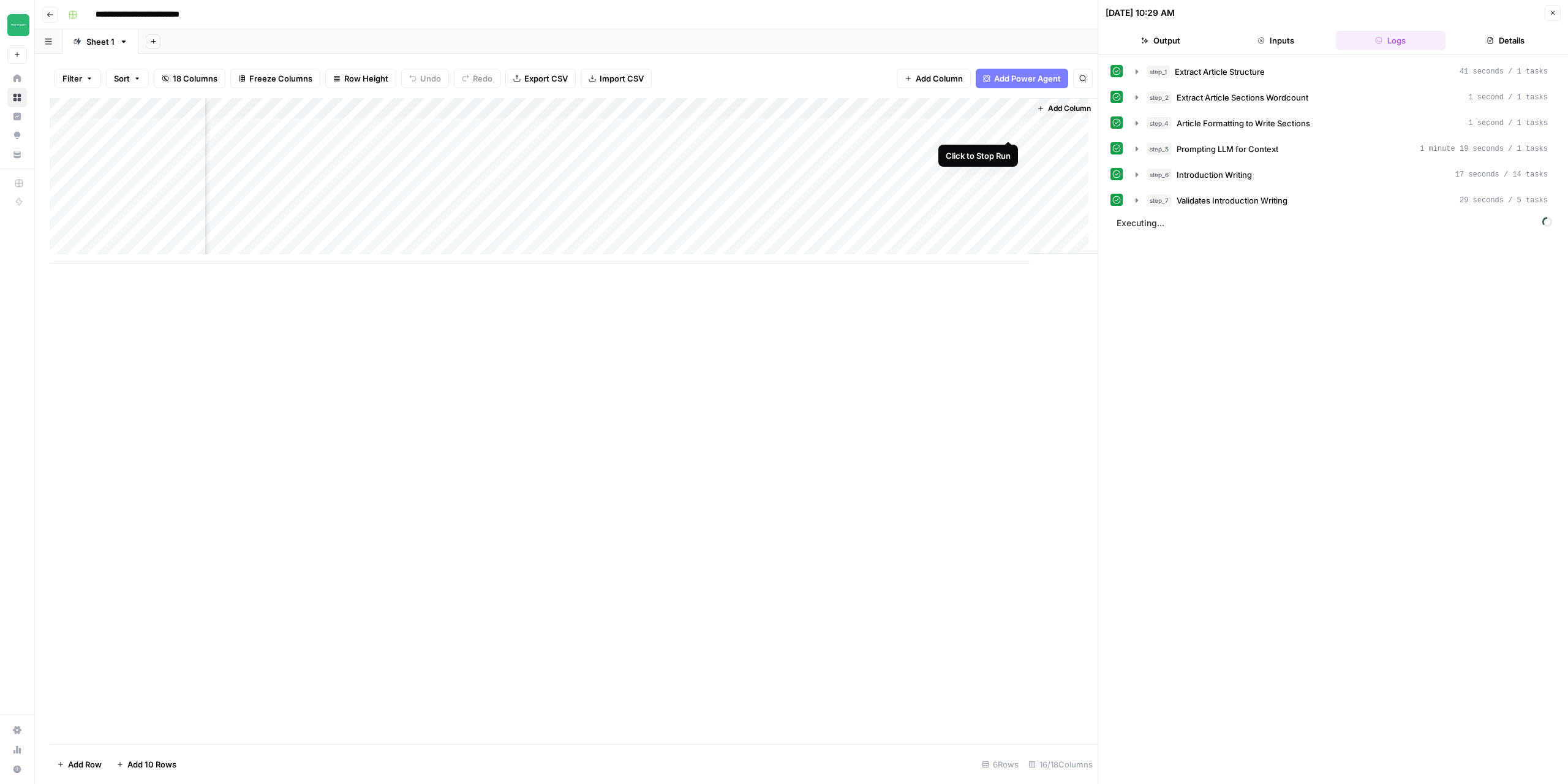
click at [1012, 127] on div "Add Column" at bounding box center [574, 180] width 1048 height 165
click at [1010, 128] on div "Add Column" at bounding box center [574, 180] width 1048 height 165
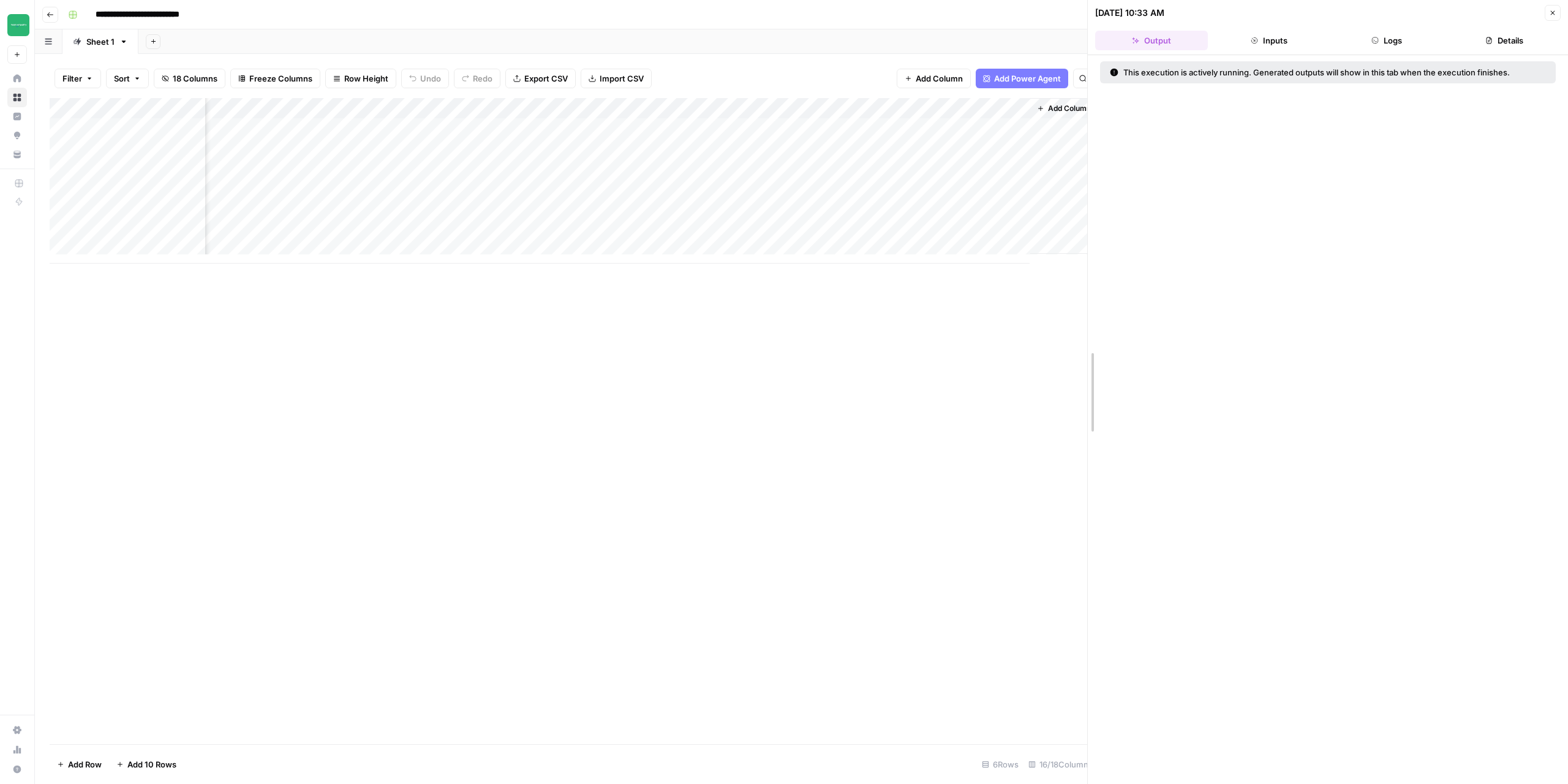
drag, startPoint x: 1092, startPoint y: 275, endPoint x: 1081, endPoint y: 273, distance: 11.2
click at [1081, 273] on body "**********" at bounding box center [784, 392] width 1568 height 784
click at [1403, 42] on button "Logs" at bounding box center [1387, 40] width 113 height 20
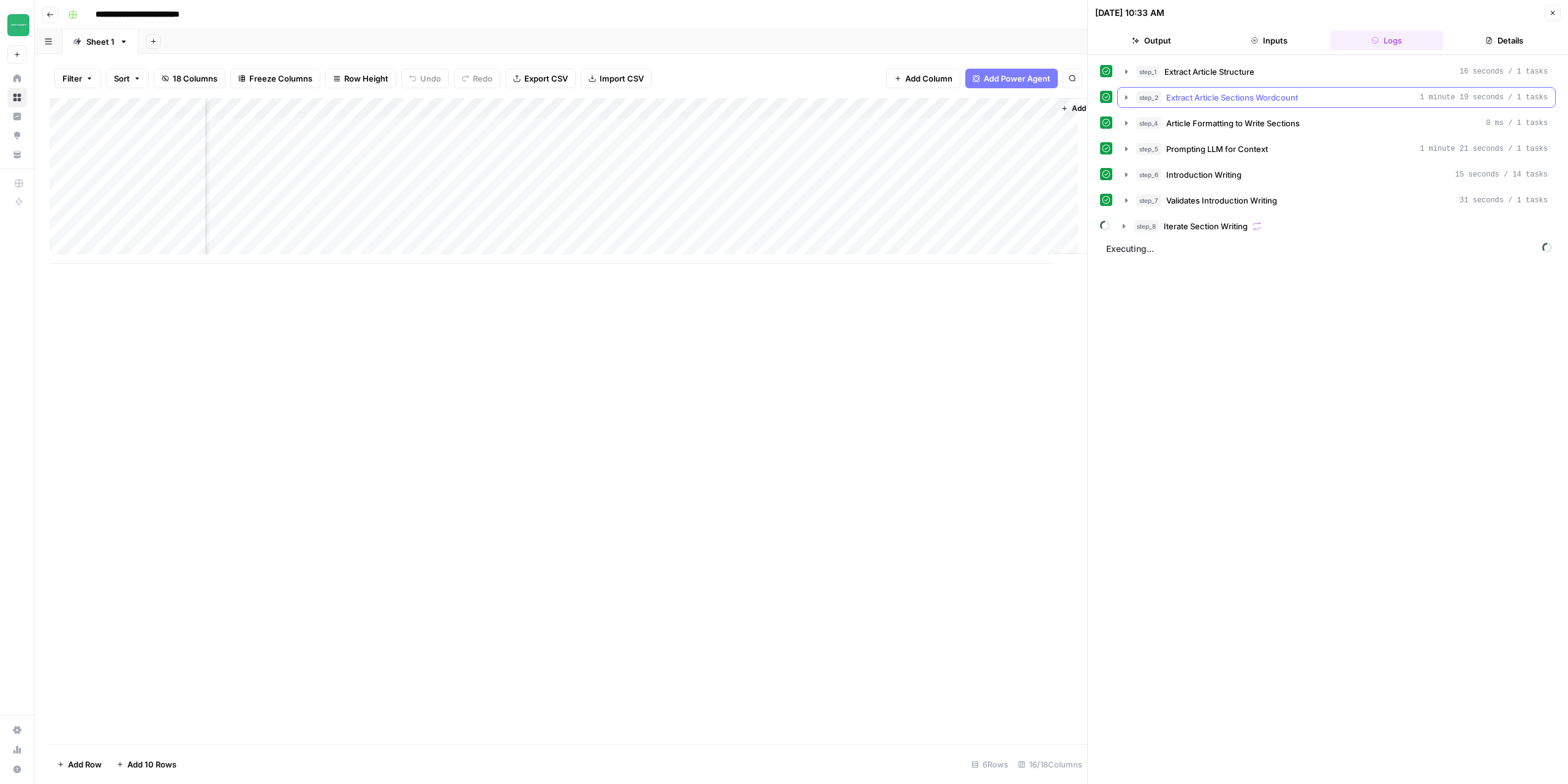
scroll to position [0, 988]
drag, startPoint x: 277, startPoint y: 108, endPoint x: 843, endPoint y: 108, distance: 566.0
click at [843, 108] on div "Add Column" at bounding box center [568, 180] width 1038 height 165
drag, startPoint x: 835, startPoint y: 109, endPoint x: 967, endPoint y: 107, distance: 132.0
click at [967, 107] on div "Add Column" at bounding box center [568, 180] width 1038 height 165
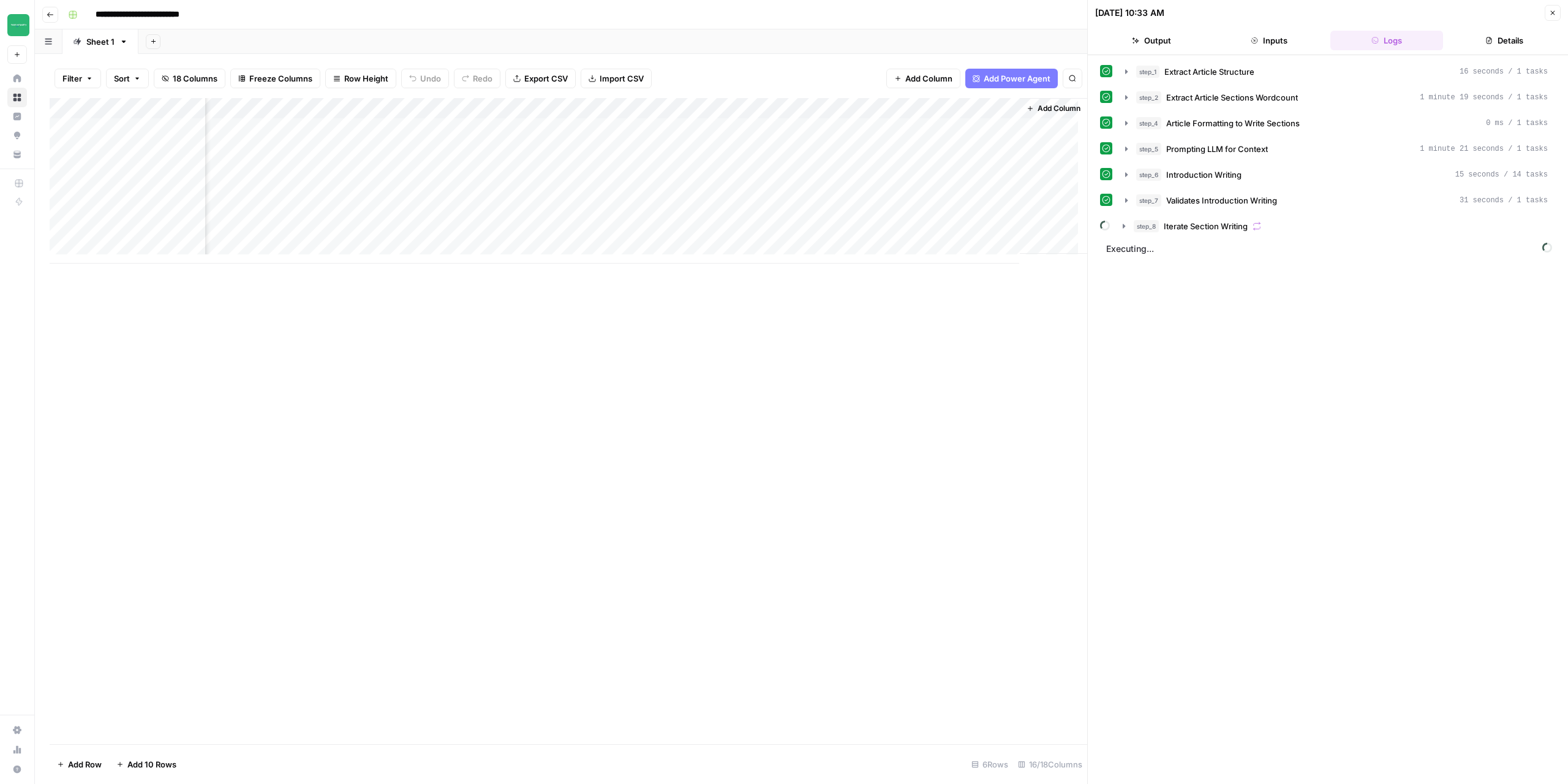
click at [1019, 342] on div "Add Column" at bounding box center [568, 420] width 1038 height 646
click at [1124, 224] on icon "button" at bounding box center [1124, 226] width 3 height 5
click at [1148, 273] on icon "button" at bounding box center [1152, 277] width 9 height 9
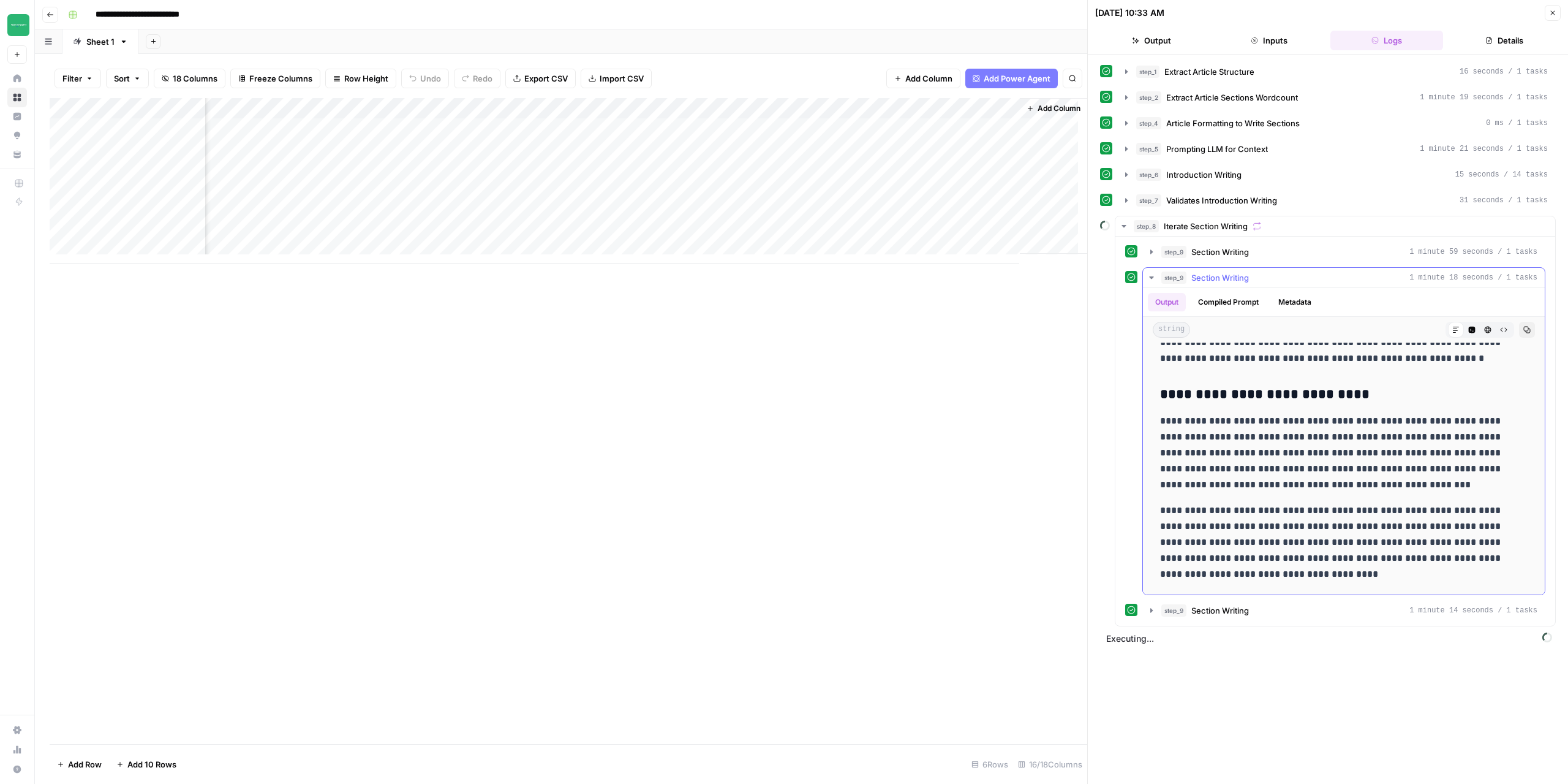
scroll to position [125, 0]
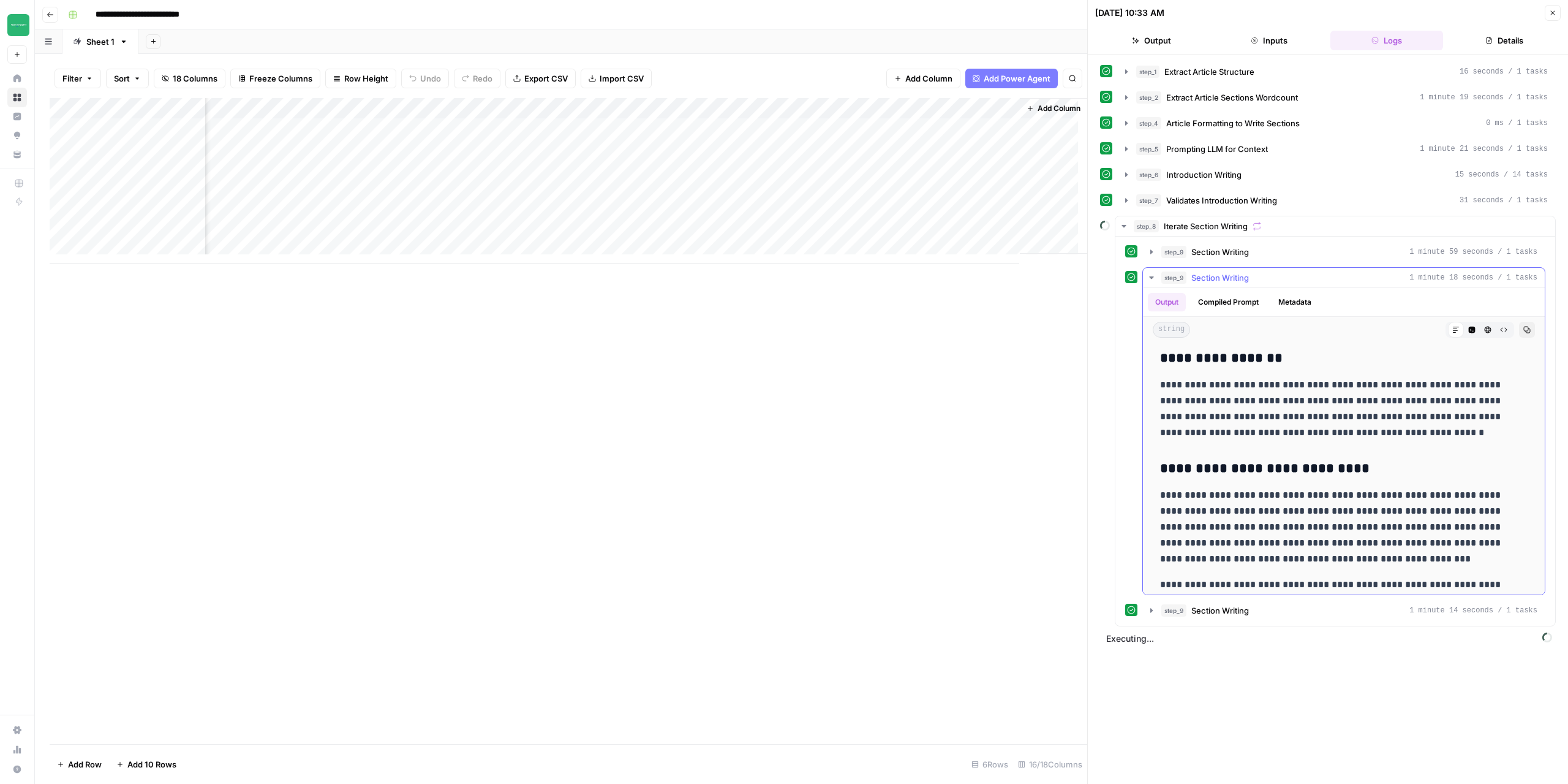
click at [1152, 274] on icon "button" at bounding box center [1152, 277] width 9 height 9
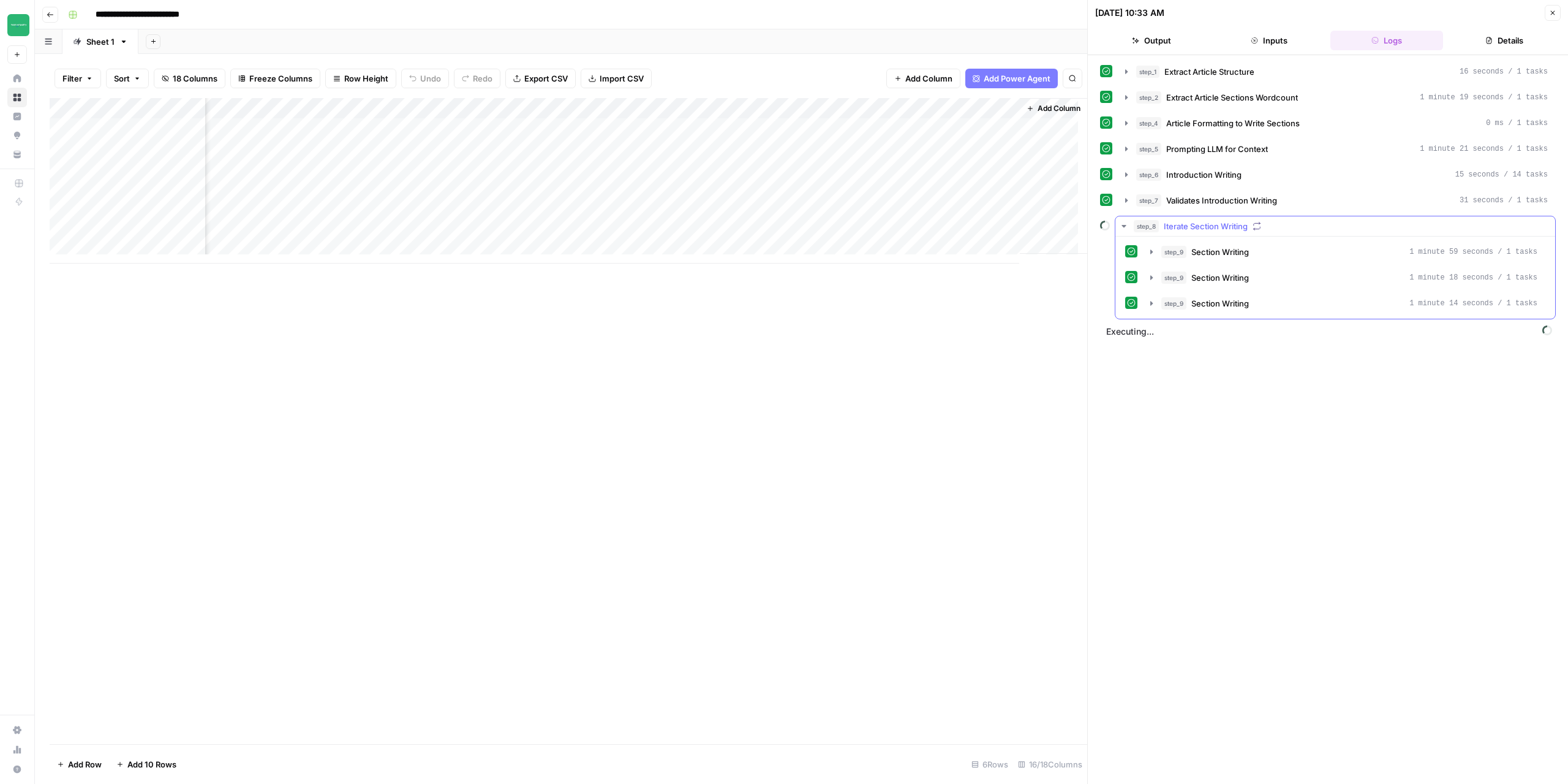
click at [1149, 251] on icon "button" at bounding box center [1152, 252] width 9 height 9
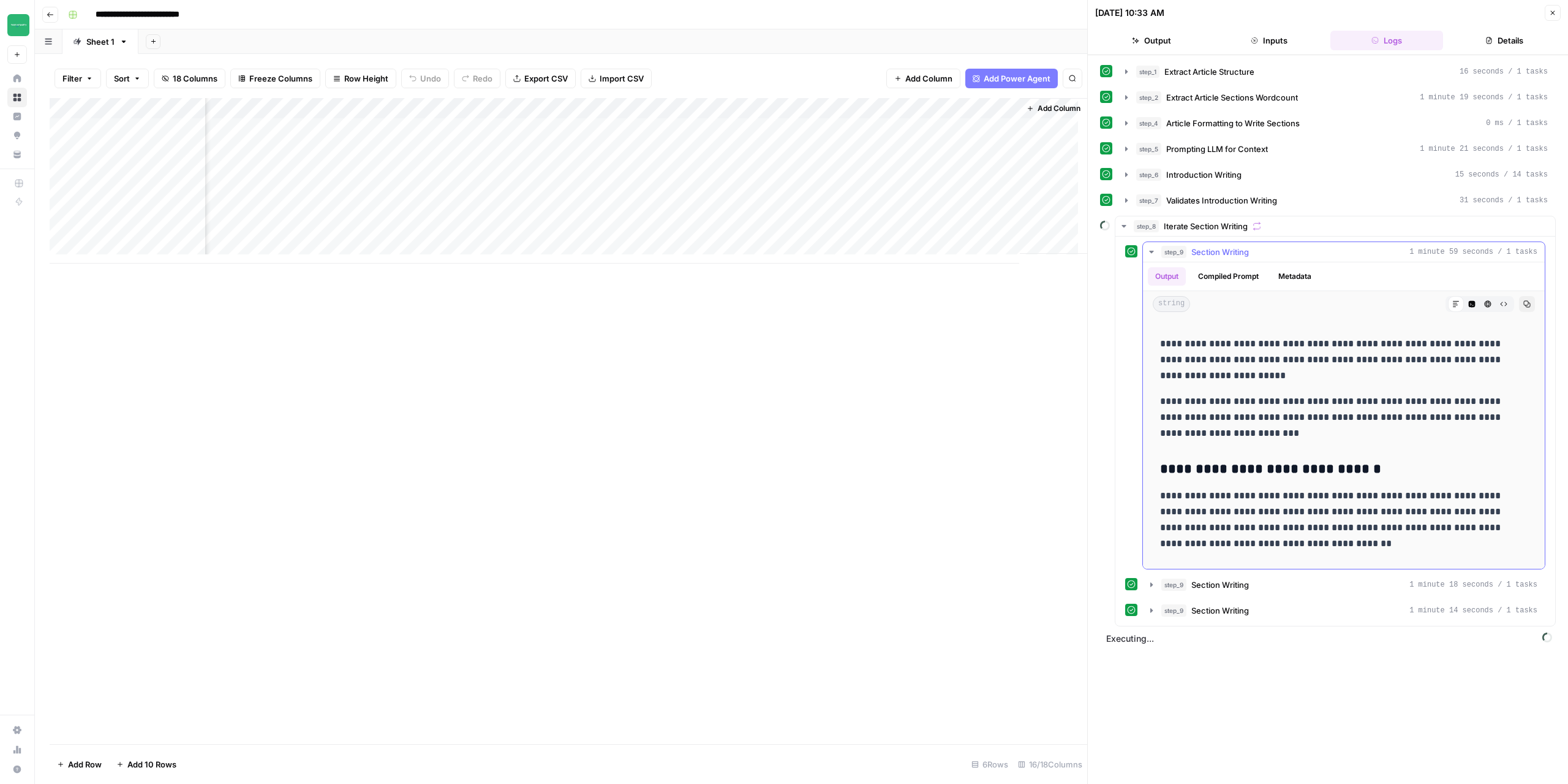
scroll to position [0, 0]
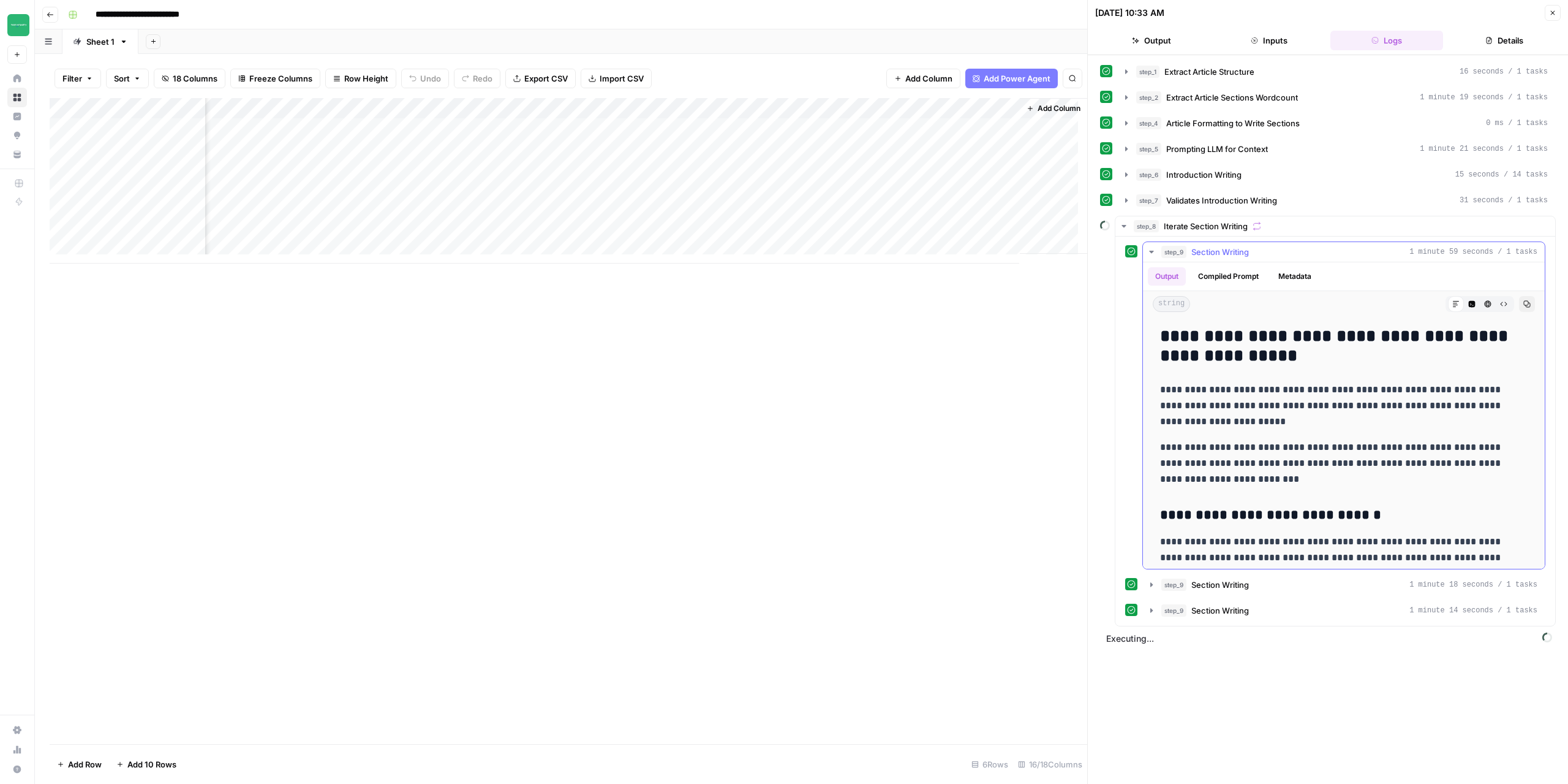
click at [1149, 249] on icon "button" at bounding box center [1152, 252] width 9 height 9
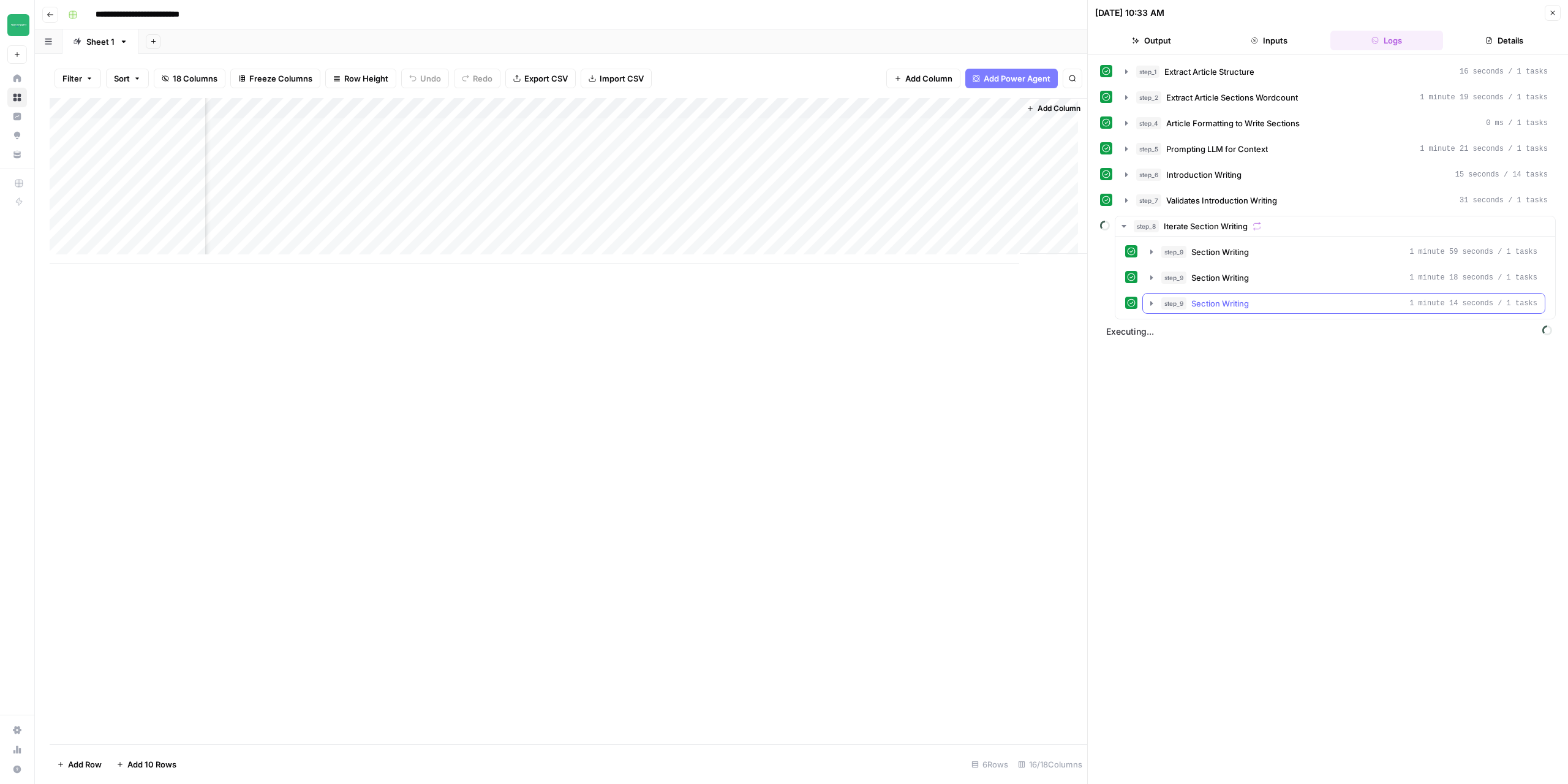
click at [1147, 299] on icon "button" at bounding box center [1152, 304] width 9 height 9
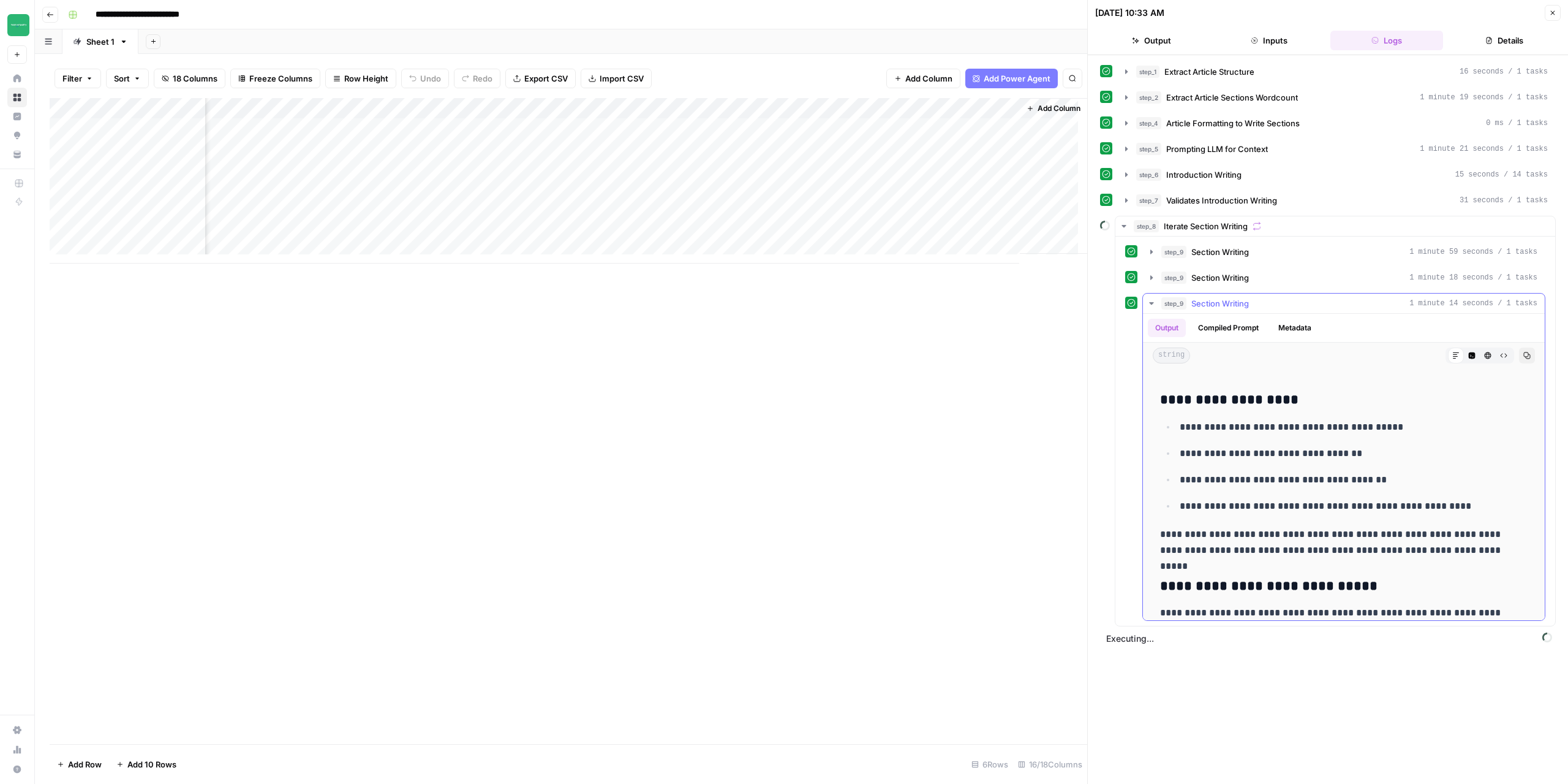
scroll to position [50, 0]
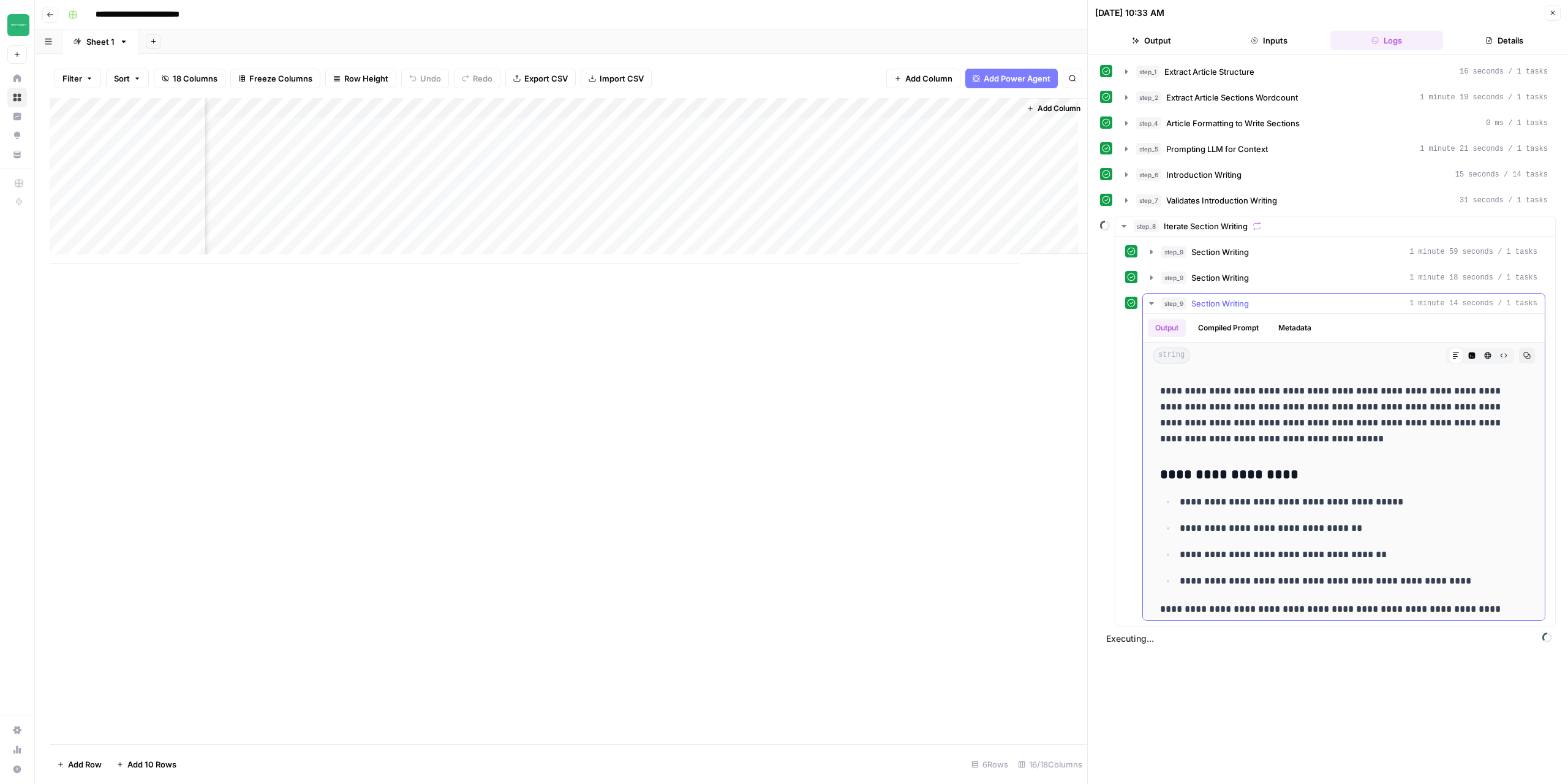
click at [1152, 299] on icon "button" at bounding box center [1152, 304] width 9 height 9
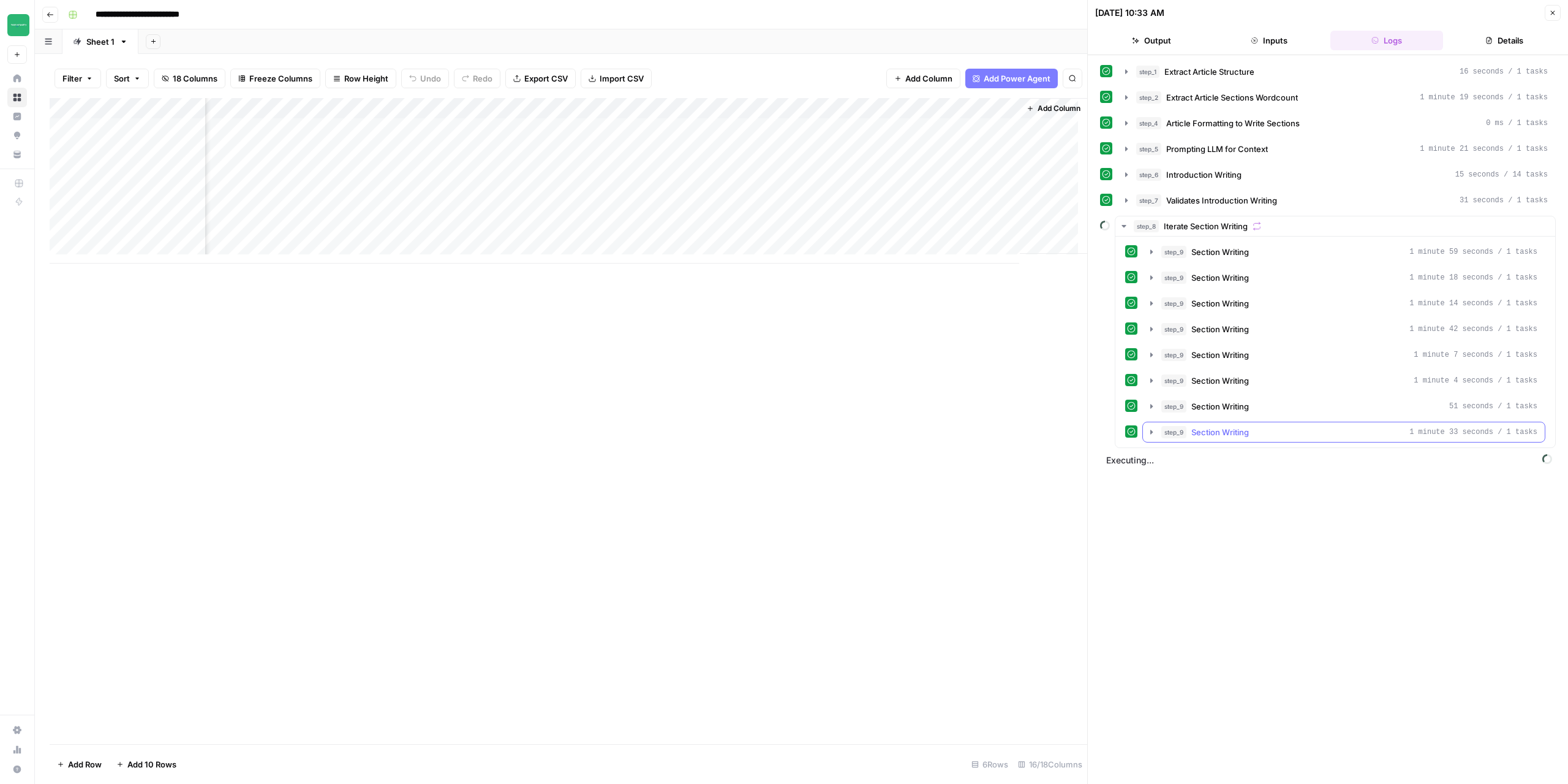
click at [1152, 427] on icon "button" at bounding box center [1152, 431] width 9 height 9
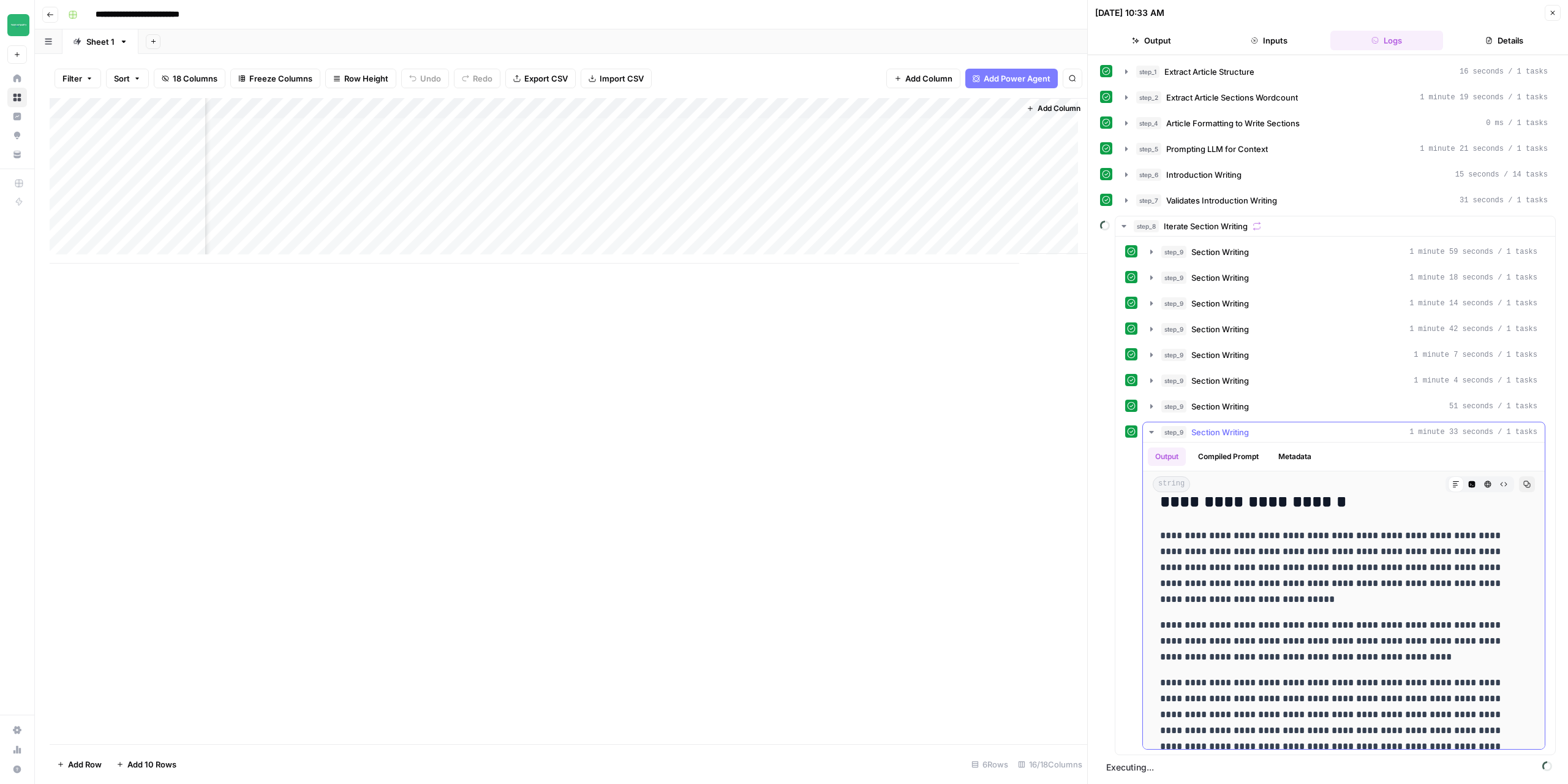
scroll to position [0, 0]
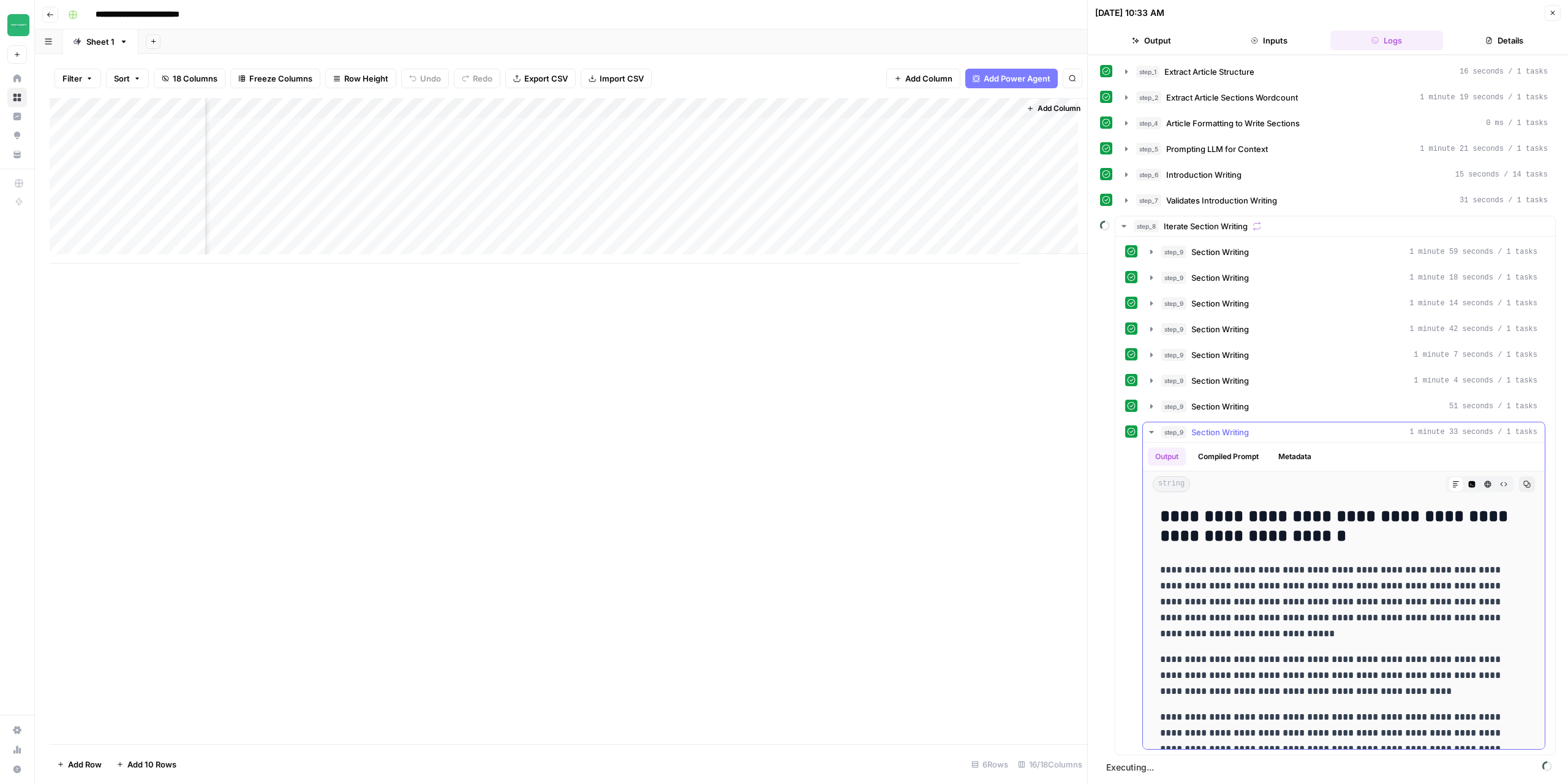
click at [1147, 427] on icon "button" at bounding box center [1152, 431] width 9 height 9
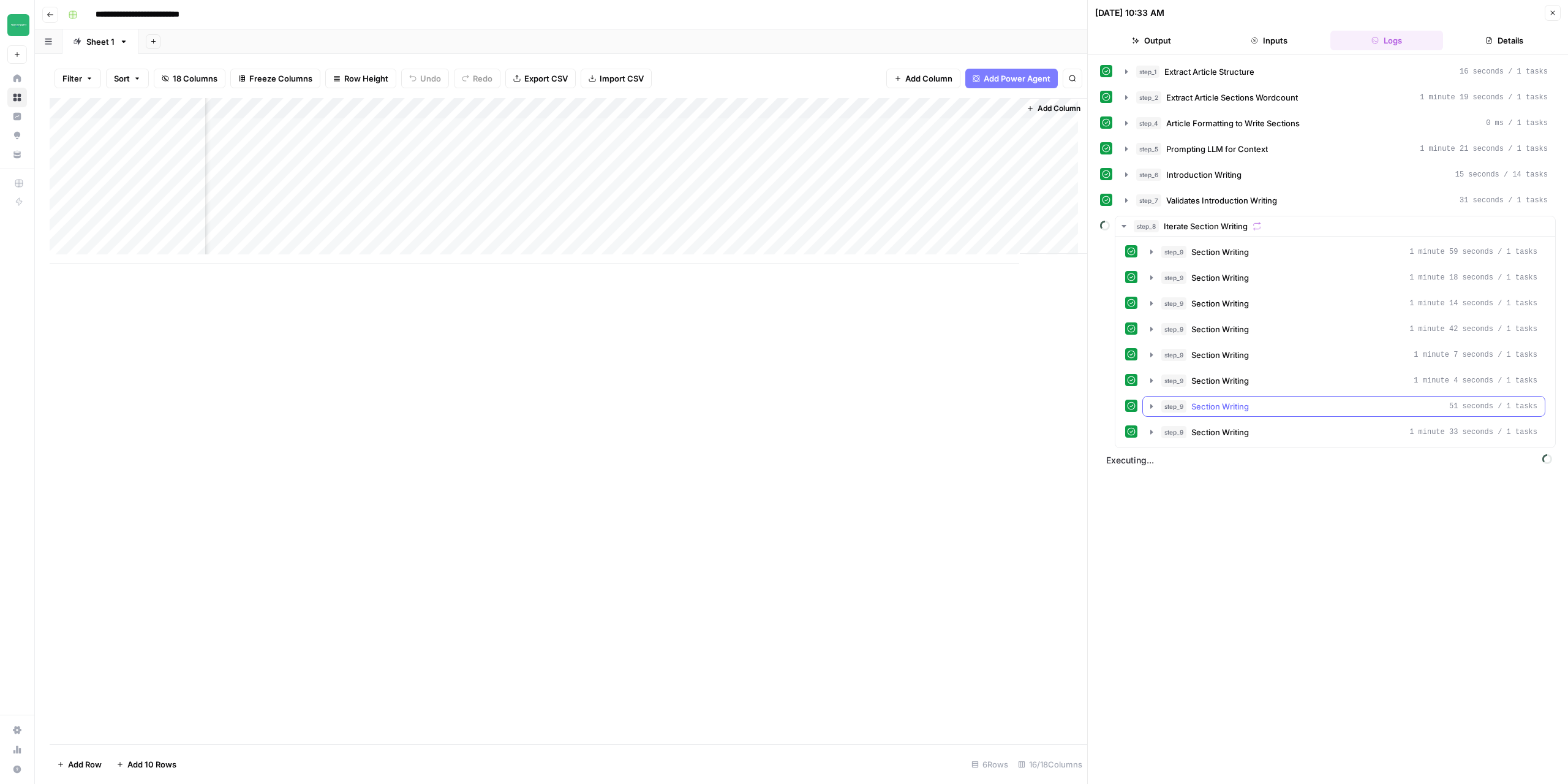
click at [1152, 404] on icon "button" at bounding box center [1152, 406] width 3 height 5
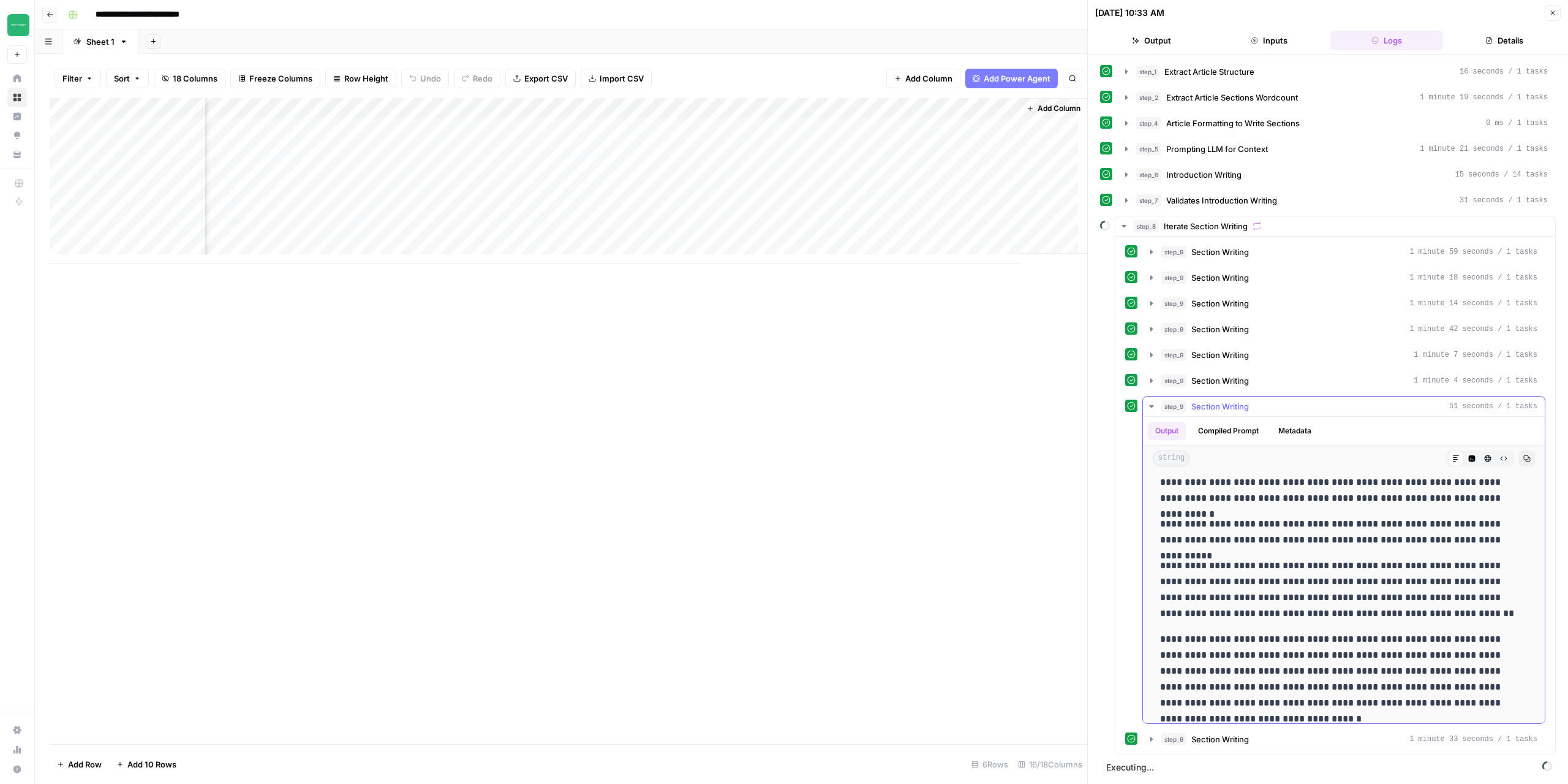
scroll to position [333, 0]
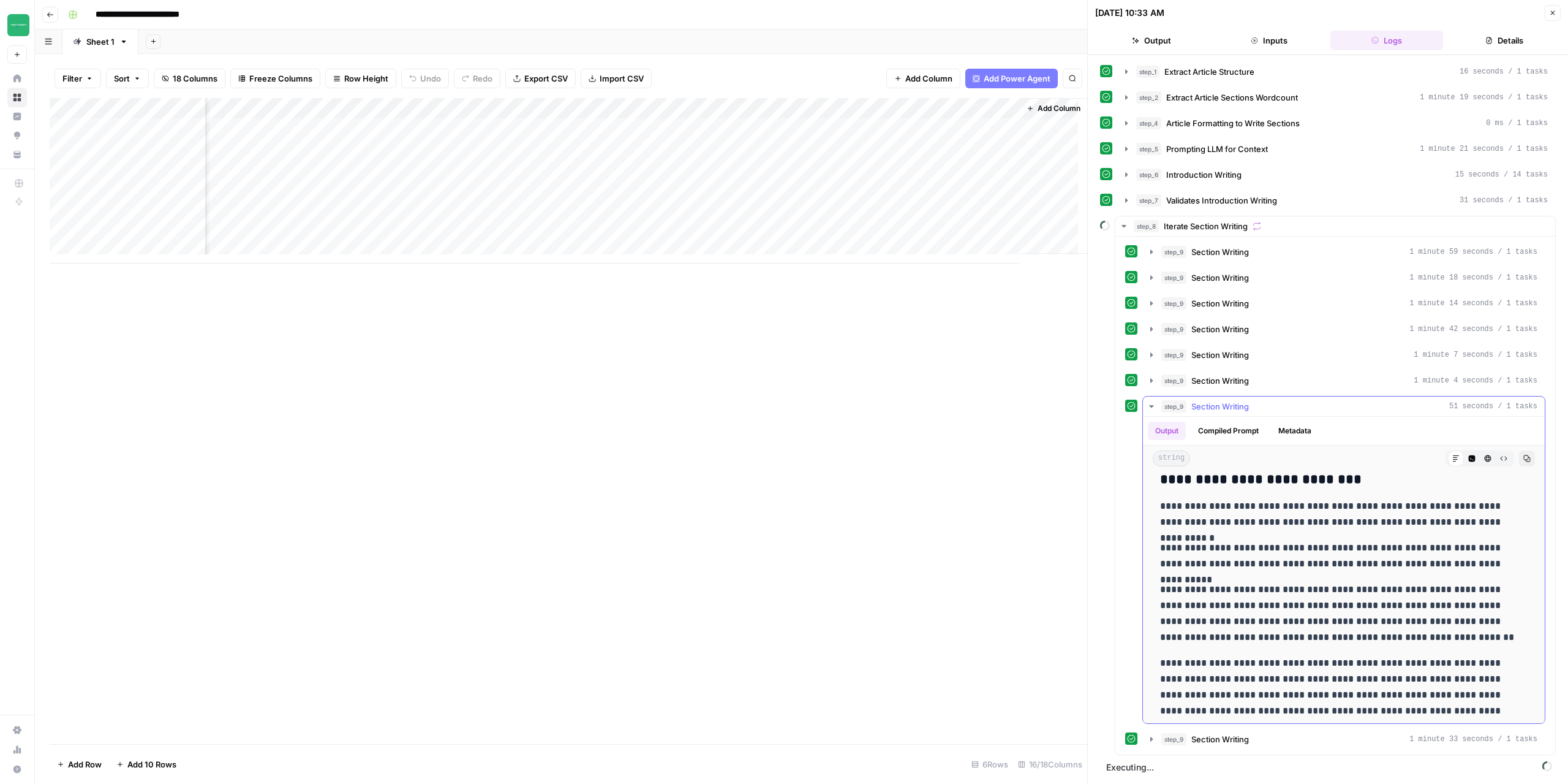
click at [1154, 401] on icon "button" at bounding box center [1152, 406] width 9 height 9
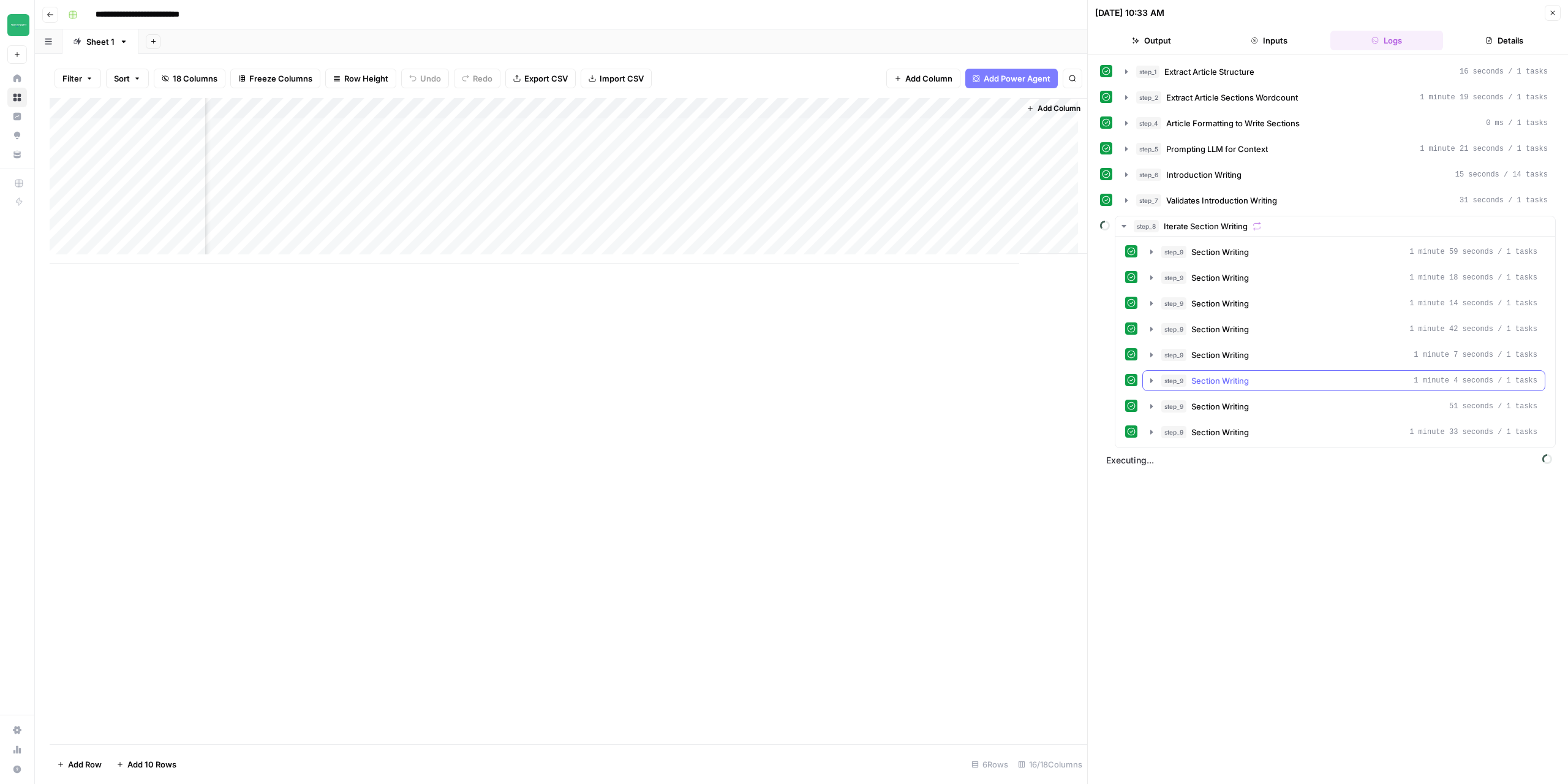
click at [1147, 376] on icon "button" at bounding box center [1152, 381] width 9 height 9
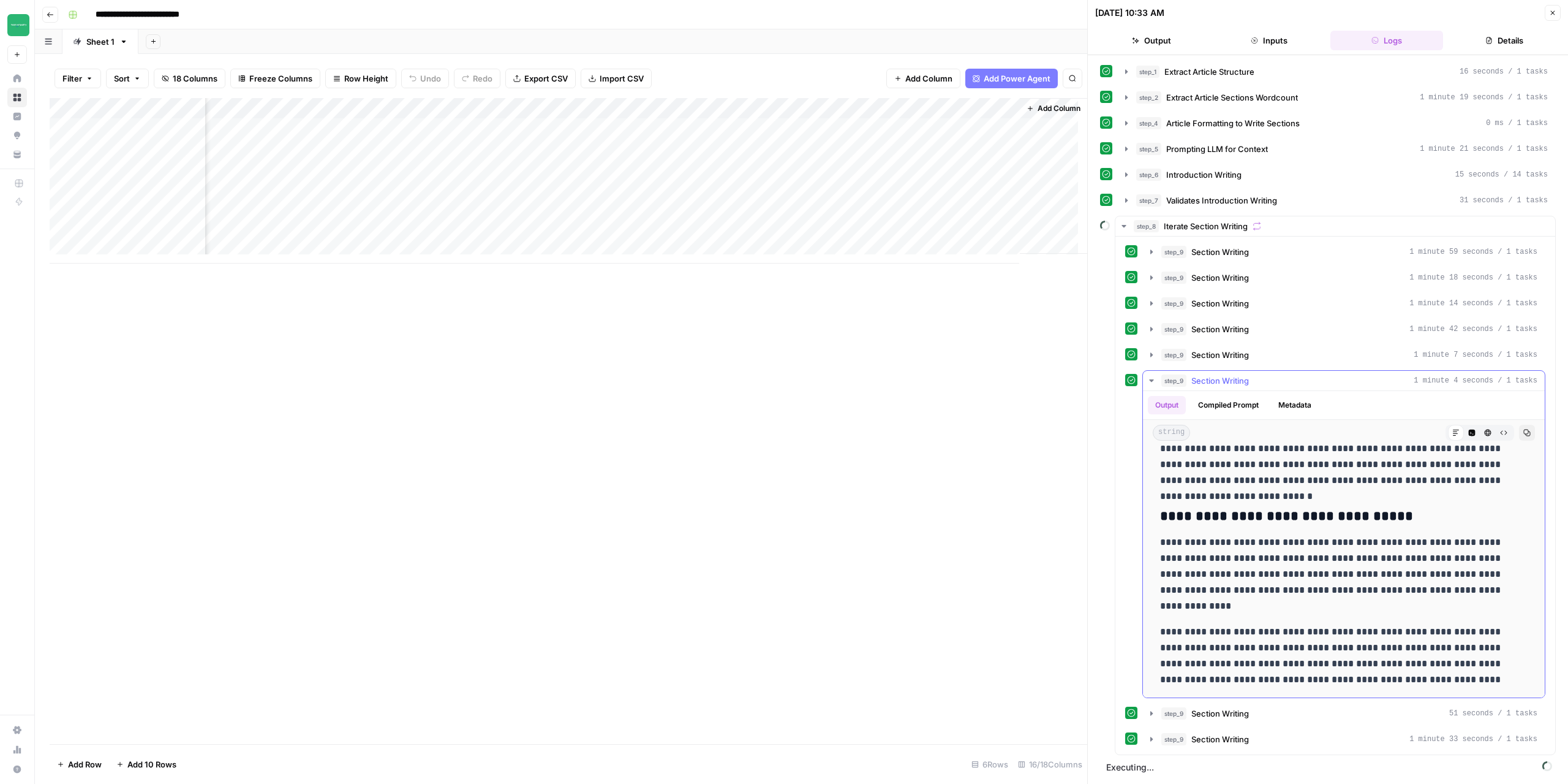
scroll to position [61, 0]
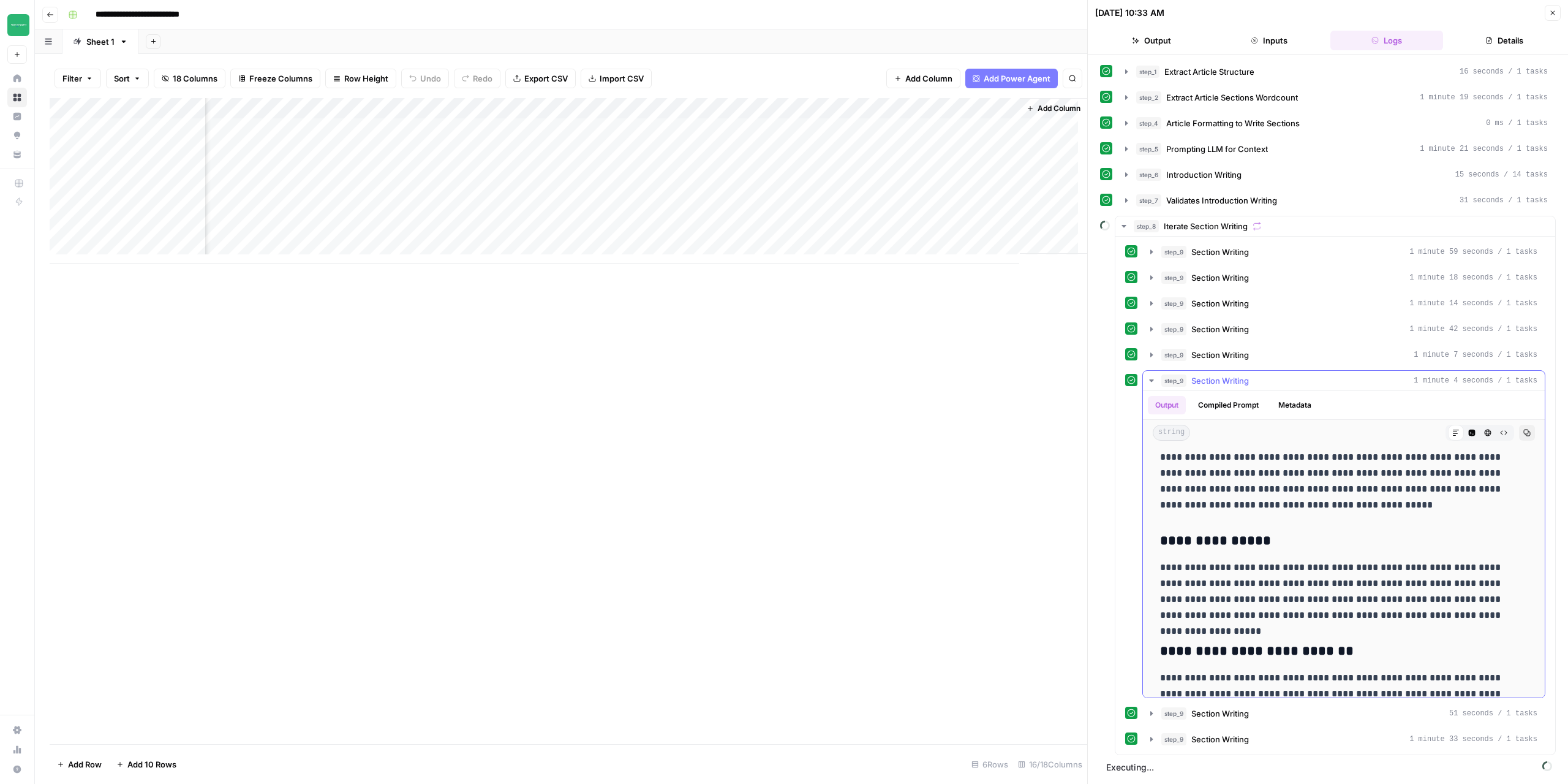
click at [1153, 376] on icon "button" at bounding box center [1152, 381] width 9 height 9
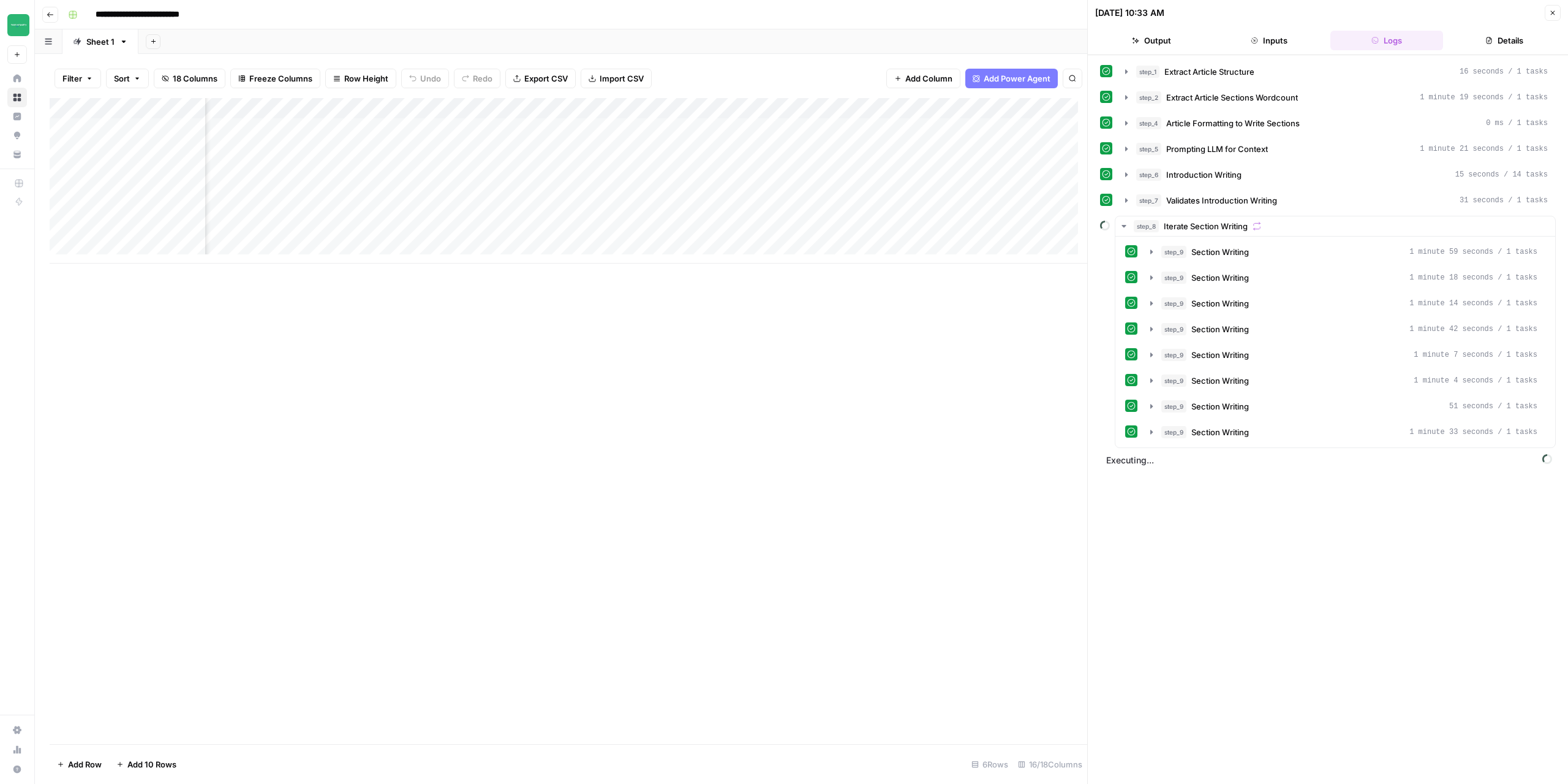
scroll to position [0, 988]
click at [783, 429] on div "Add Column" at bounding box center [568, 420] width 1038 height 646
click at [763, 452] on div "Add Column" at bounding box center [568, 420] width 1038 height 646
